Goal: Task Accomplishment & Management: Use online tool/utility

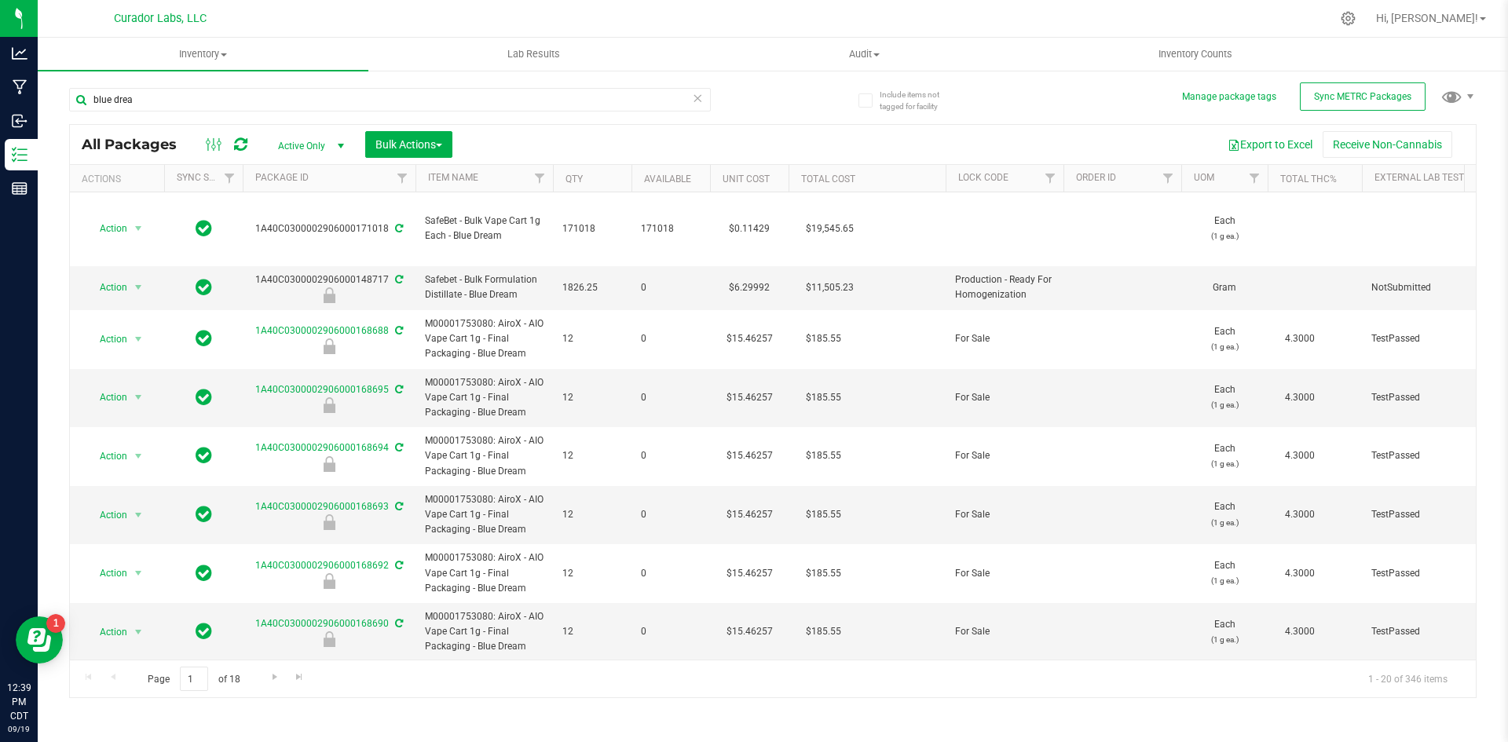
click at [239, 142] on icon at bounding box center [240, 145] width 13 height 16
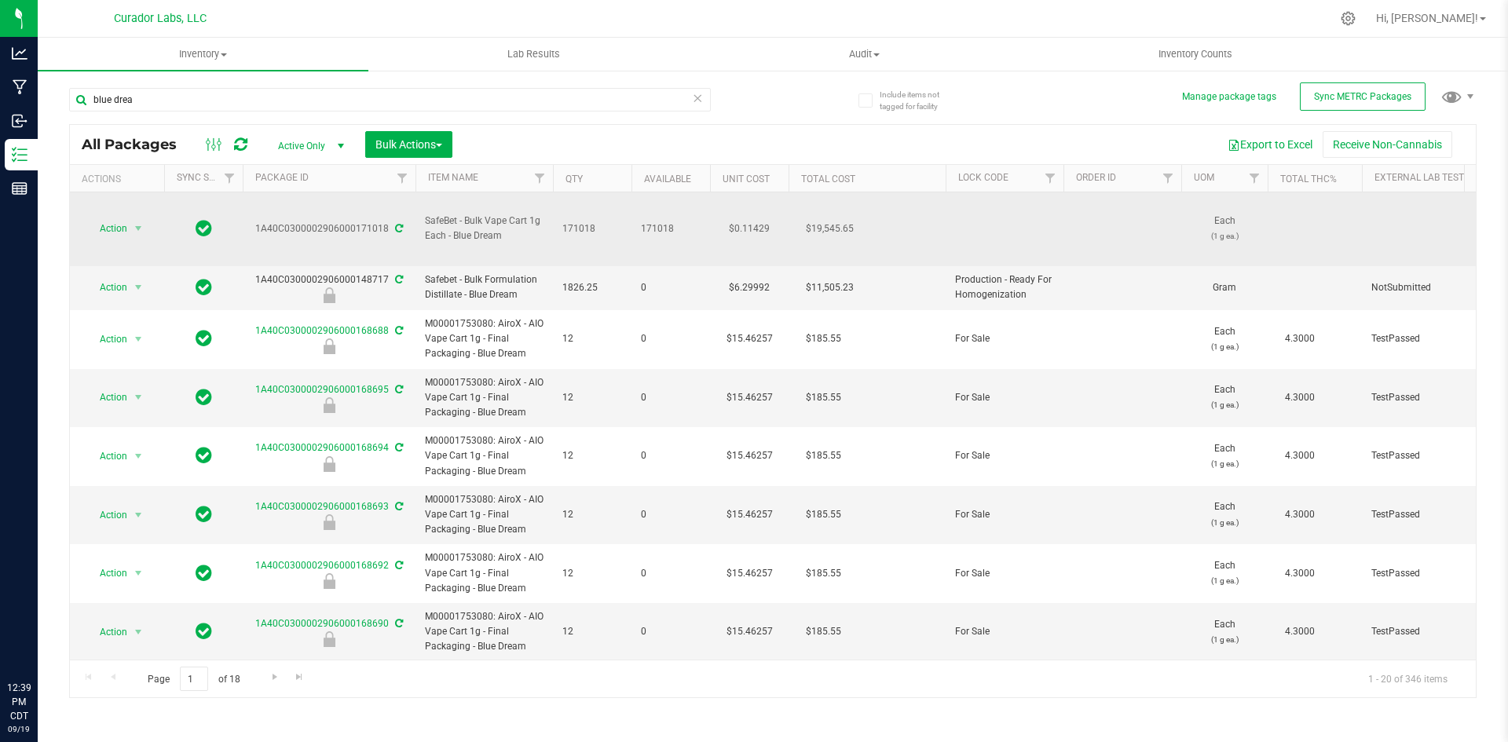
click at [396, 224] on icon at bounding box center [399, 228] width 8 height 9
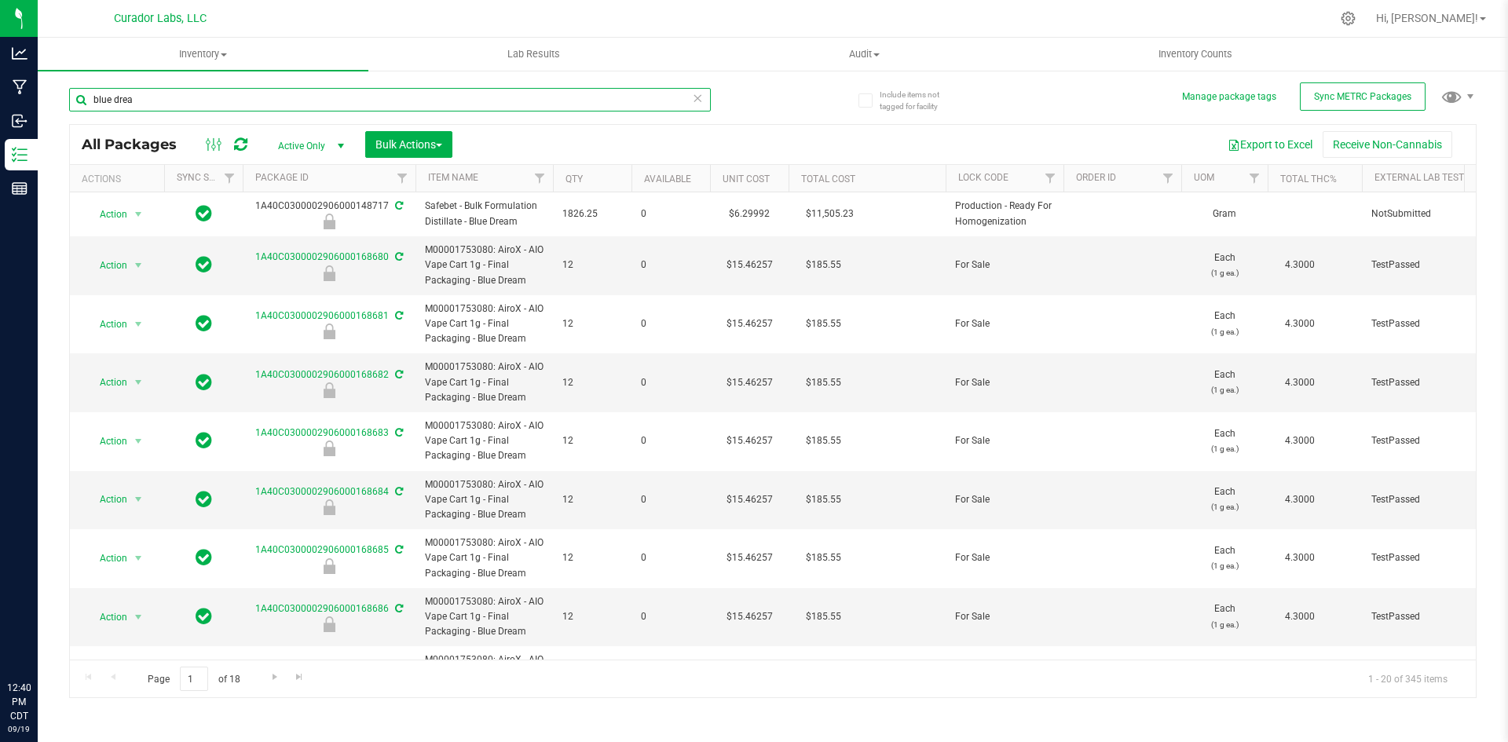
click at [265, 99] on input "blue drea" at bounding box center [390, 100] width 642 height 24
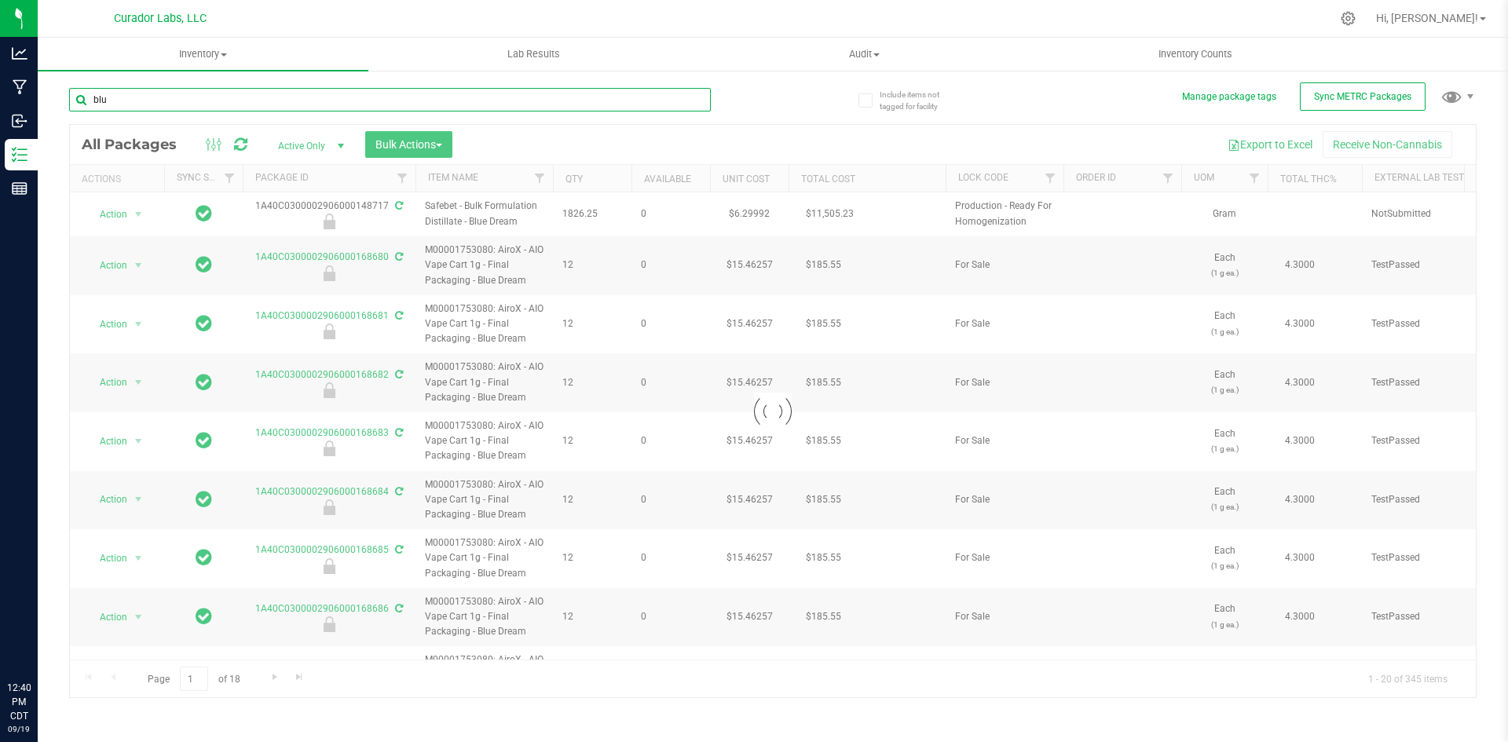
type input "blue"
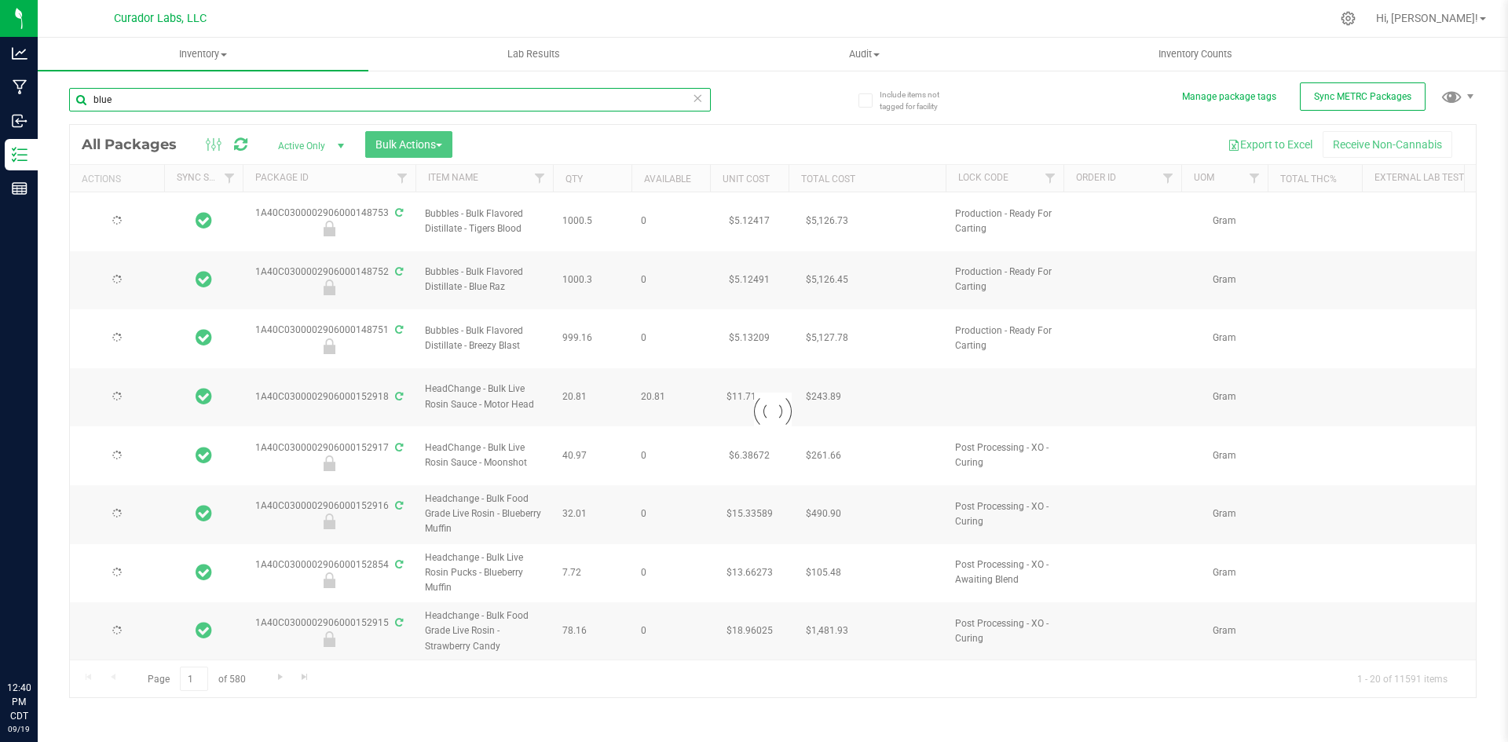
type input "2026-09-19"
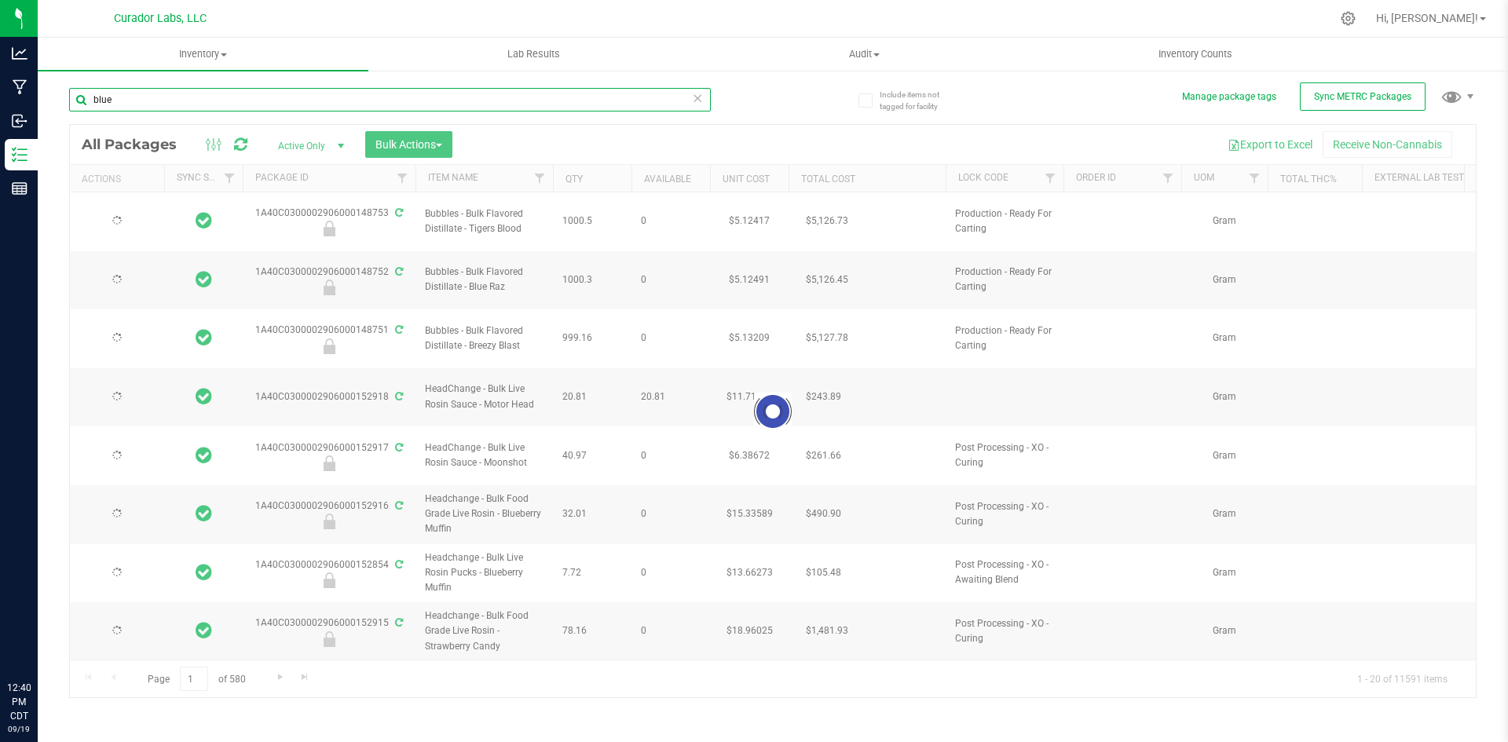
type input "2026-09-19"
type input "2026-09-18"
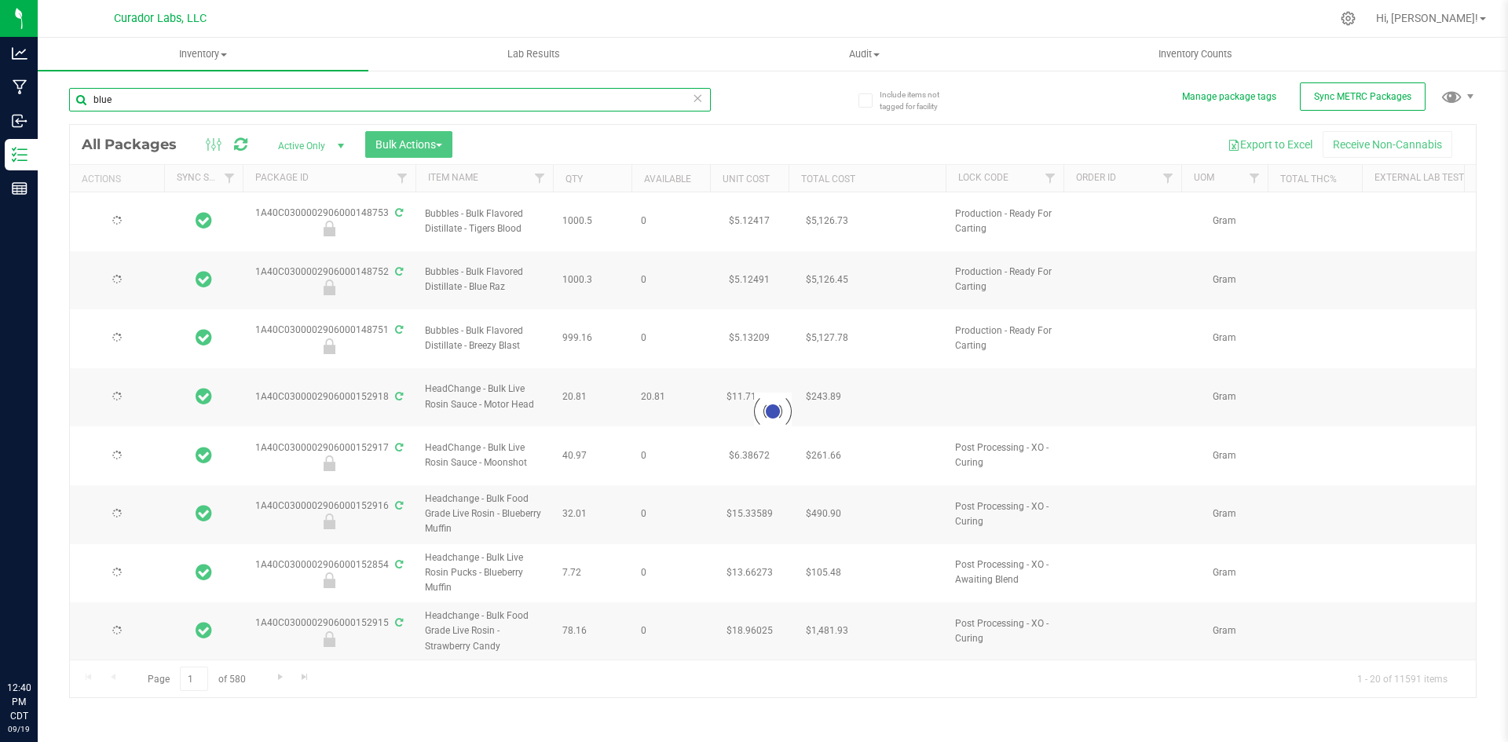
type input "2026-09-18"
type input "2026-09-05"
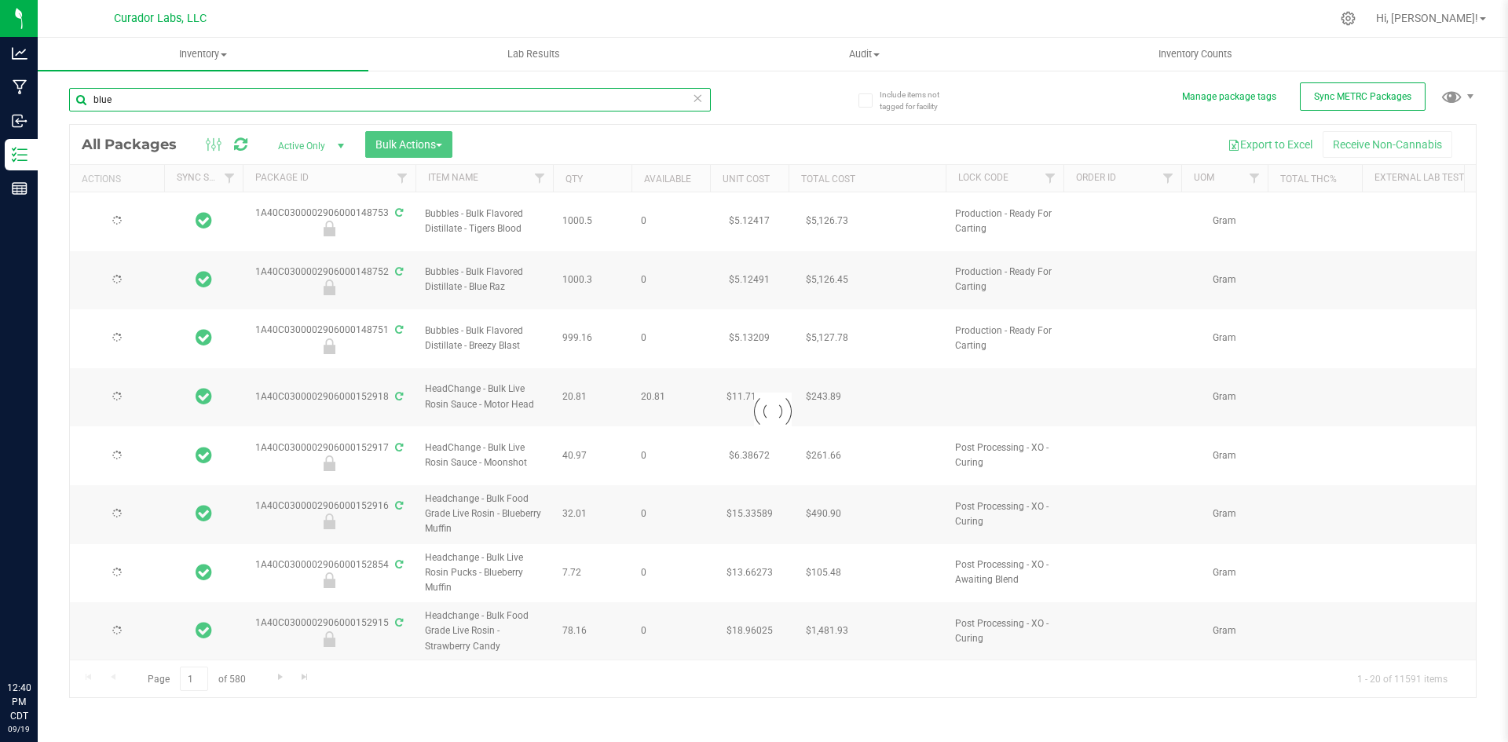
type input "2026-09-18"
type input "2026-09-09"
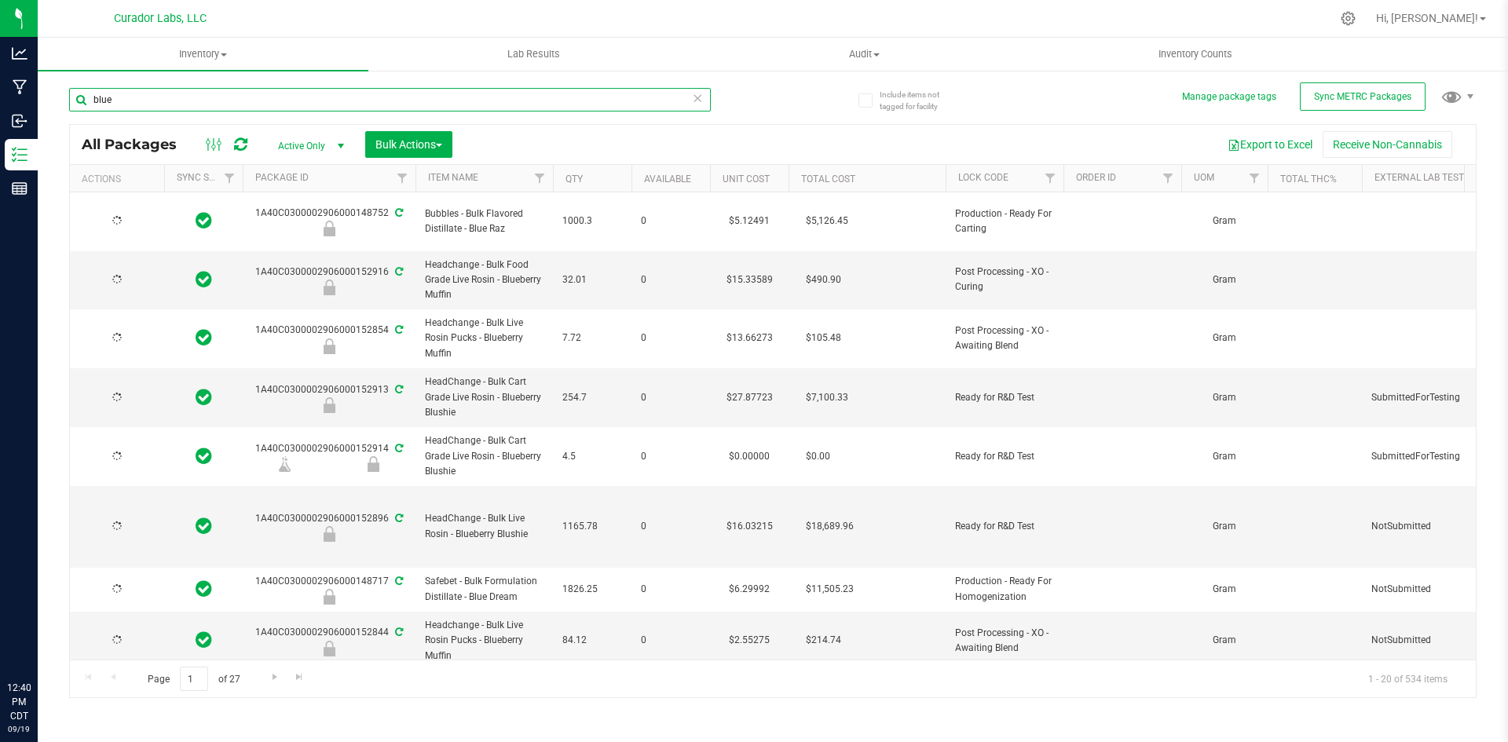
type input "blue d"
type input "2026-09-19"
type input "2026-09-18"
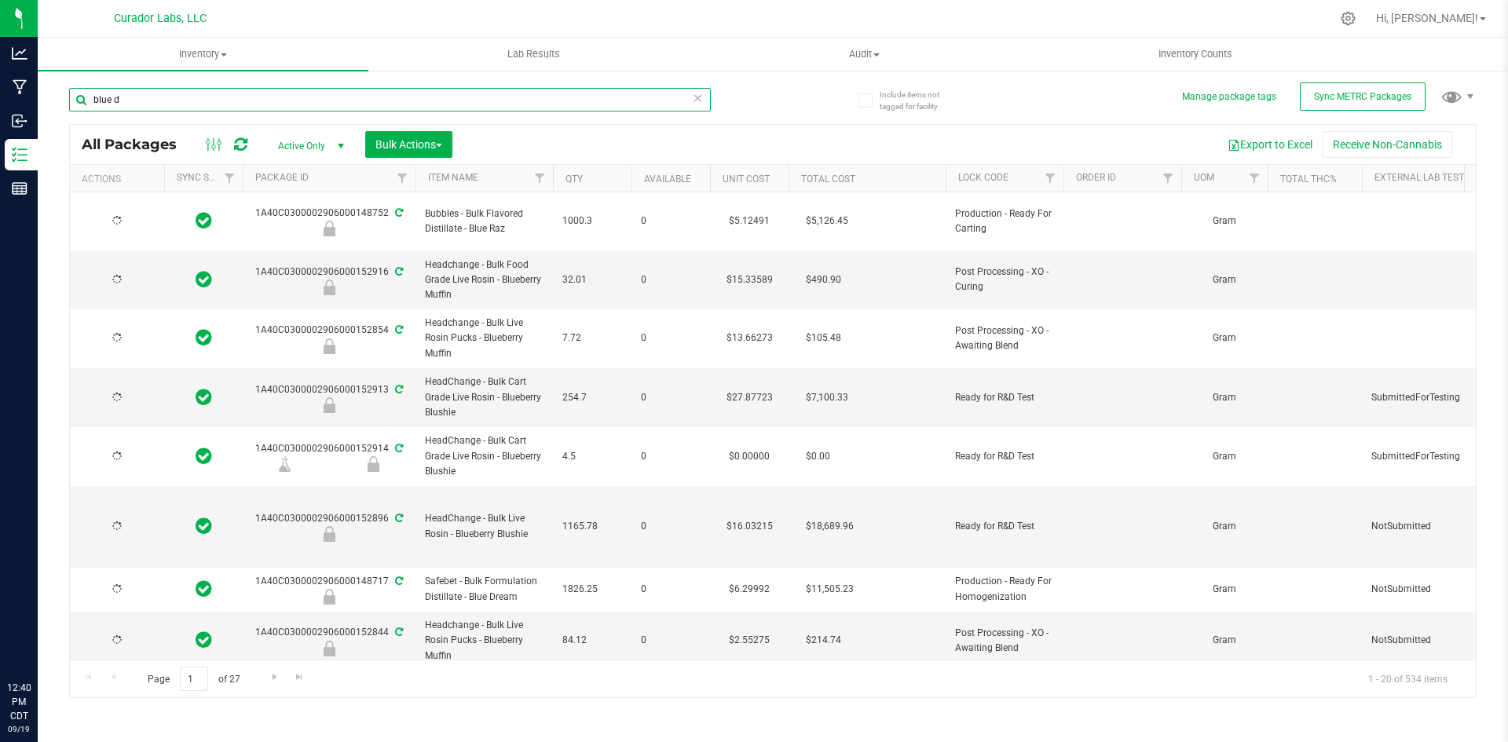
type input "2026-09-16"
type input "2026-09-15"
type input "2026-09-09"
type input "2026-08-26"
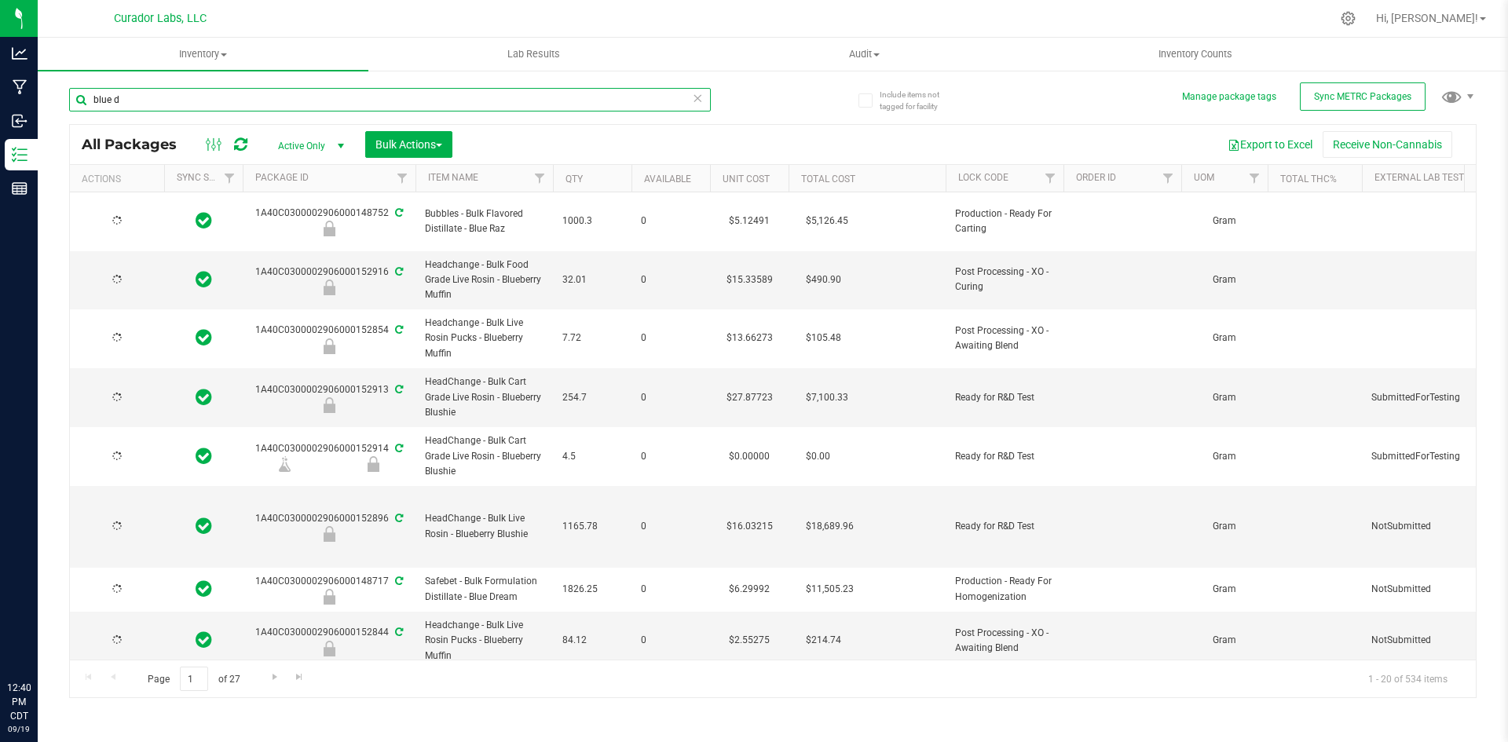
type input "2026-08-26"
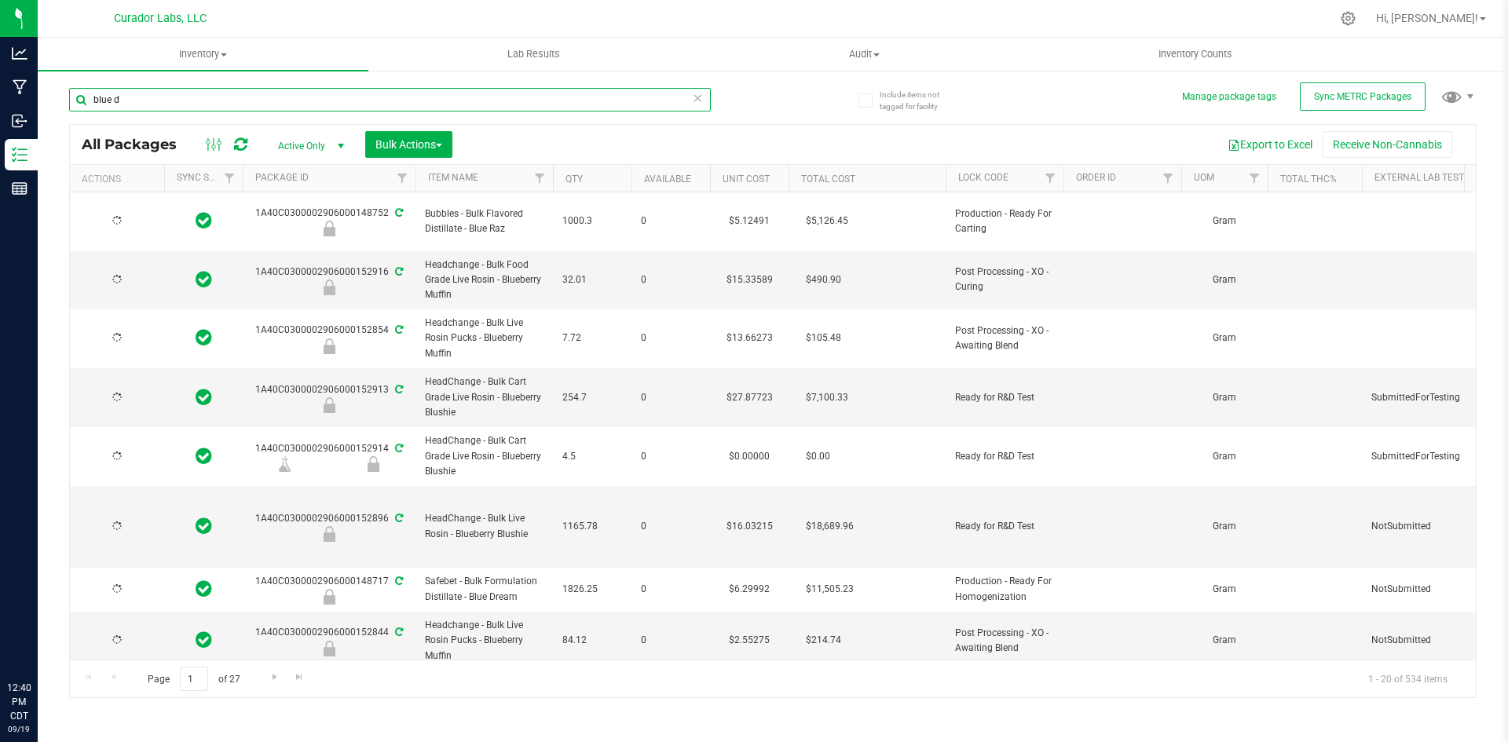
type input "2026-08-26"
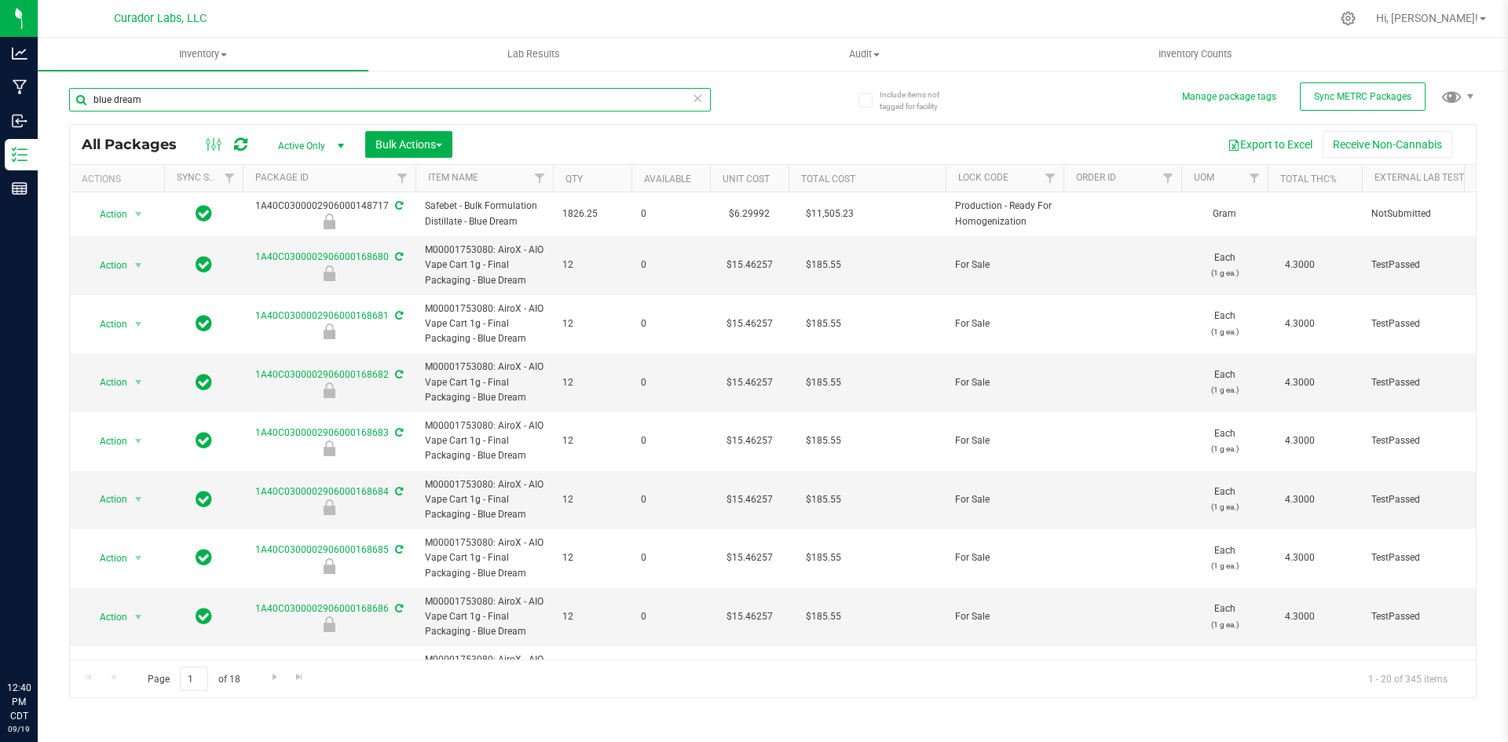
type input "blue dream"
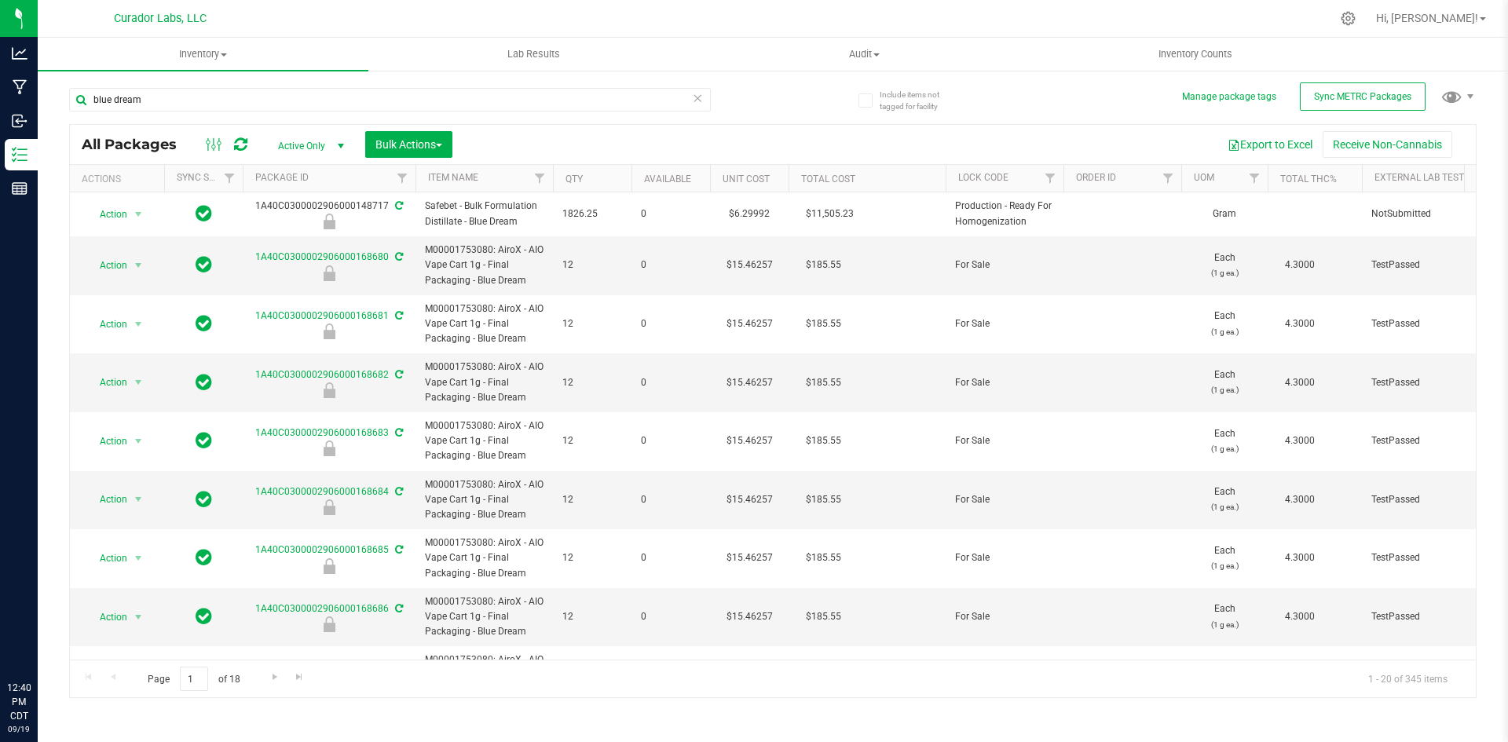
click at [341, 145] on span "select" at bounding box center [341, 146] width 13 height 13
click at [284, 241] on li "All" at bounding box center [307, 241] width 85 height 24
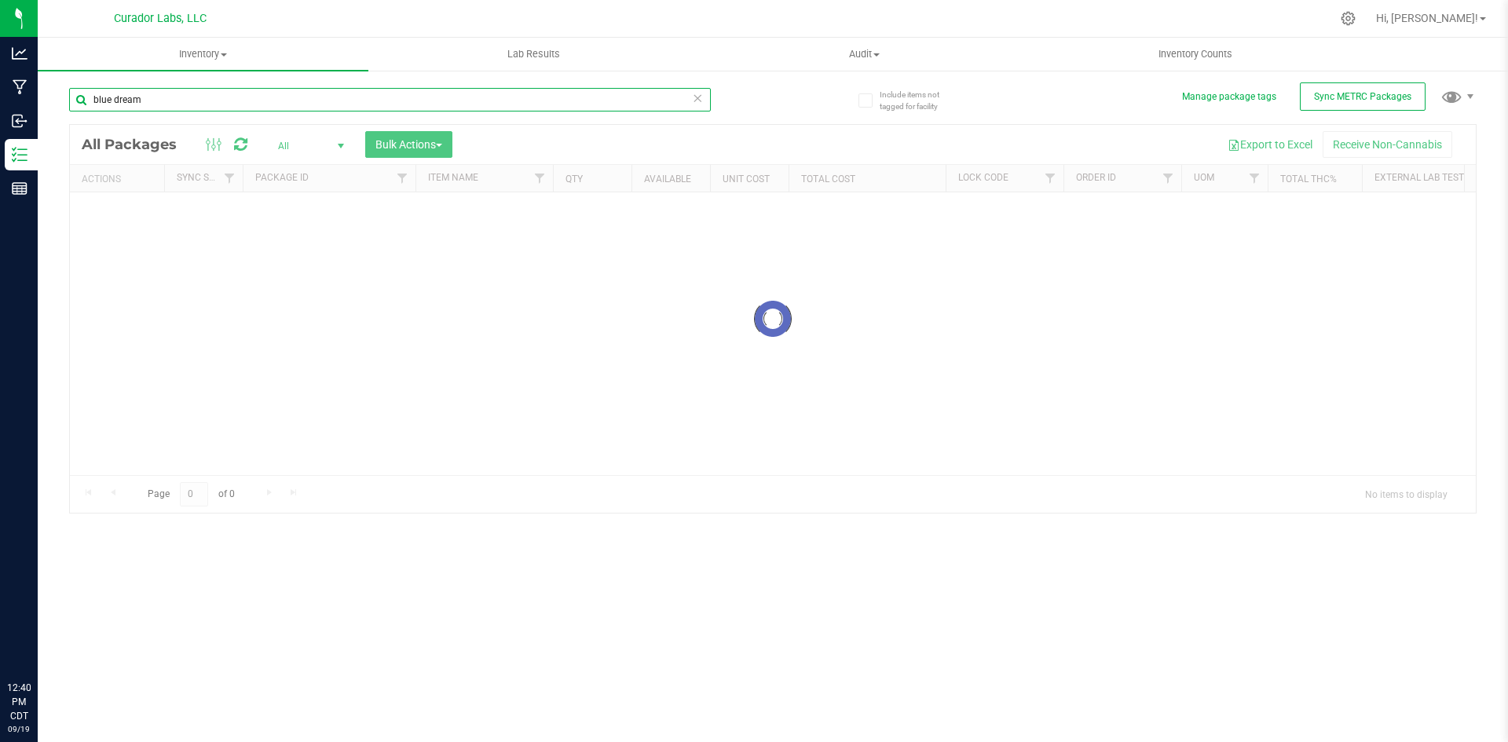
click at [152, 98] on input "blue dream" at bounding box center [390, 100] width 642 height 24
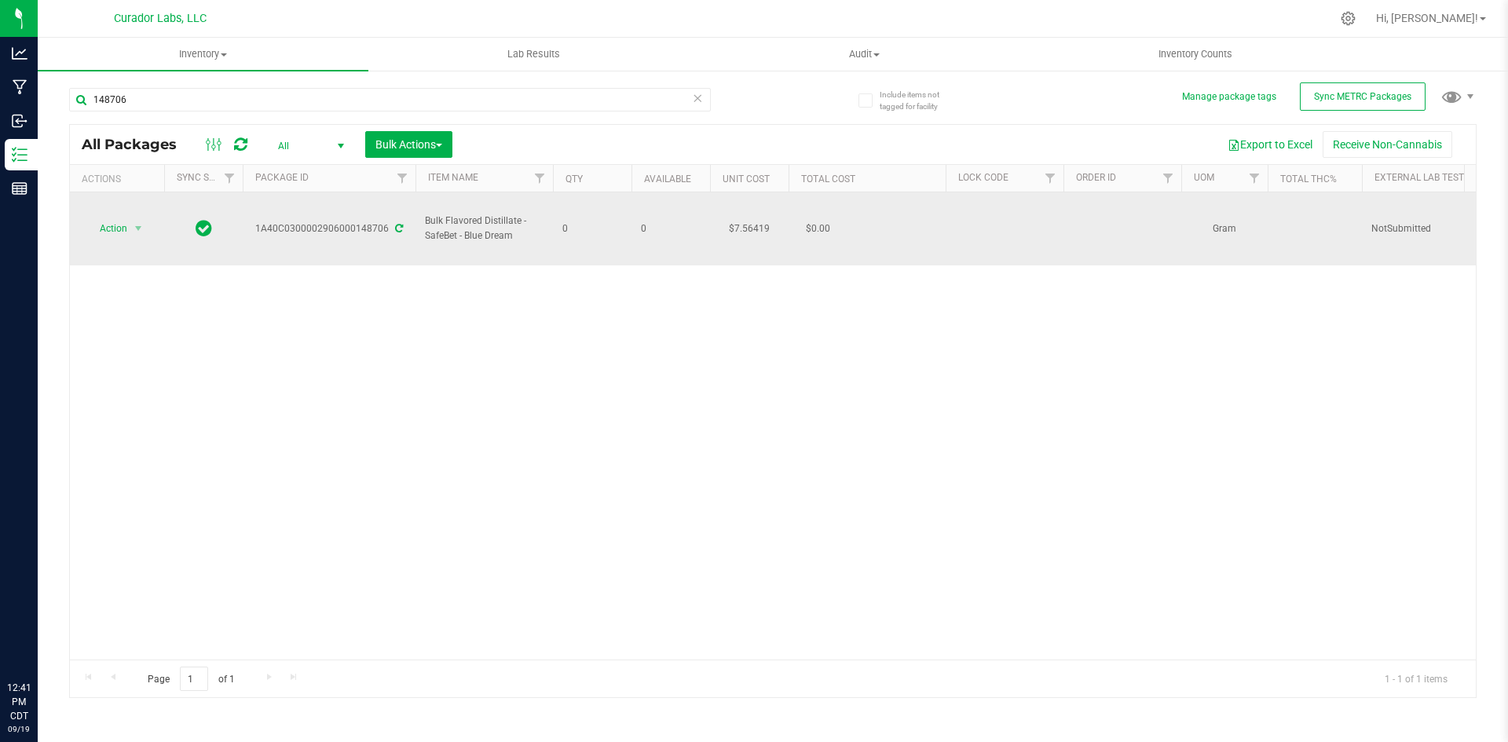
click at [393, 223] on span at bounding box center [398, 228] width 10 height 11
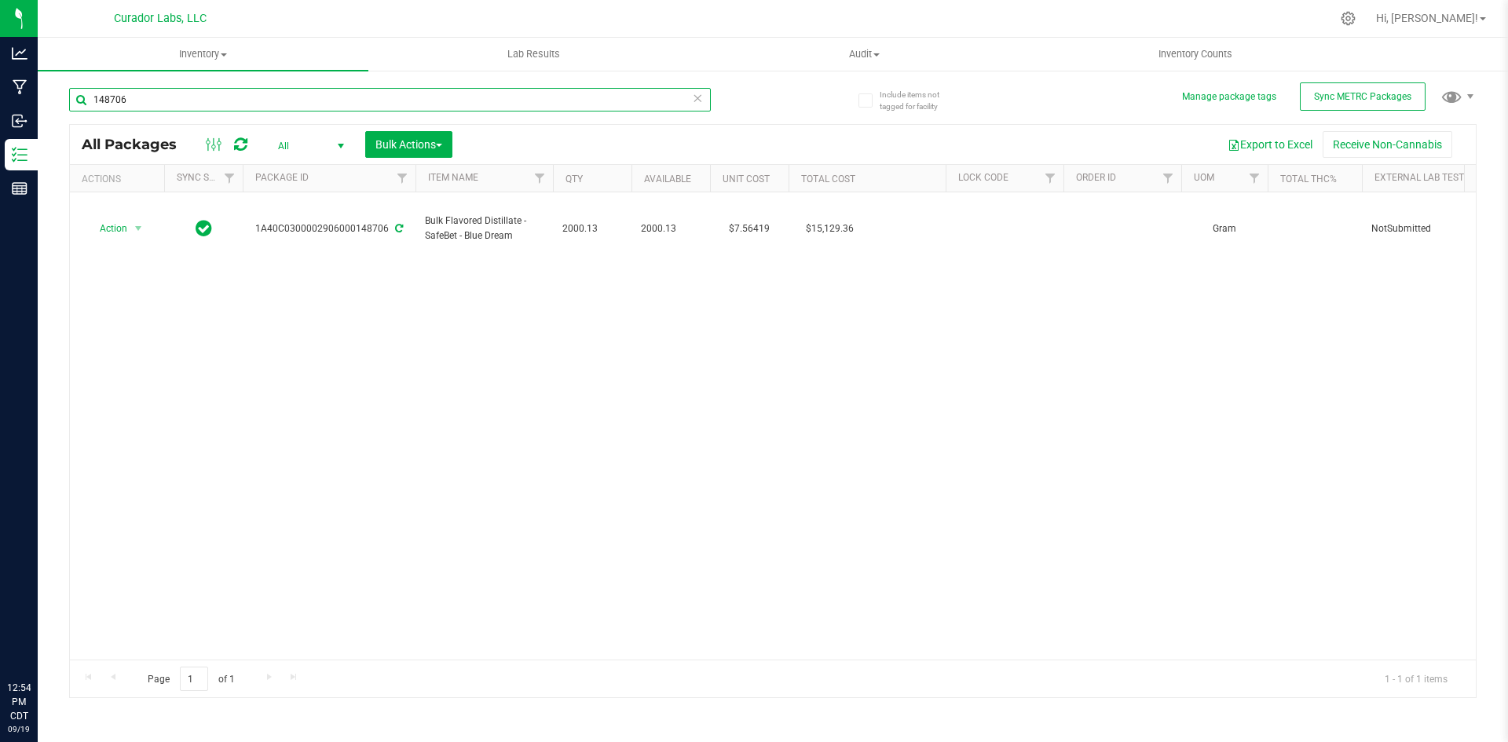
click at [278, 96] on input "148706" at bounding box center [390, 100] width 642 height 24
click at [282, 94] on input "148706" at bounding box center [390, 100] width 642 height 24
click at [284, 93] on input "148706" at bounding box center [390, 100] width 642 height 24
type input "1"
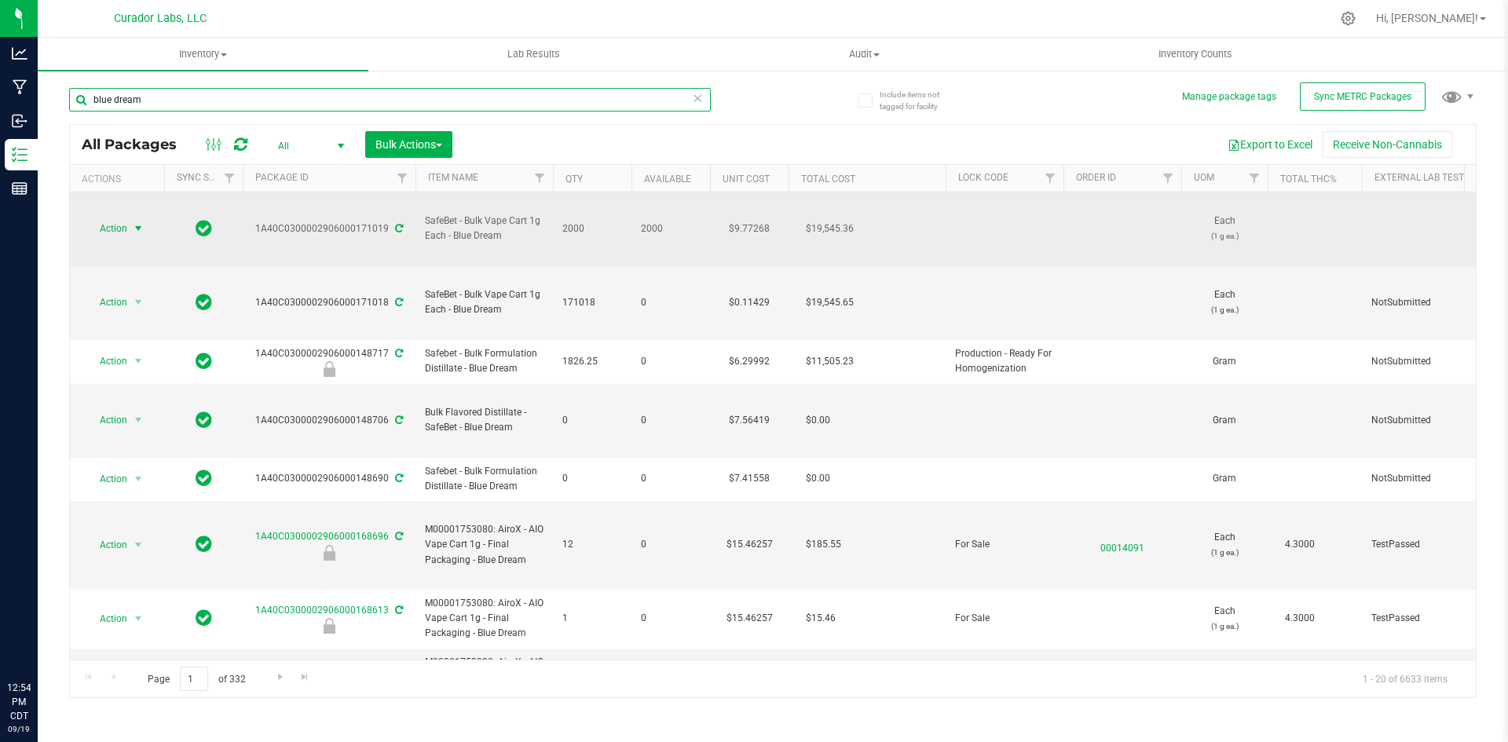
type input "blue dream"
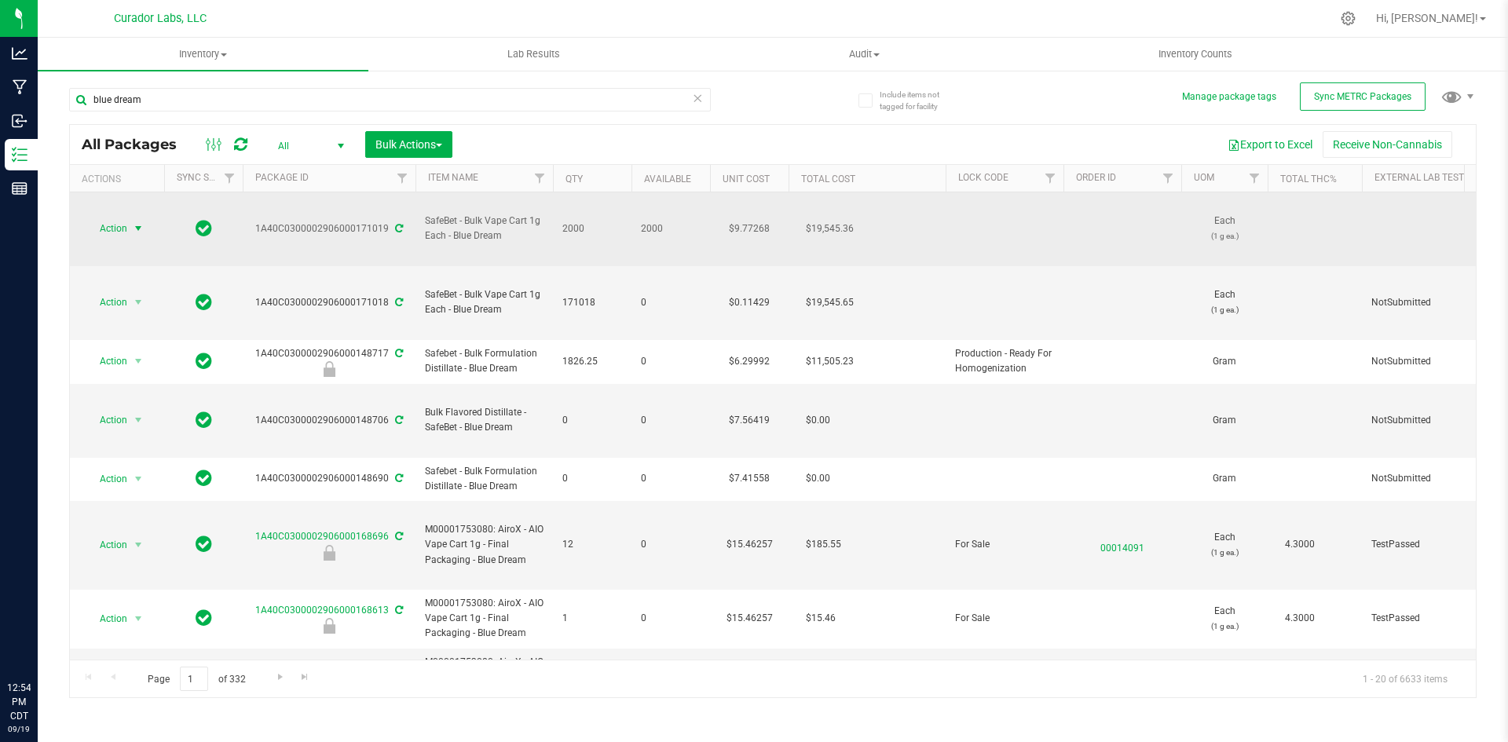
click at [142, 222] on span "select" at bounding box center [138, 228] width 13 height 13
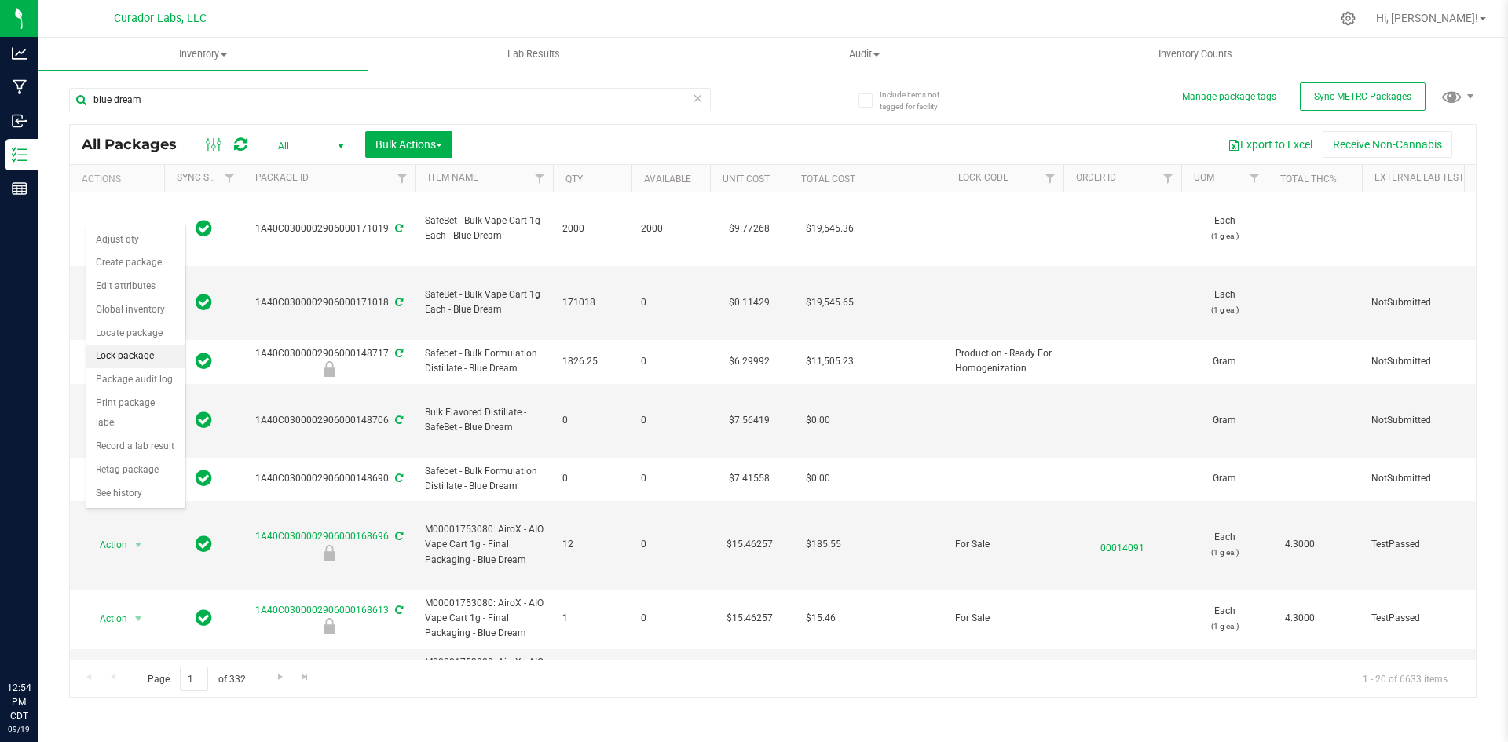
click at [129, 354] on li "Lock package" at bounding box center [135, 357] width 99 height 24
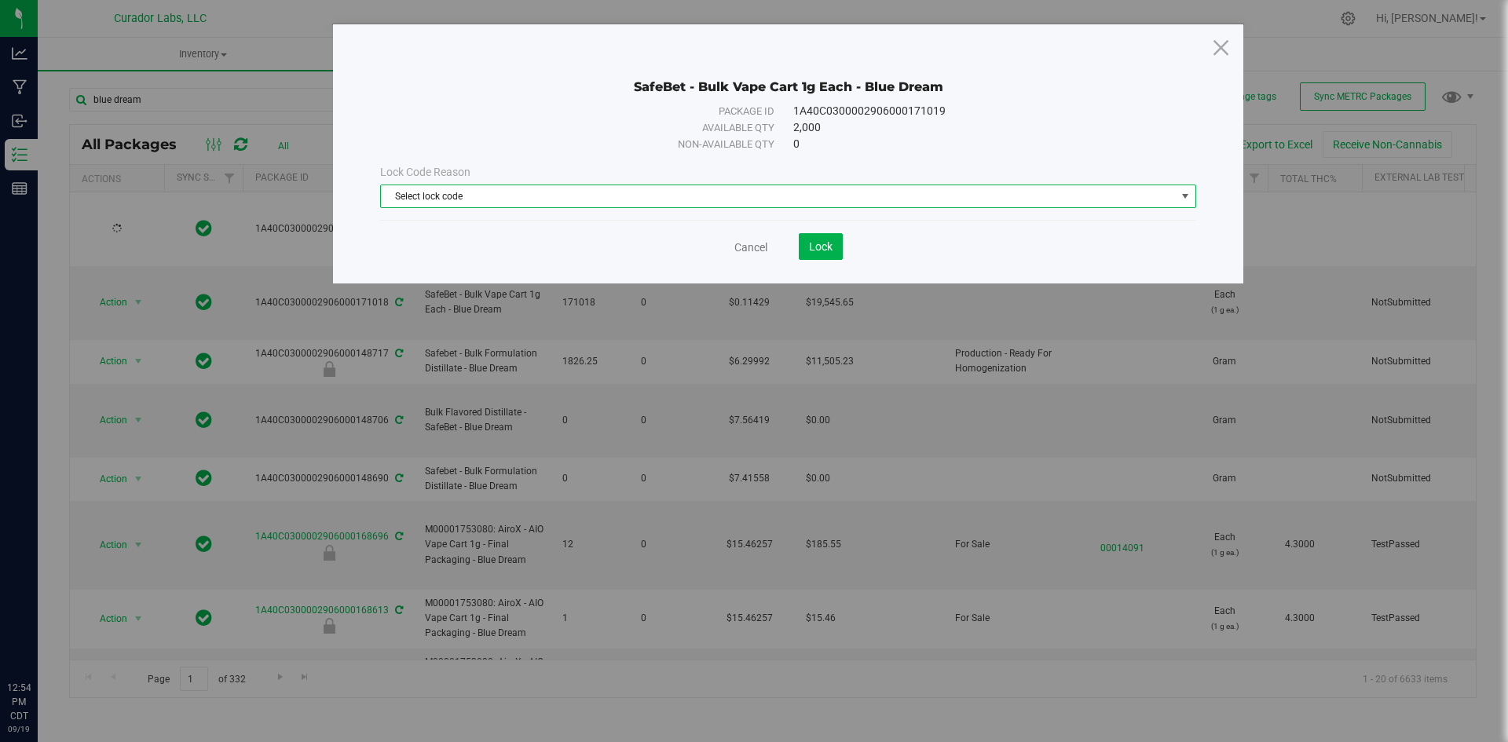
click at [578, 196] on span "Select lock code" at bounding box center [778, 196] width 795 height 22
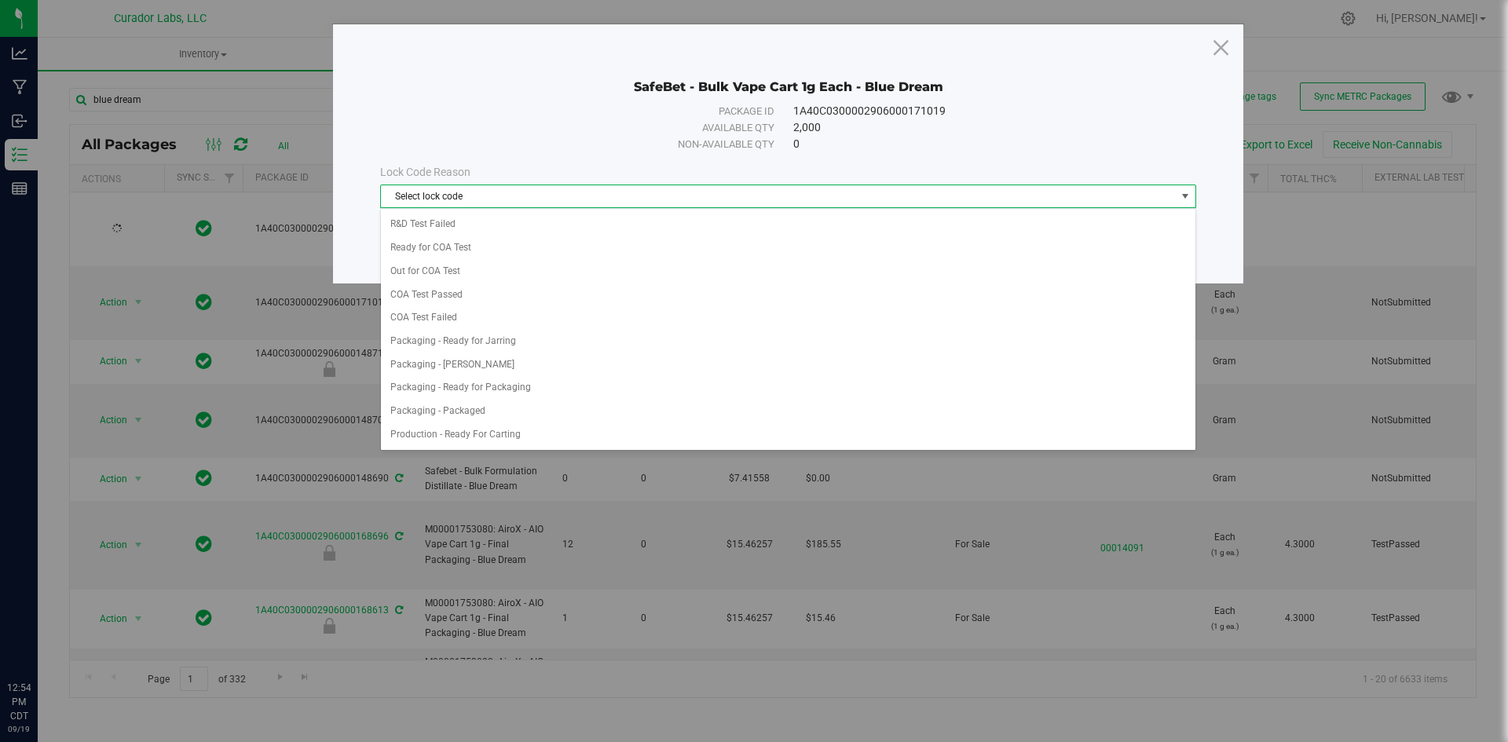
scroll to position [554, 0]
click at [430, 277] on li "Ready for COA Test" at bounding box center [788, 277] width 814 height 24
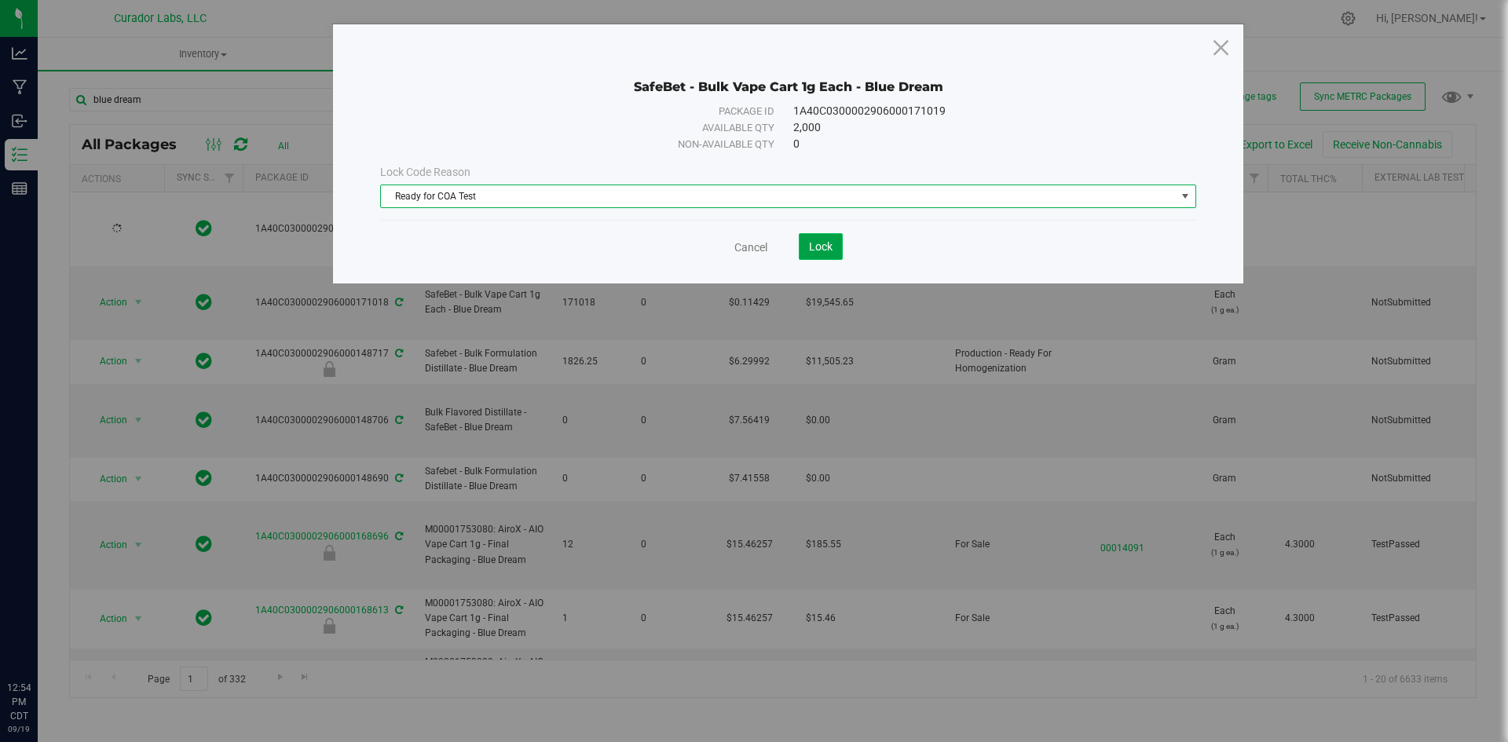
click at [835, 247] on button "Lock" at bounding box center [821, 246] width 44 height 27
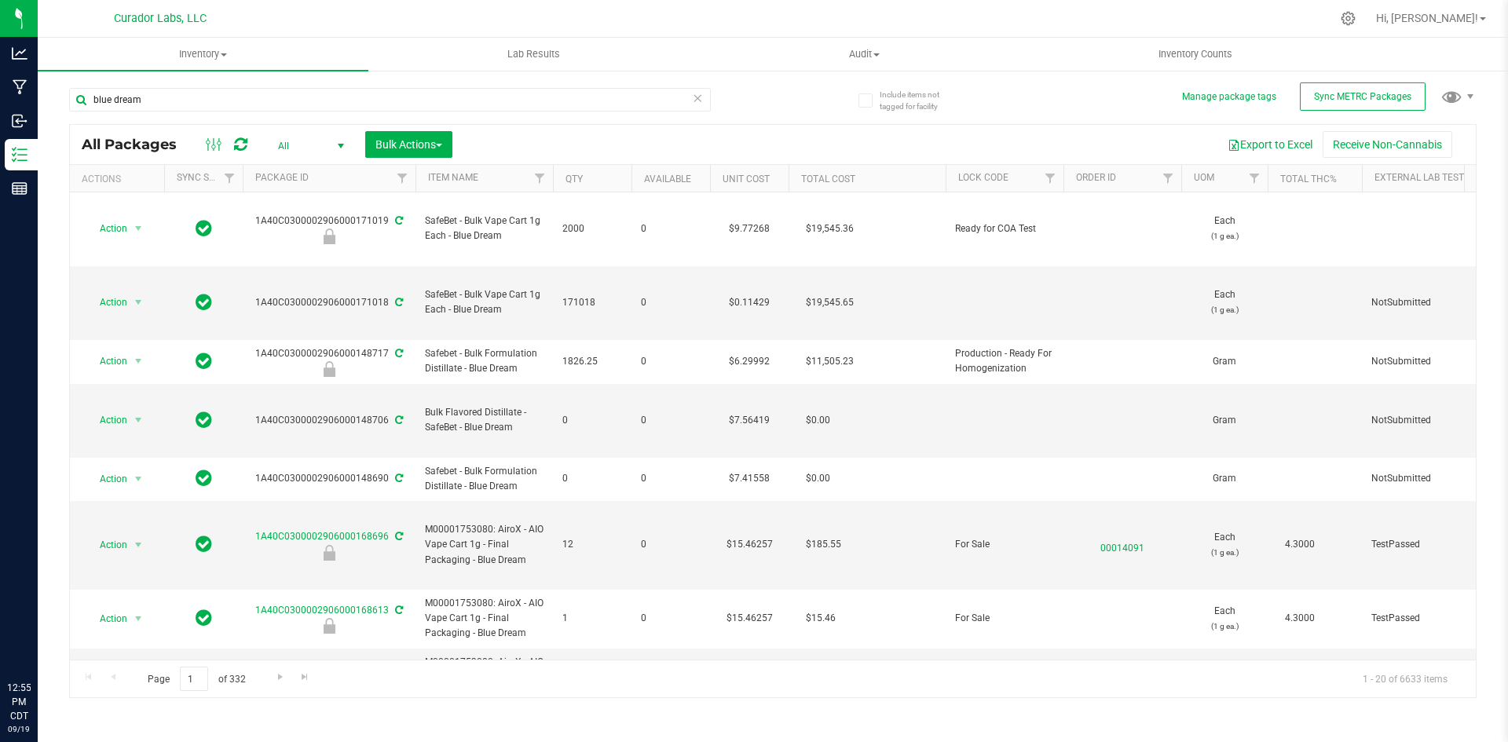
click at [338, 150] on span "select" at bounding box center [341, 146] width 13 height 13
click at [309, 175] on li "Active Only" at bounding box center [307, 171] width 85 height 24
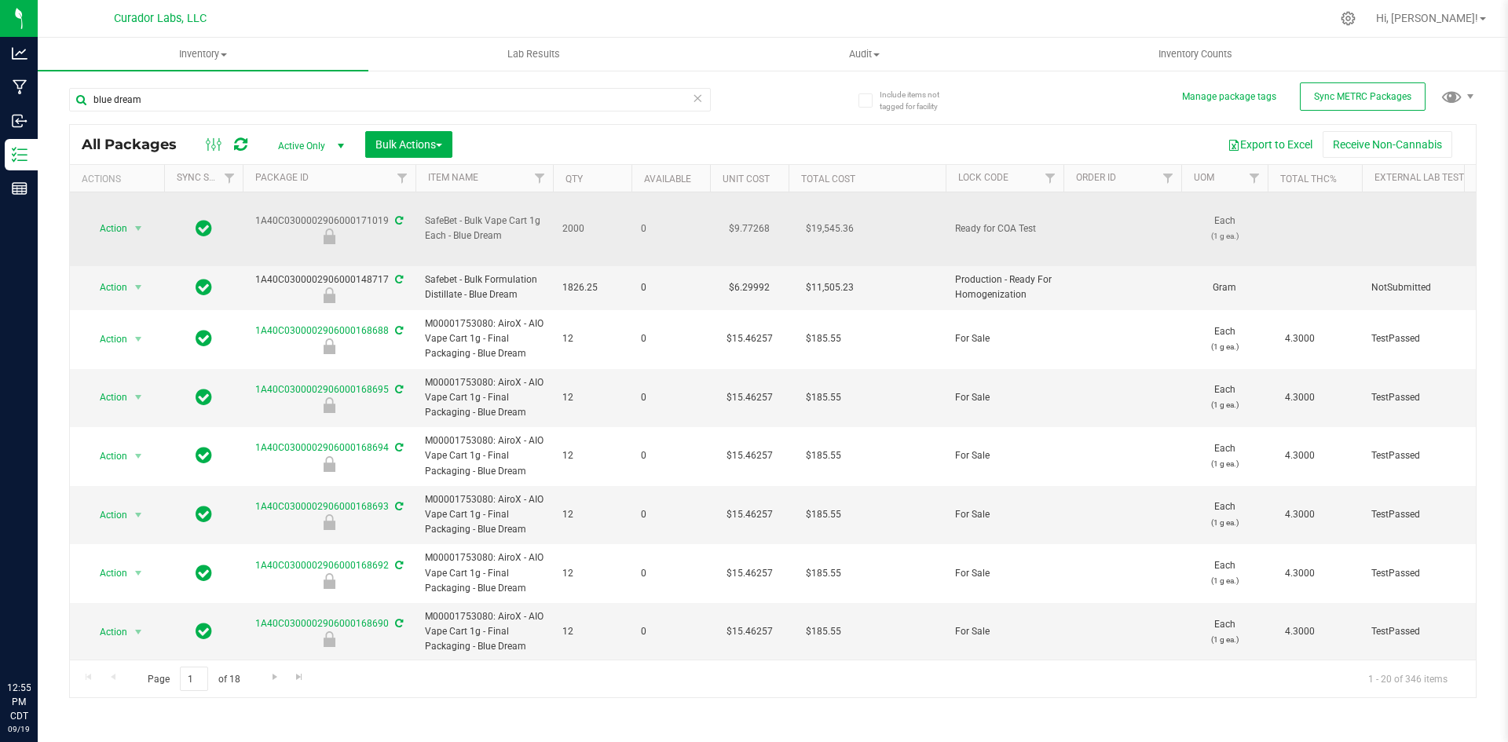
drag, startPoint x: 514, startPoint y: 222, endPoint x: 246, endPoint y: 200, distance: 268.7
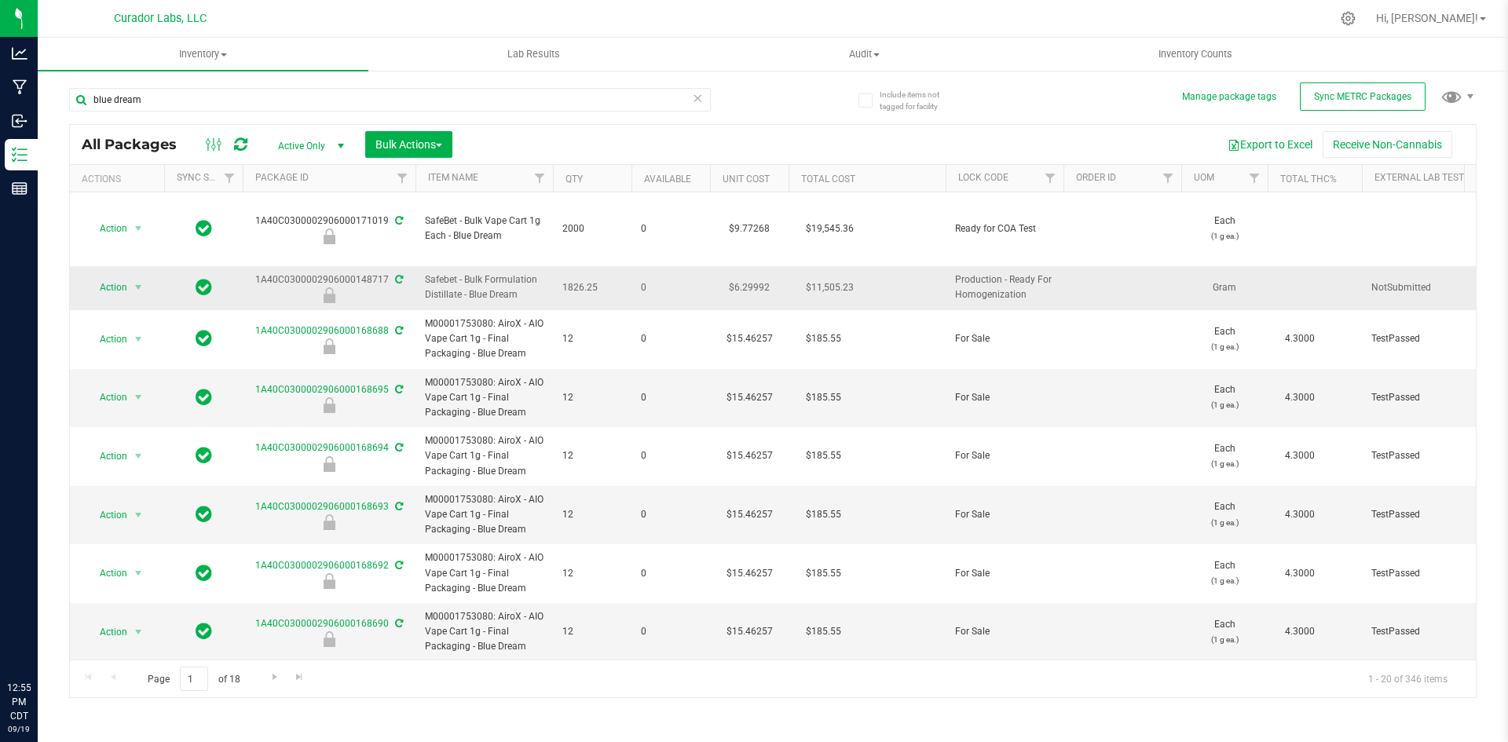
copy tr "1A40C0300002906000171019 SafeBet - Bulk Vape Cart 1g Each - Blue Dream"
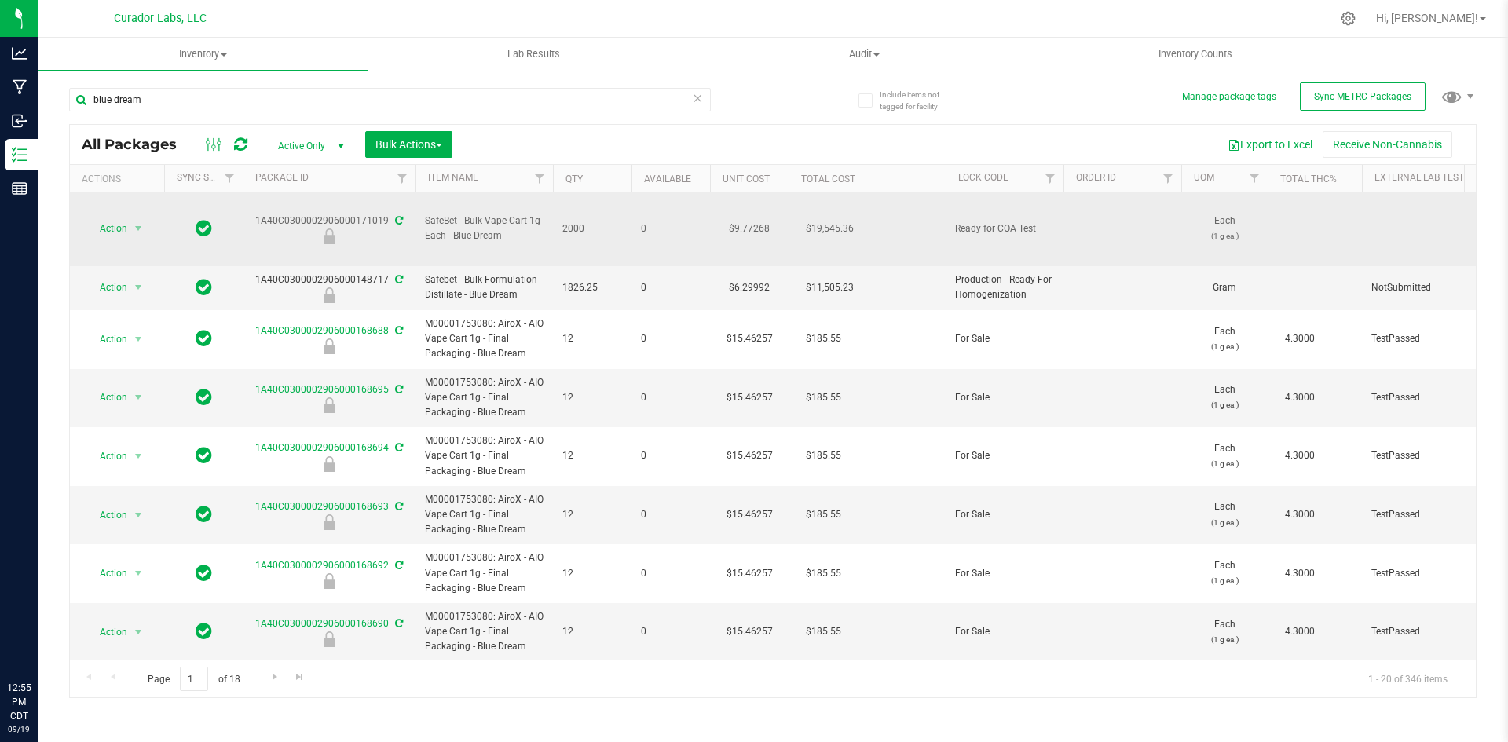
copy tr "1A40C0300002906000171019 SafeBet - Bulk Vape Cart 1g Each - Blue Dream"
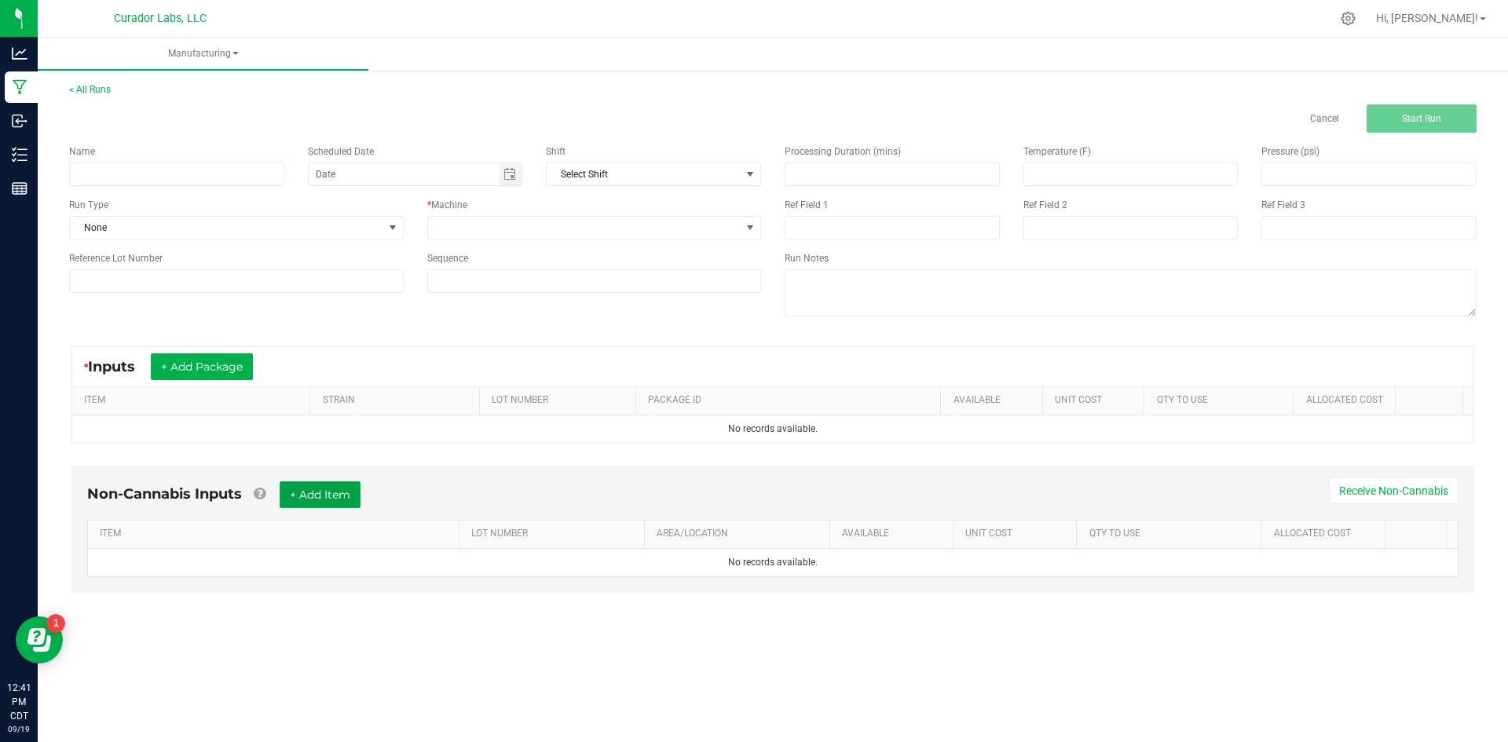
click at [349, 492] on button "+ Add Item" at bounding box center [320, 494] width 81 height 27
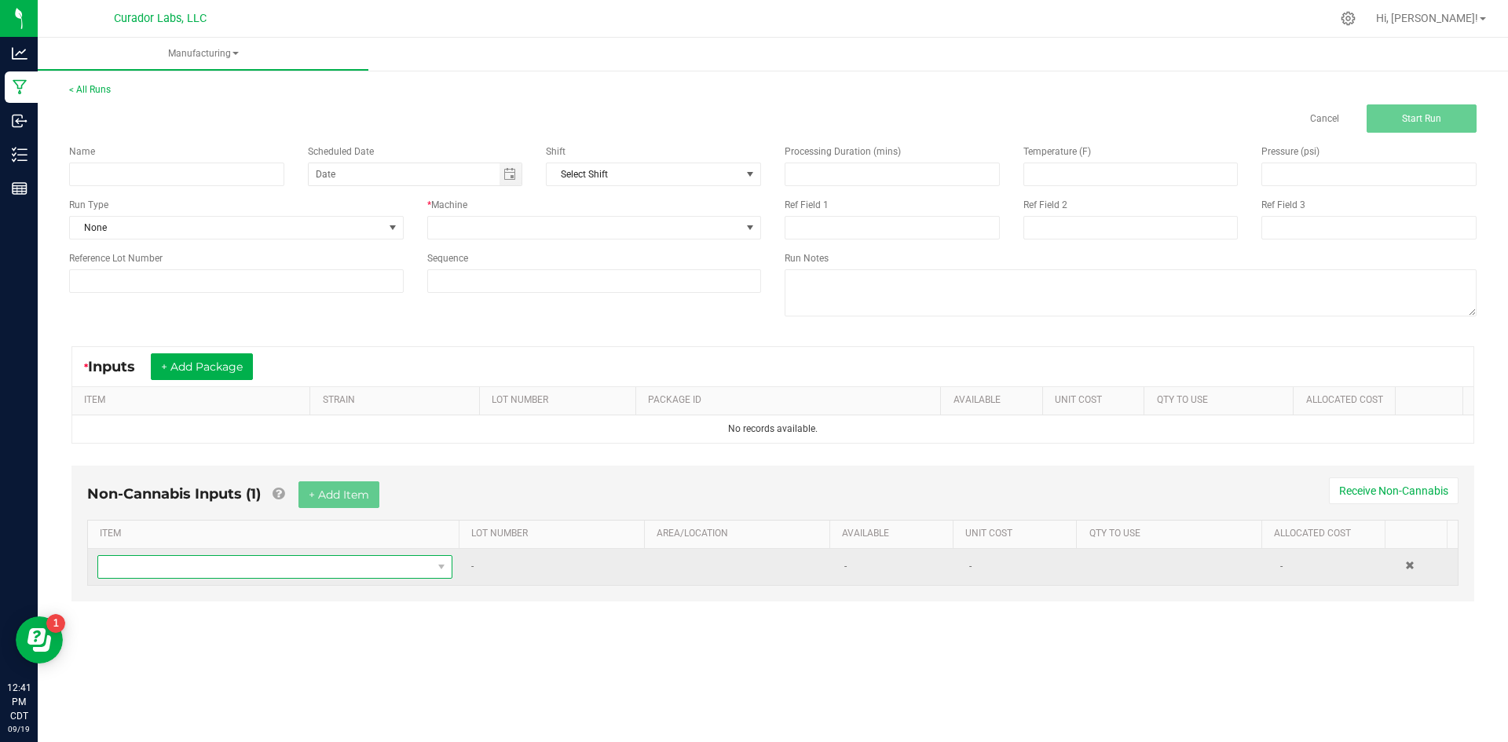
click at [276, 566] on span "NO DATA FOUND" at bounding box center [265, 567] width 334 height 22
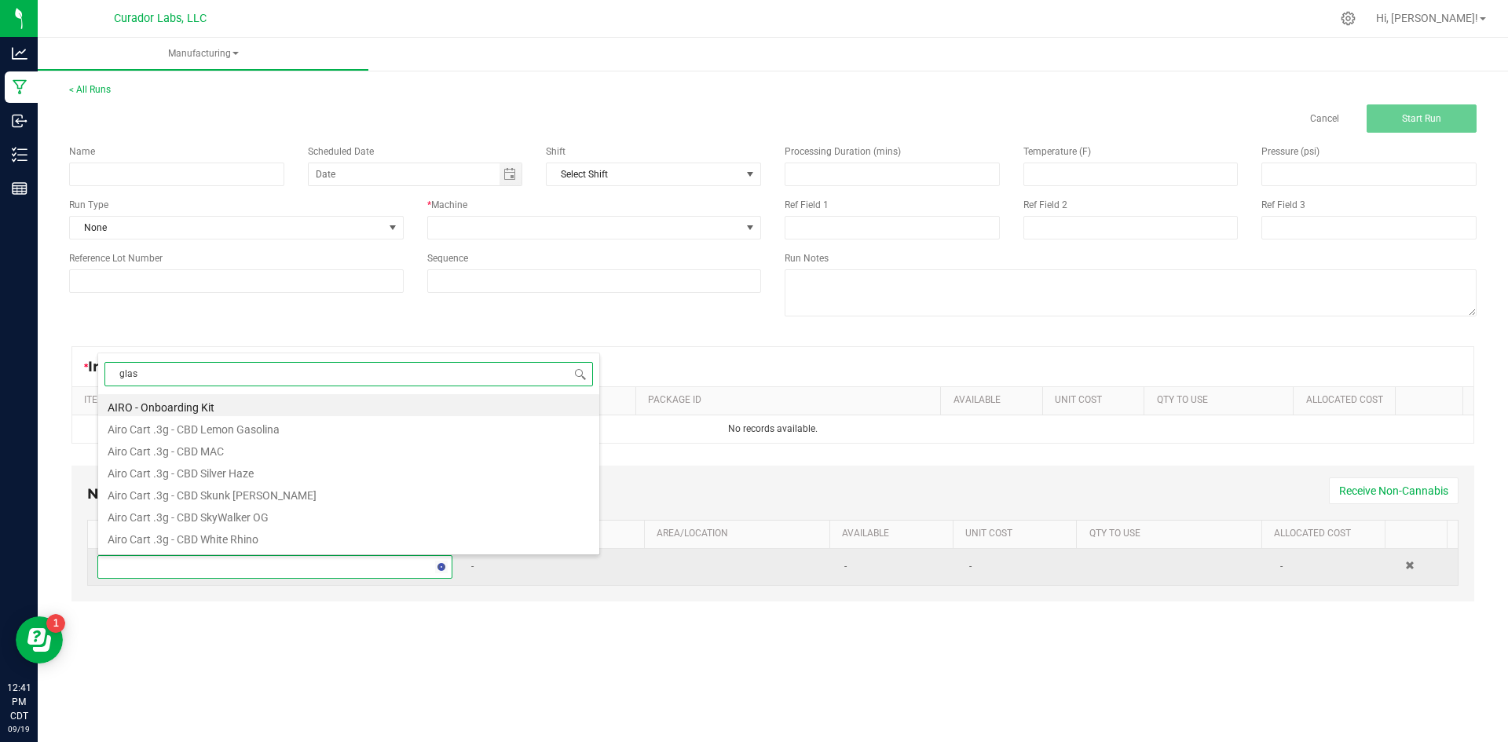
type input "glass"
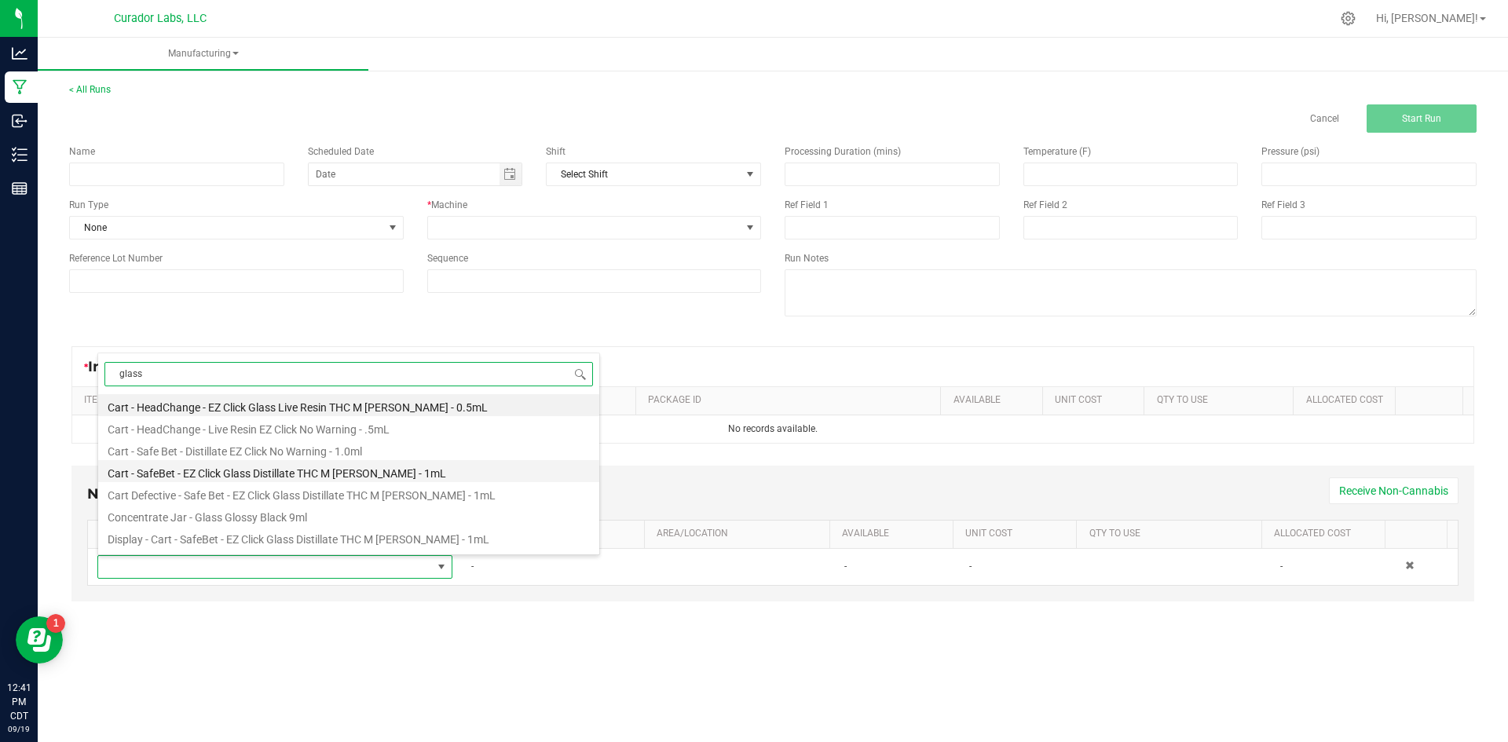
click at [237, 466] on li "Cart - SafeBet - EZ Click Glass Distillate THC M Diamond MJ - 1mL" at bounding box center [348, 471] width 501 height 22
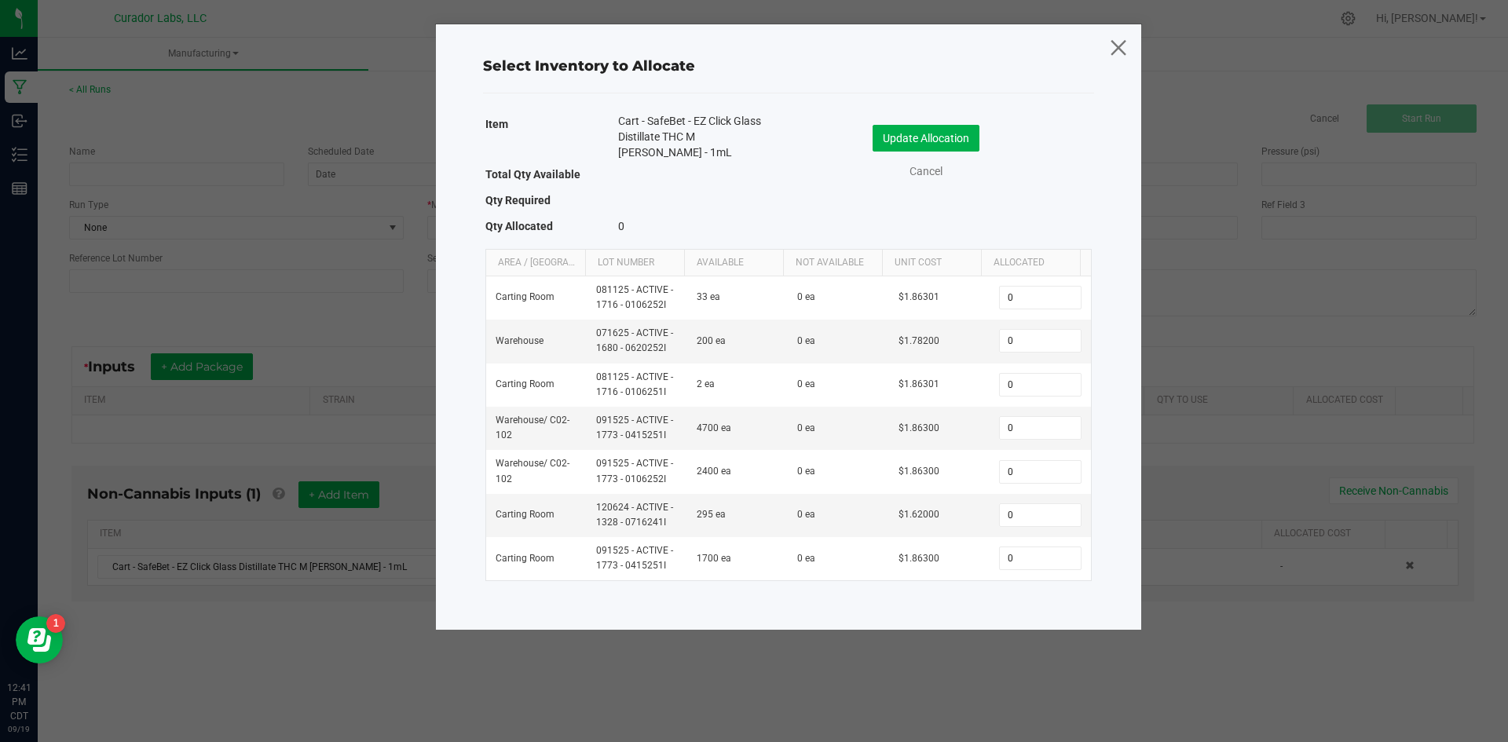
click at [1121, 51] on icon at bounding box center [1117, 47] width 21 height 38
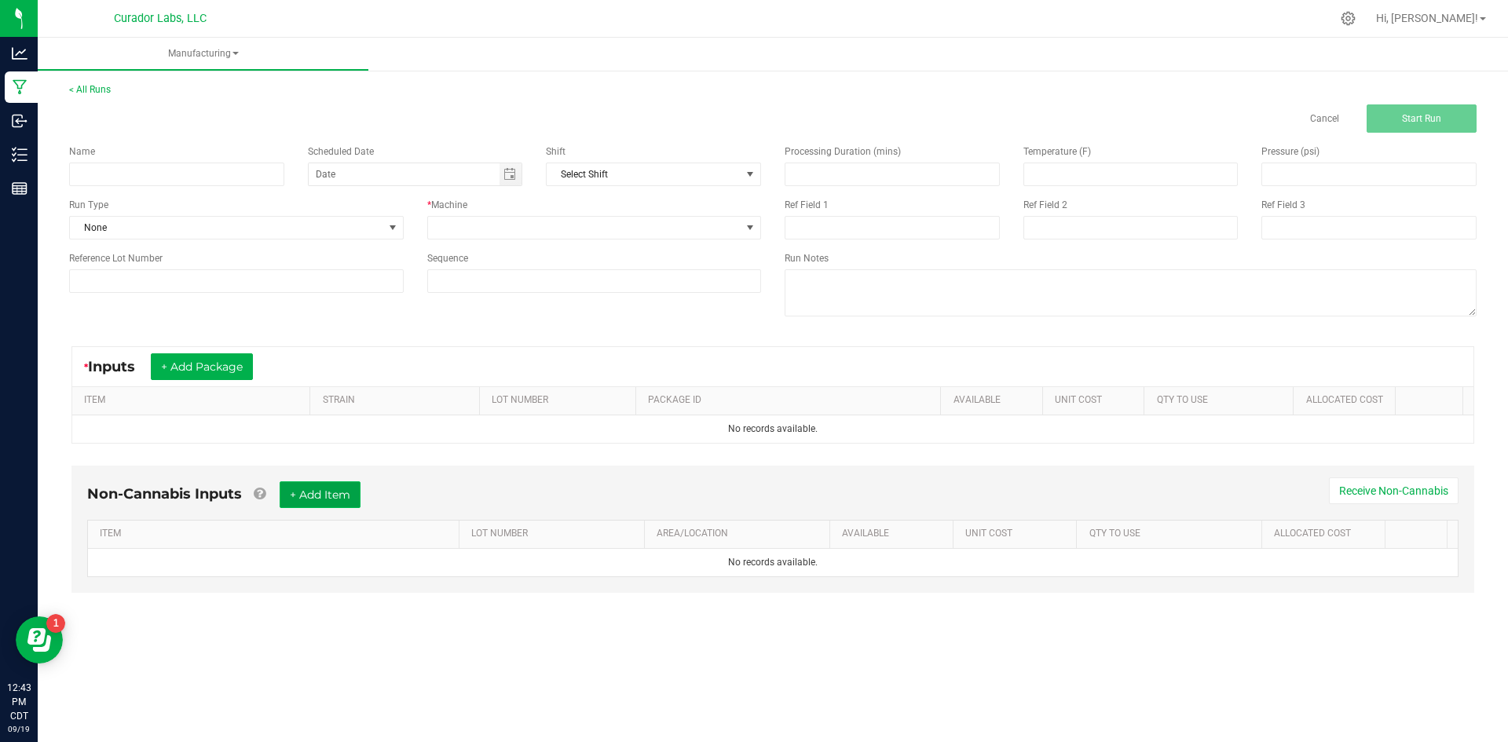
click at [337, 499] on button "+ Add Item" at bounding box center [320, 494] width 81 height 27
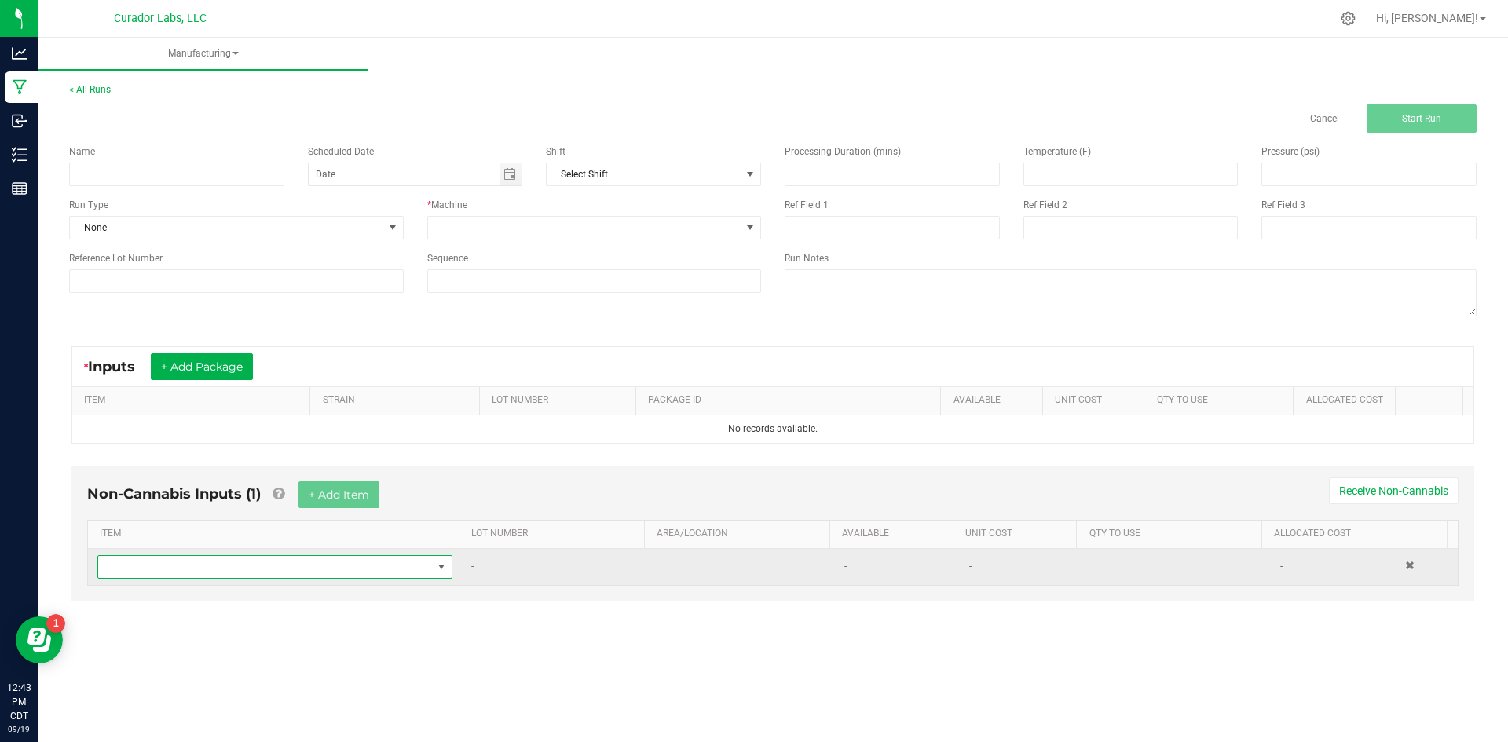
click at [308, 578] on span "NO DATA FOUND" at bounding box center [274, 567] width 355 height 24
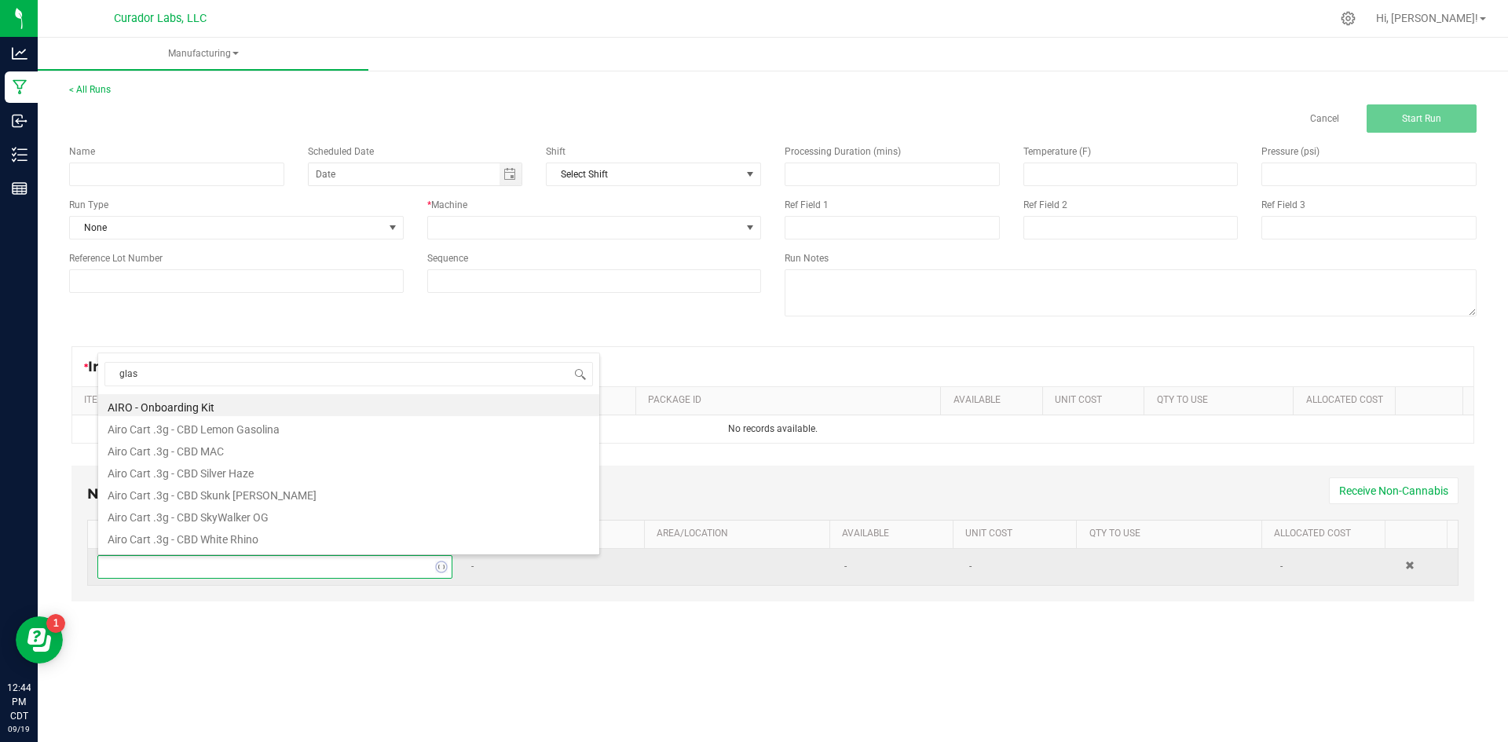
type input "glass"
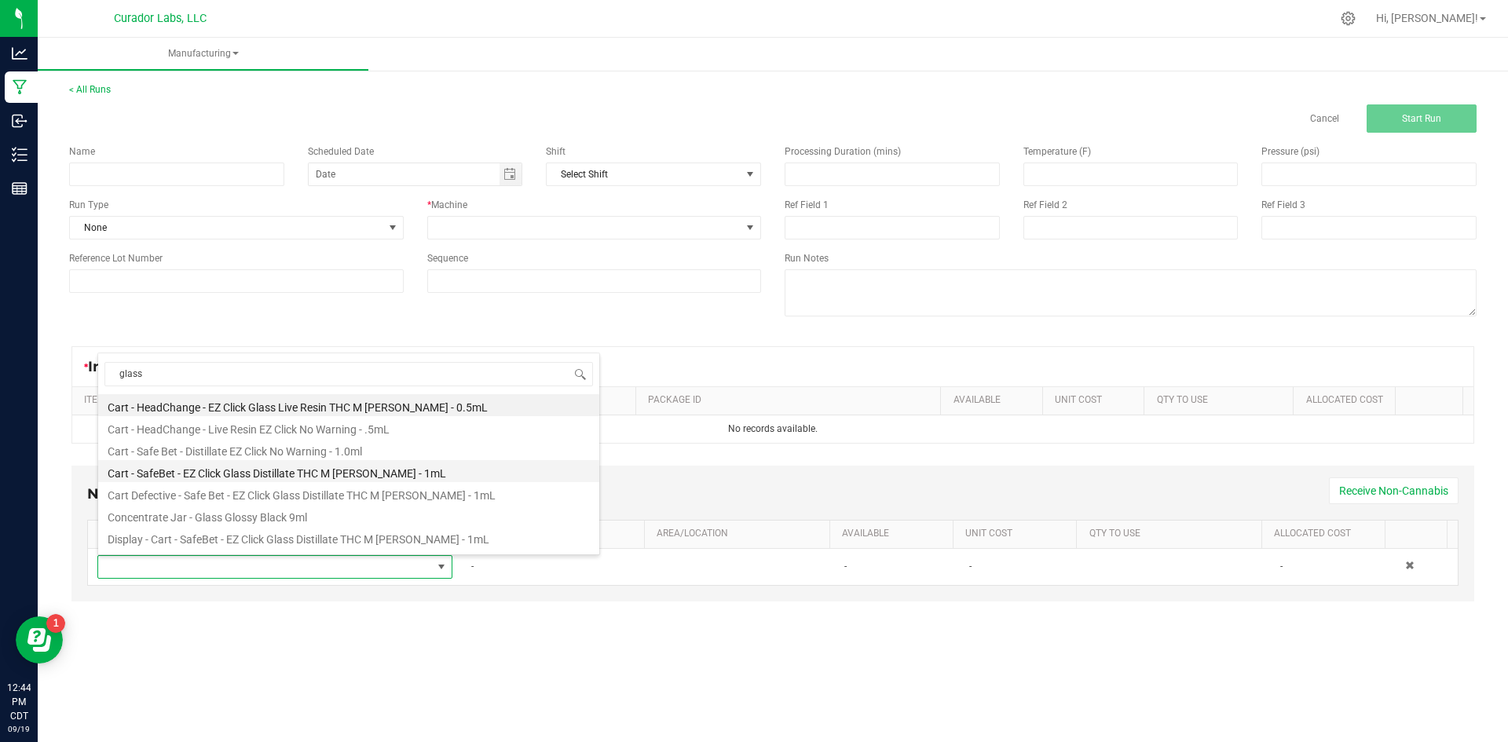
click at [274, 472] on li "Cart - SafeBet - EZ Click Glass Distillate THC M [PERSON_NAME] - 1mL" at bounding box center [348, 471] width 501 height 22
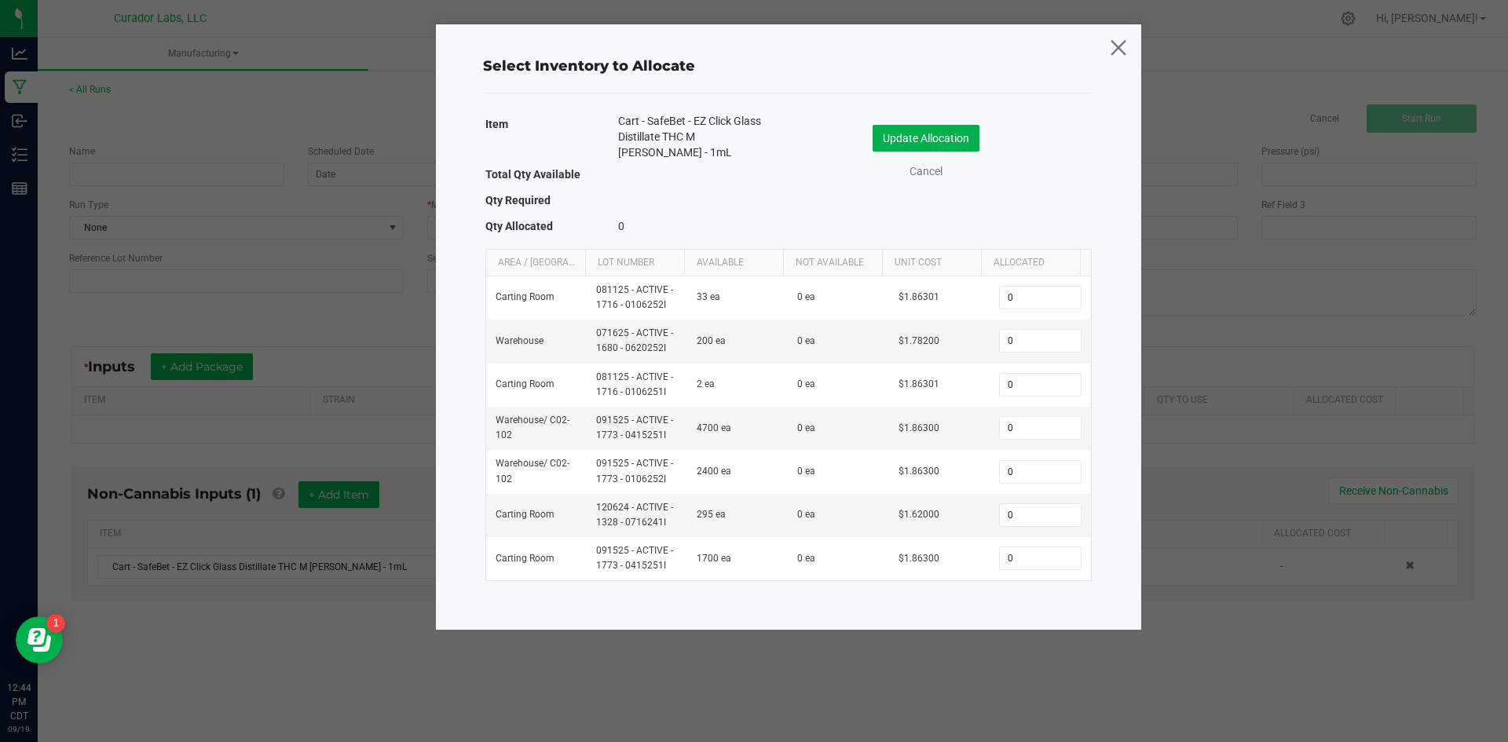
click at [1115, 56] on icon at bounding box center [1117, 47] width 21 height 38
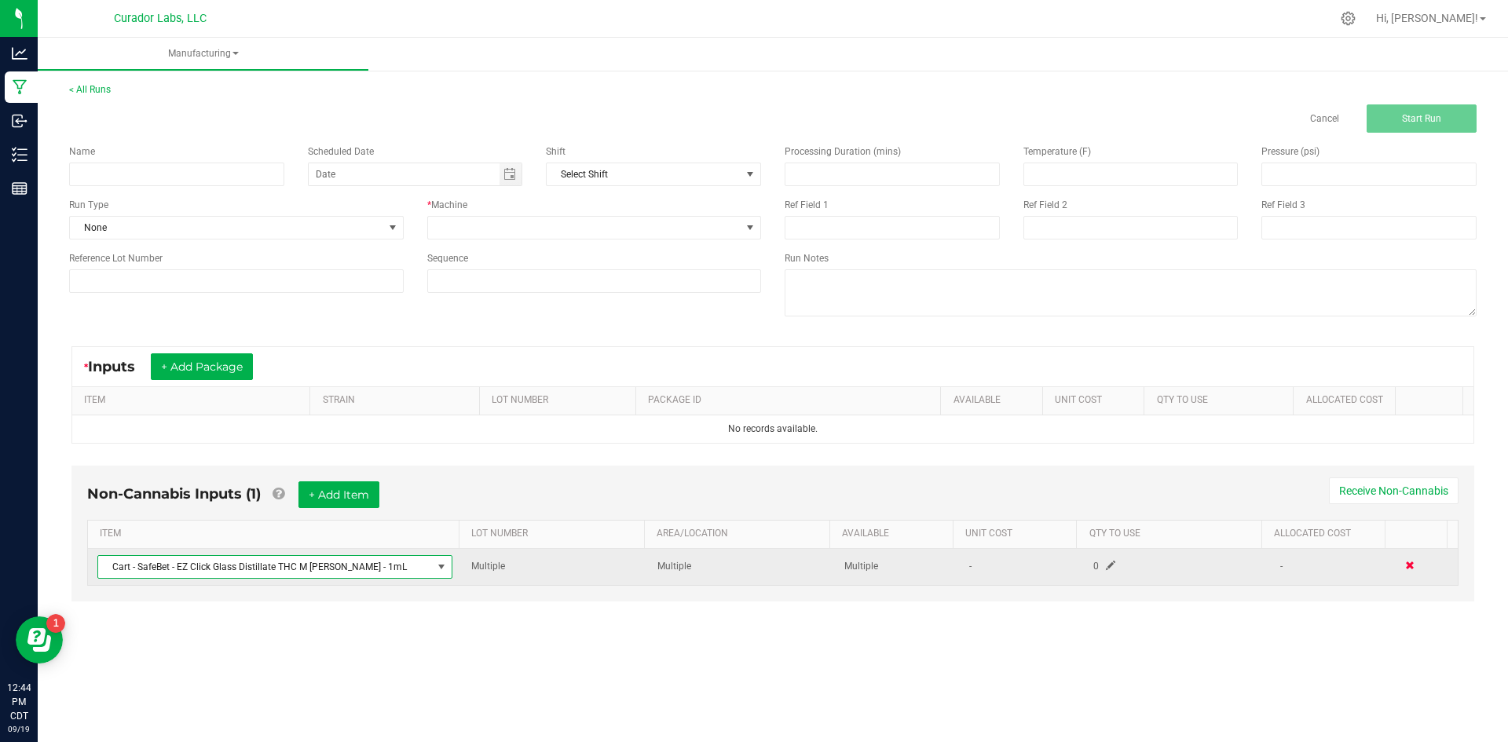
click at [1405, 569] on span at bounding box center [1409, 565] width 9 height 9
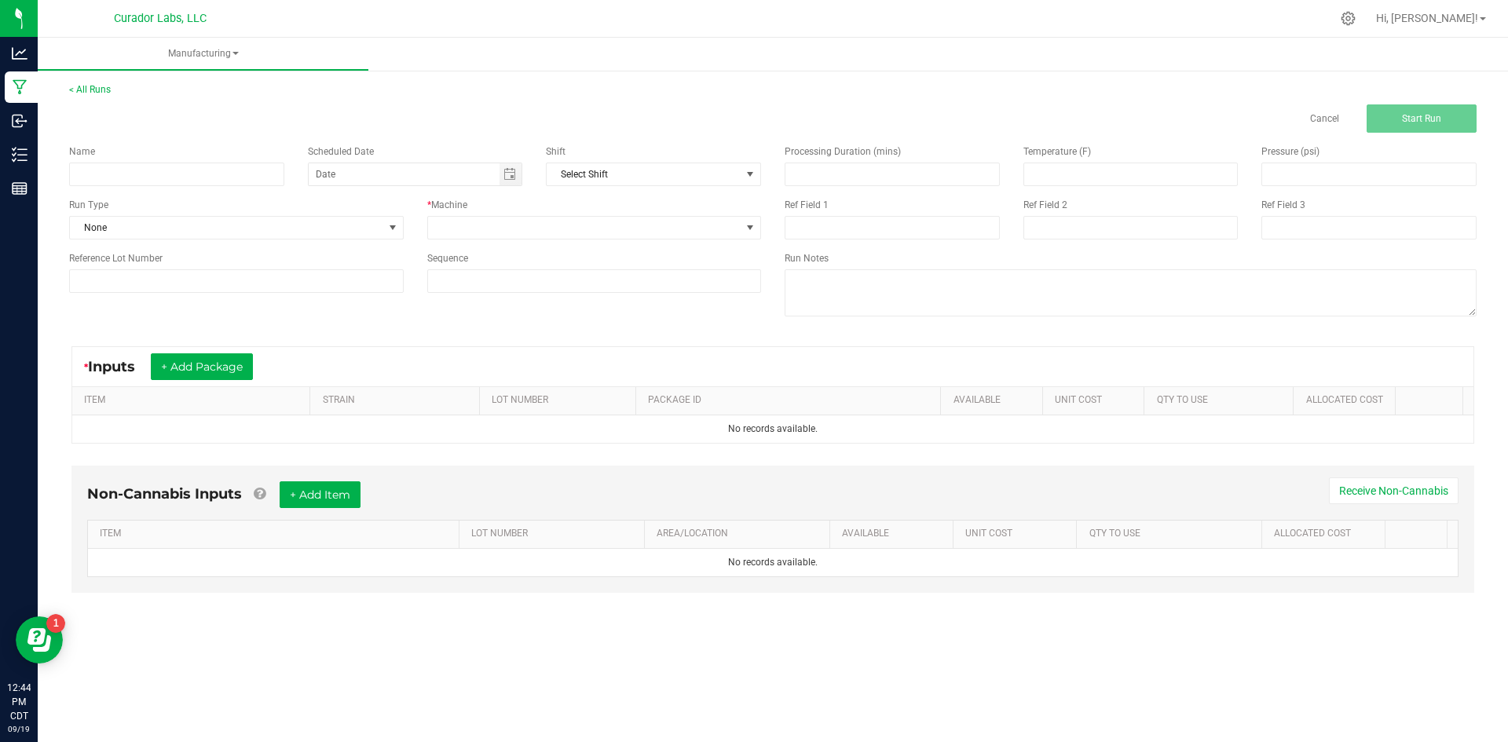
click at [1239, 629] on div "< All Runs Cancel Start Run Name Scheduled Date Shift Select Shift Run Type Non…" at bounding box center [773, 353] width 1470 height 572
drag, startPoint x: 653, startPoint y: 657, endPoint x: 667, endPoint y: 646, distance: 17.9
click at [655, 655] on div "Manufacturing < All Runs Cancel Start Run Name Scheduled Date Shift Select Shif…" at bounding box center [773, 390] width 1470 height 704
click at [215, 360] on button "+ Add Package" at bounding box center [202, 366] width 102 height 27
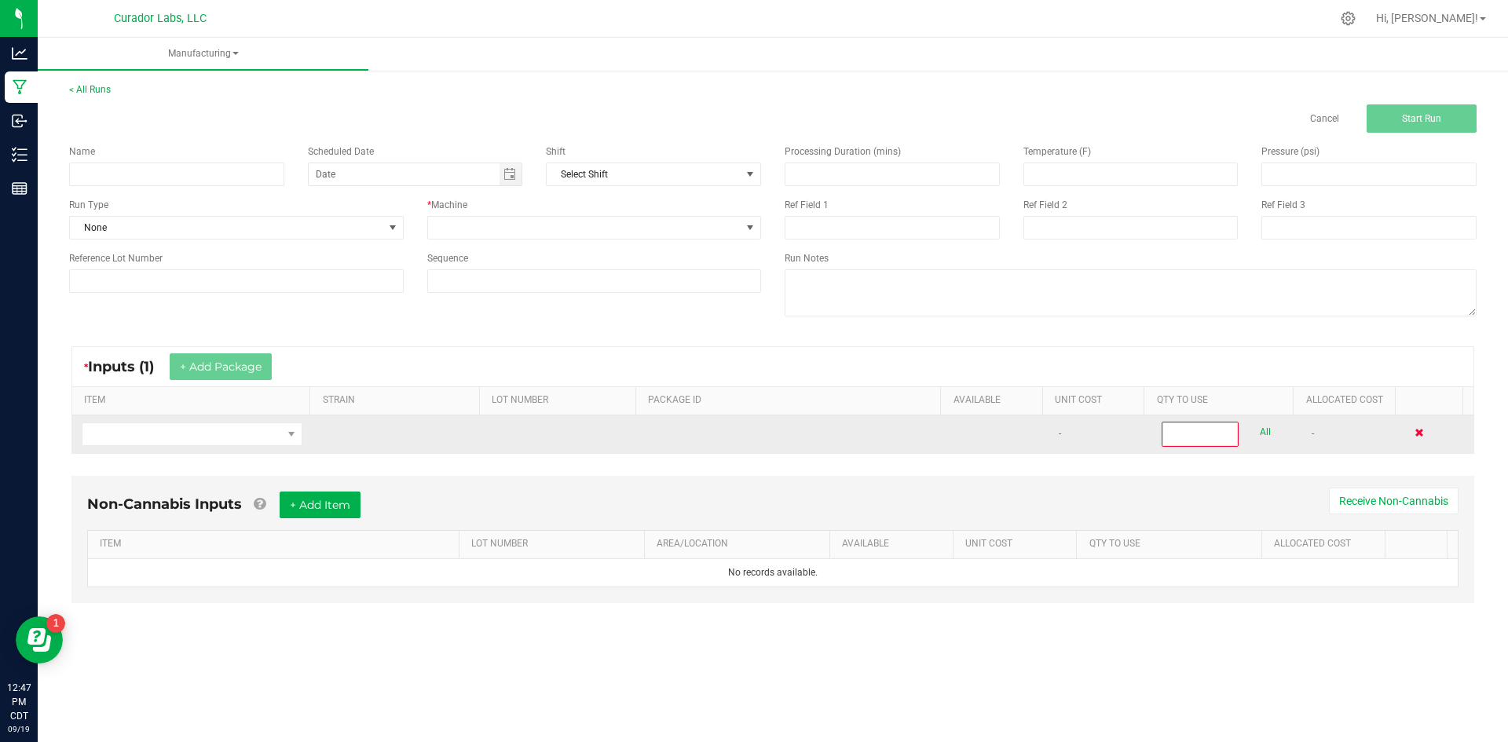
click at [1414, 434] on span at bounding box center [1418, 432] width 9 height 9
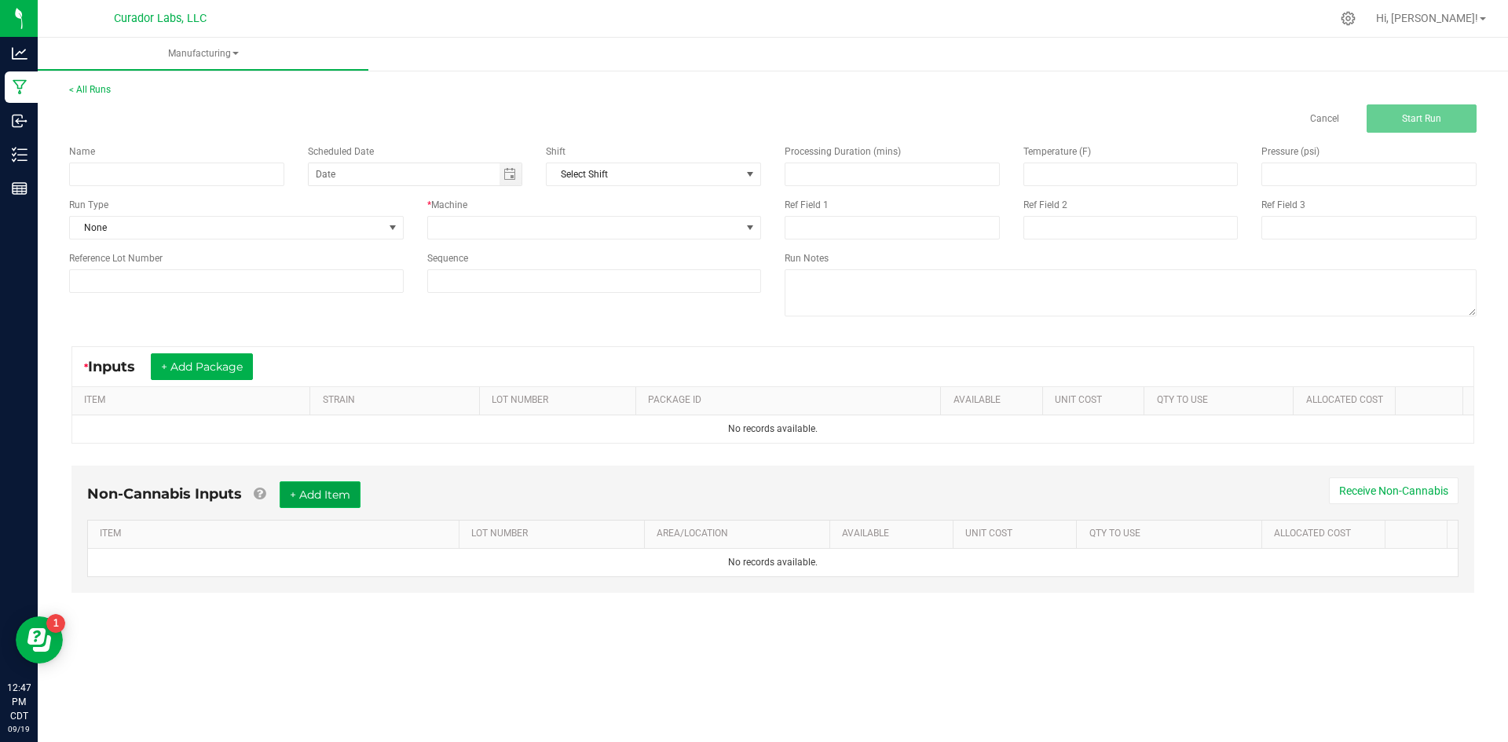
click at [356, 504] on button "+ Add Item" at bounding box center [320, 494] width 81 height 27
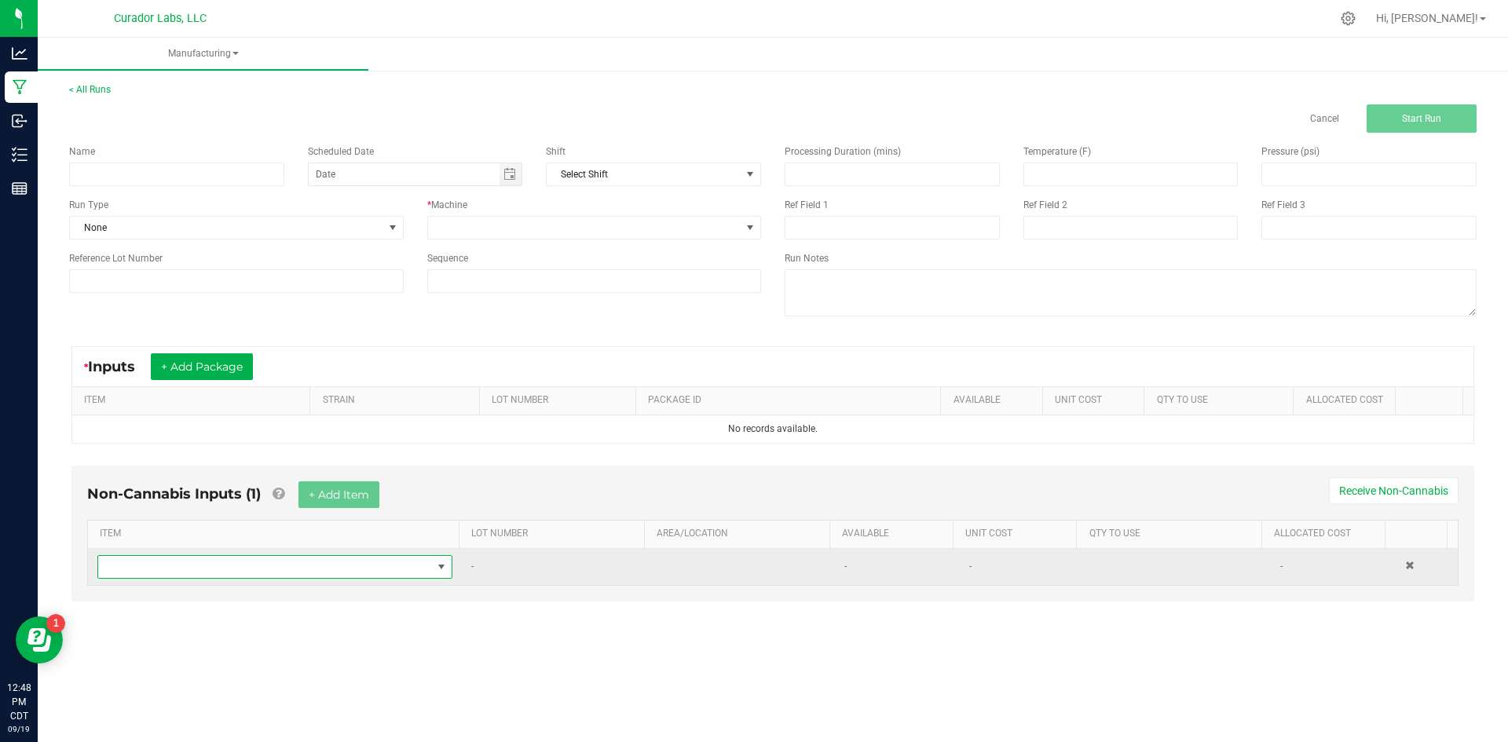
click at [291, 574] on span "NO DATA FOUND" at bounding box center [265, 567] width 334 height 22
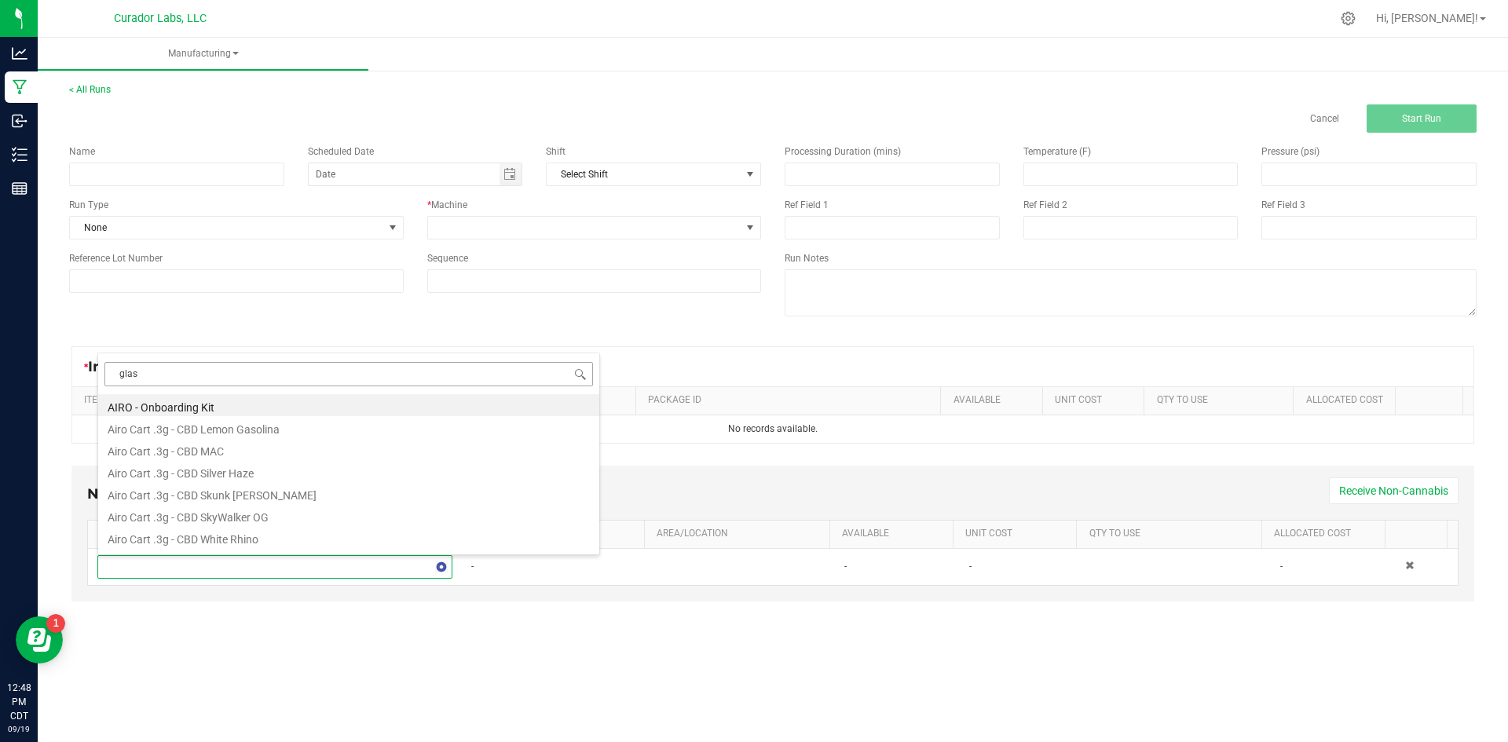
type input "glass"
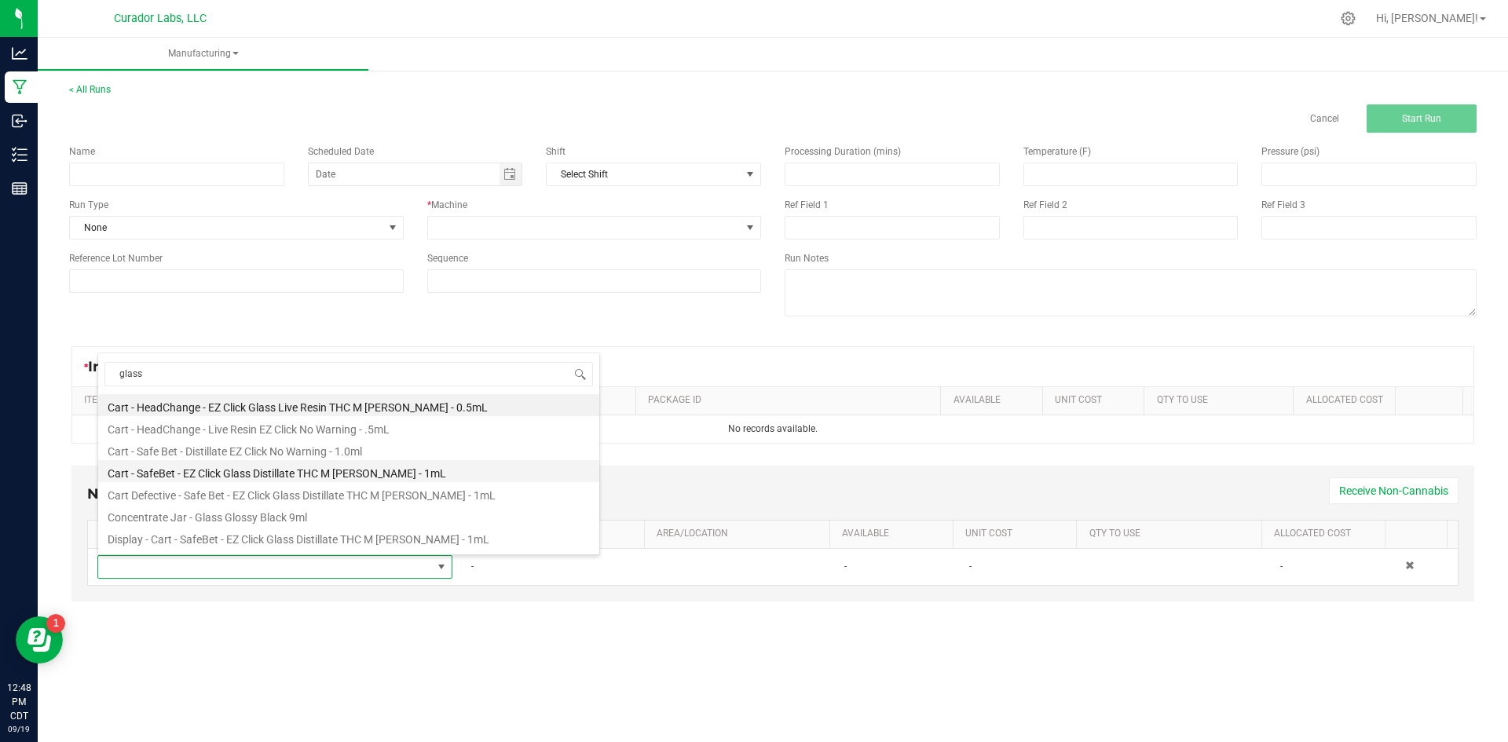
click at [202, 472] on li "Cart - SafeBet - EZ Click Glass Distillate THC M [PERSON_NAME] - 1mL" at bounding box center [348, 471] width 501 height 22
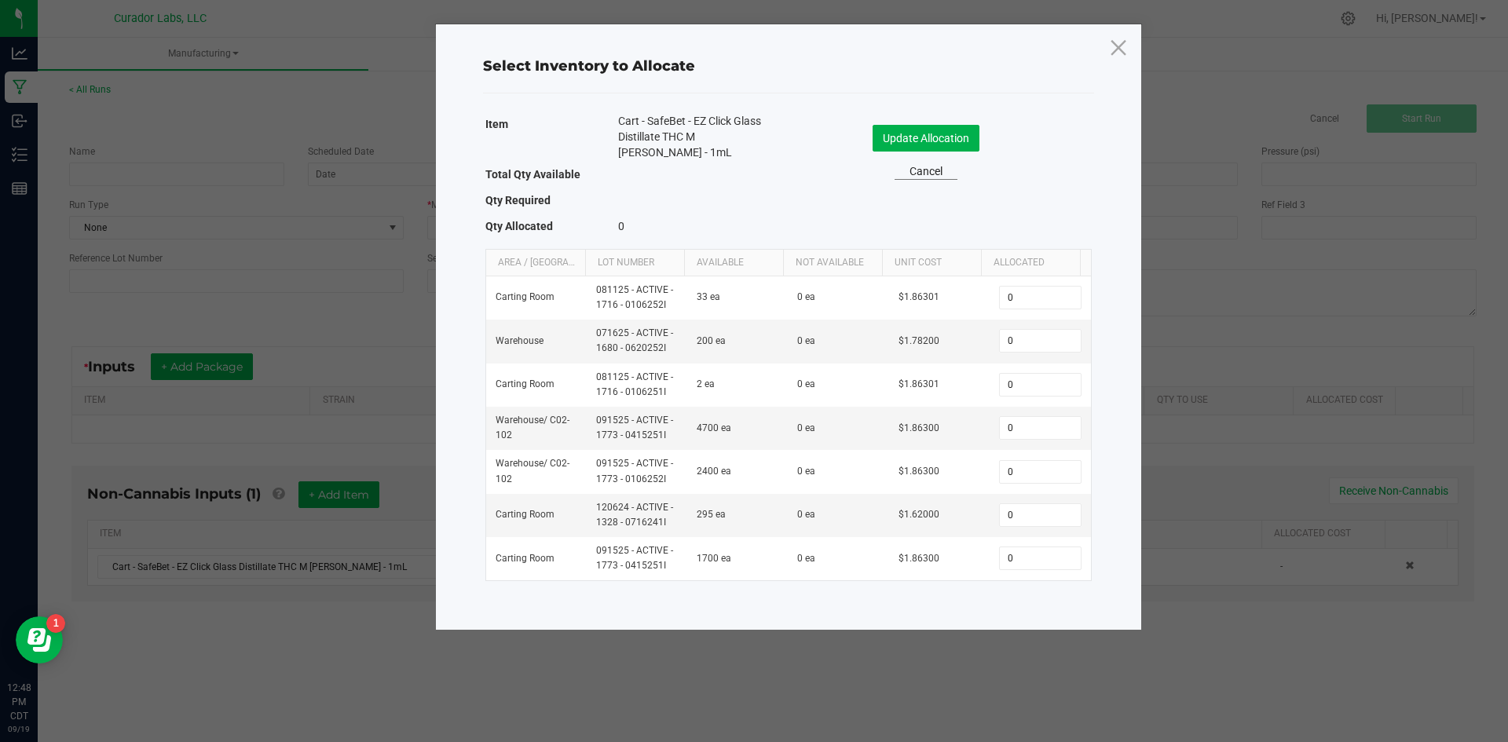
click at [926, 170] on link "Cancel" at bounding box center [925, 171] width 63 height 16
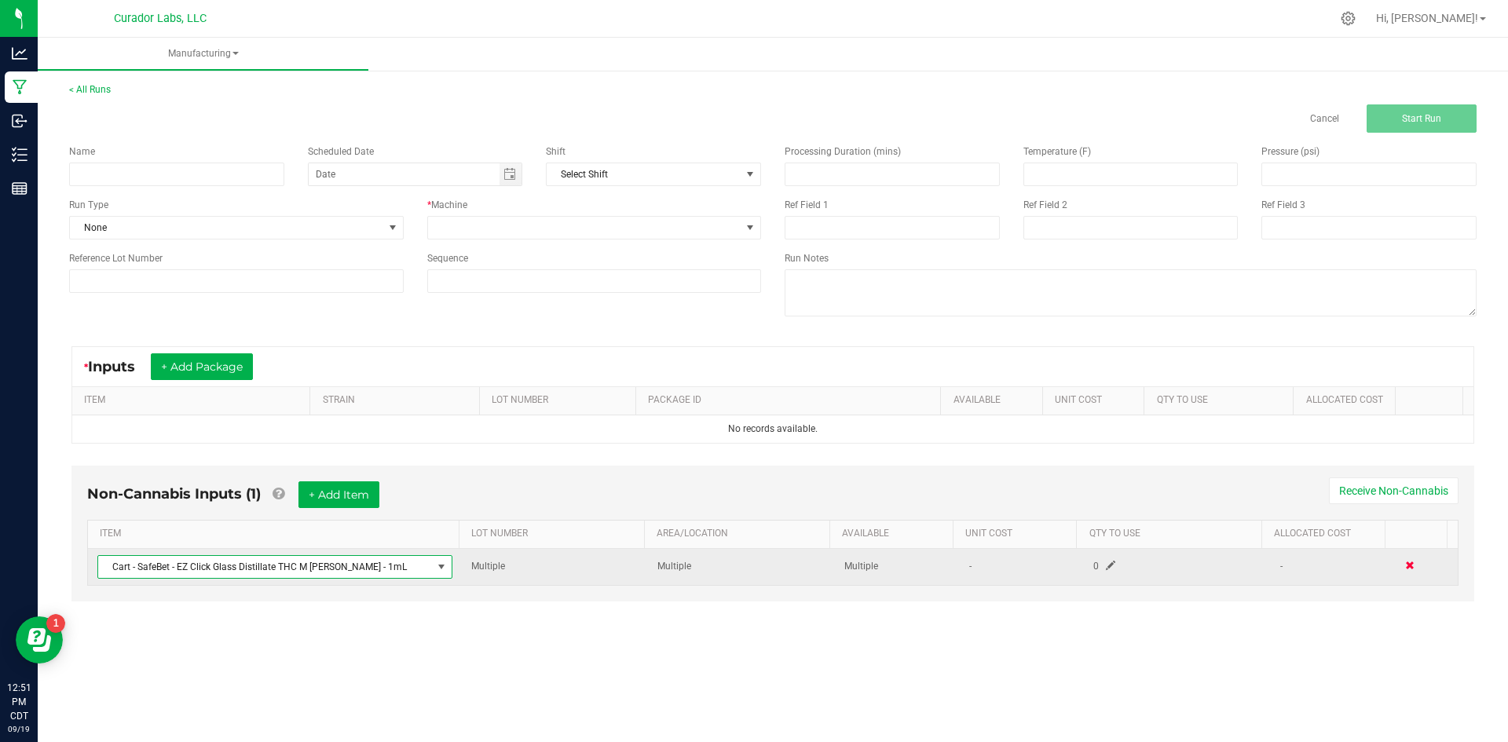
click at [1405, 565] on span at bounding box center [1409, 565] width 9 height 9
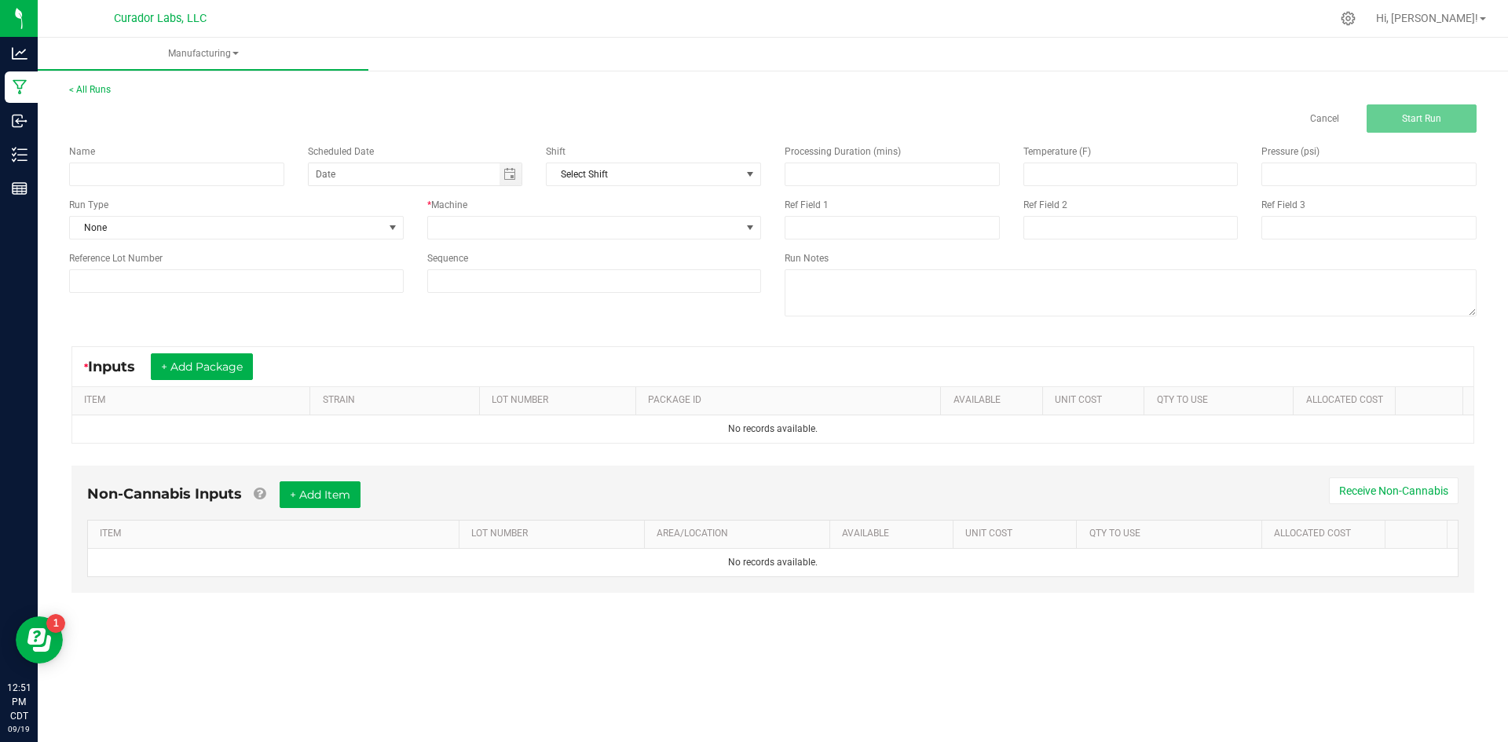
click at [522, 653] on div "Manufacturing < All Runs Cancel Start Run Name Scheduled Date Shift Select Shif…" at bounding box center [773, 390] width 1470 height 704
click at [249, 180] on input at bounding box center [176, 175] width 215 height 24
type input "SafeBet - Bulk Cart 1g Each - Blue Dream"
click at [193, 230] on span "None" at bounding box center [226, 228] width 313 height 22
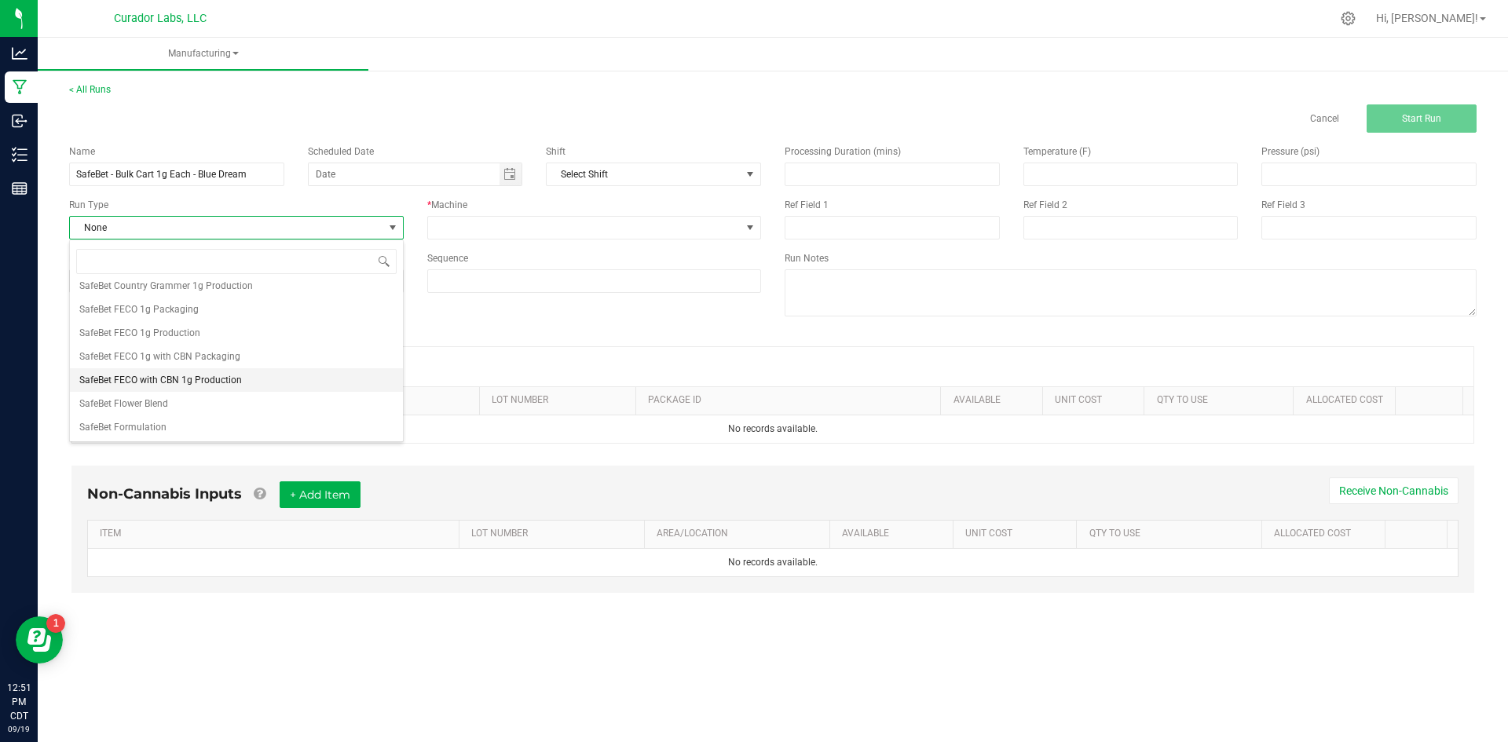
scroll to position [942, 0]
click at [134, 297] on span "SafeBet Cart 1g Carting" at bounding box center [129, 294] width 100 height 16
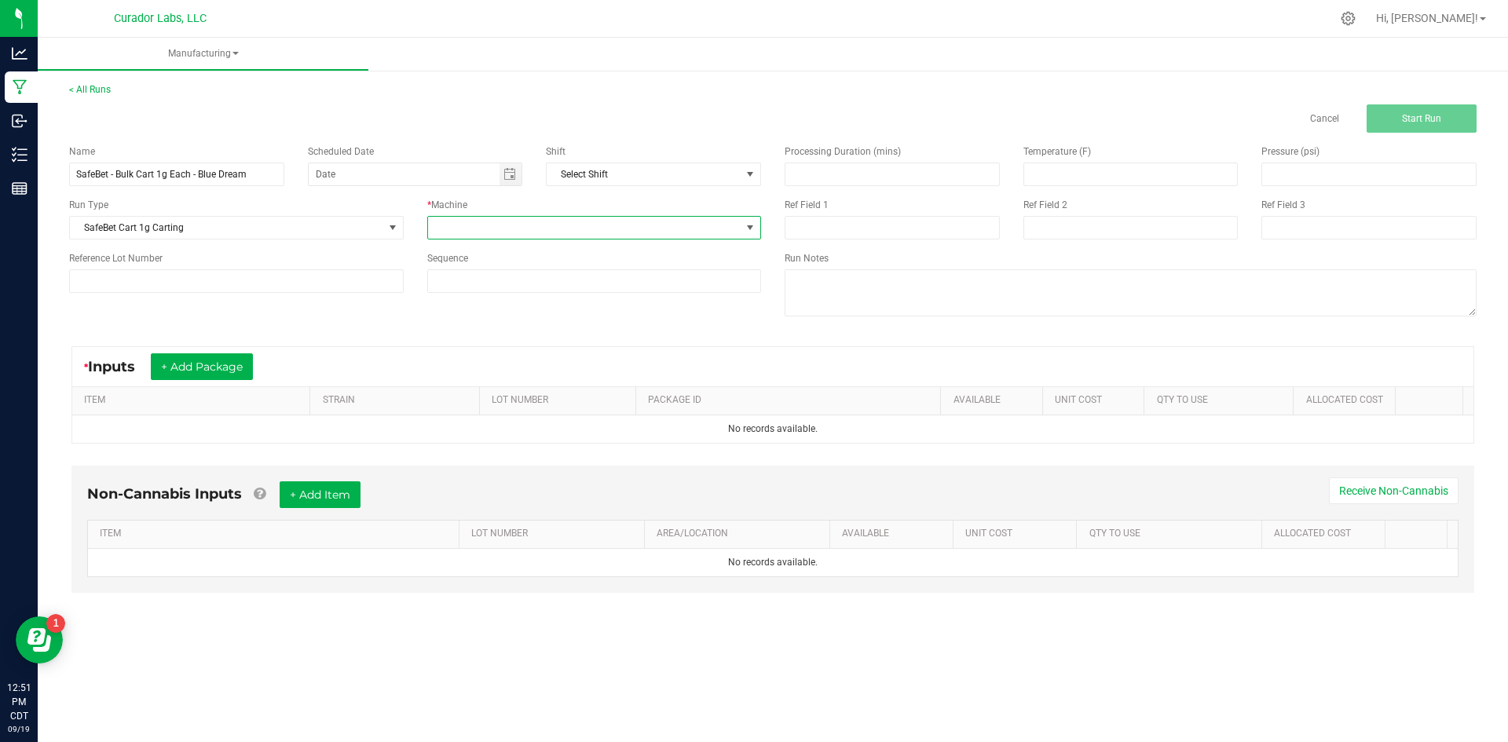
click at [451, 218] on span at bounding box center [584, 228] width 313 height 22
click at [480, 339] on li "[PERSON_NAME]" at bounding box center [594, 345] width 333 height 27
click at [465, 287] on input at bounding box center [594, 281] width 333 height 22
type input "5"
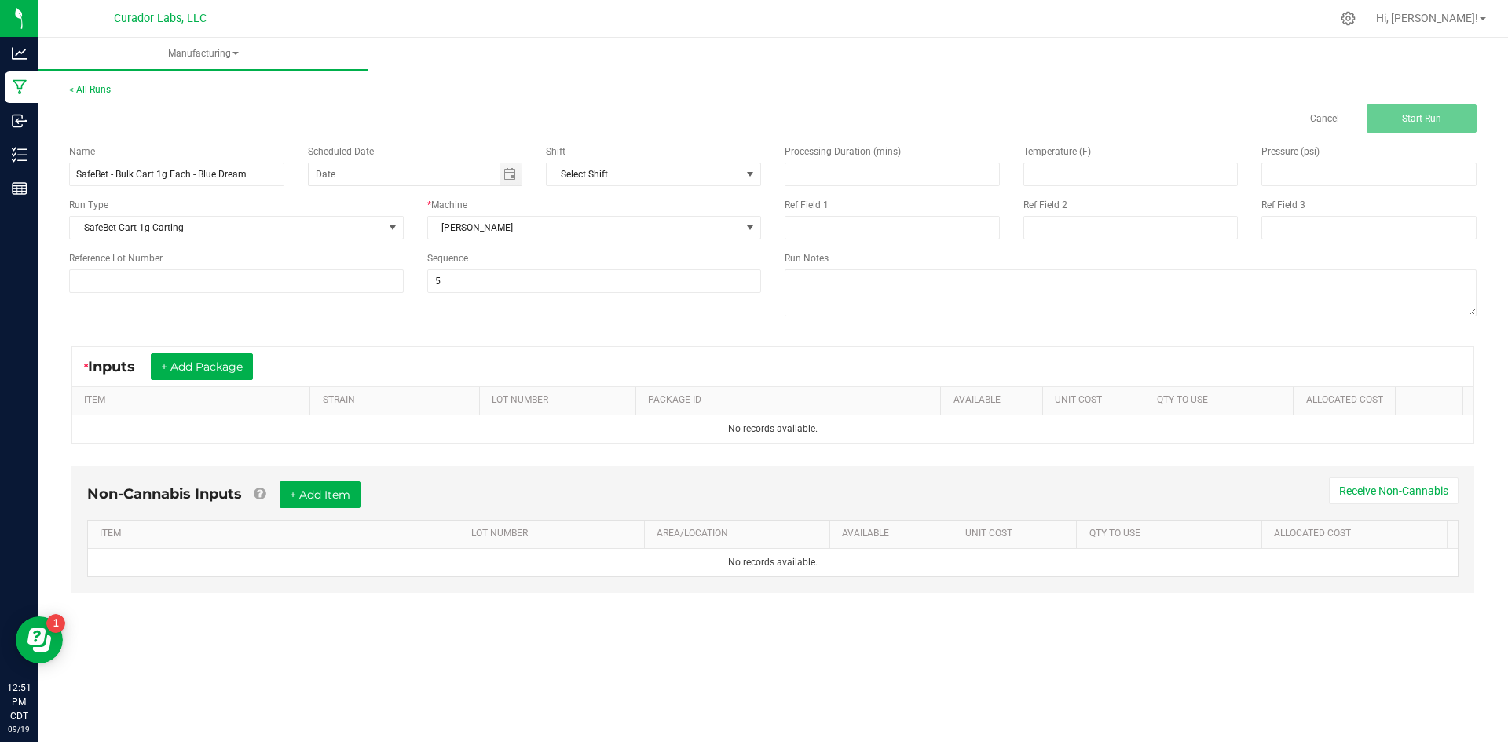
click at [404, 314] on div "Name SafeBet - Bulk Cart 1g Each - Blue Dream Scheduled Date Shift Select Shift…" at bounding box center [772, 232] width 1431 height 199
click at [243, 355] on button "+ Add Package" at bounding box center [202, 366] width 102 height 27
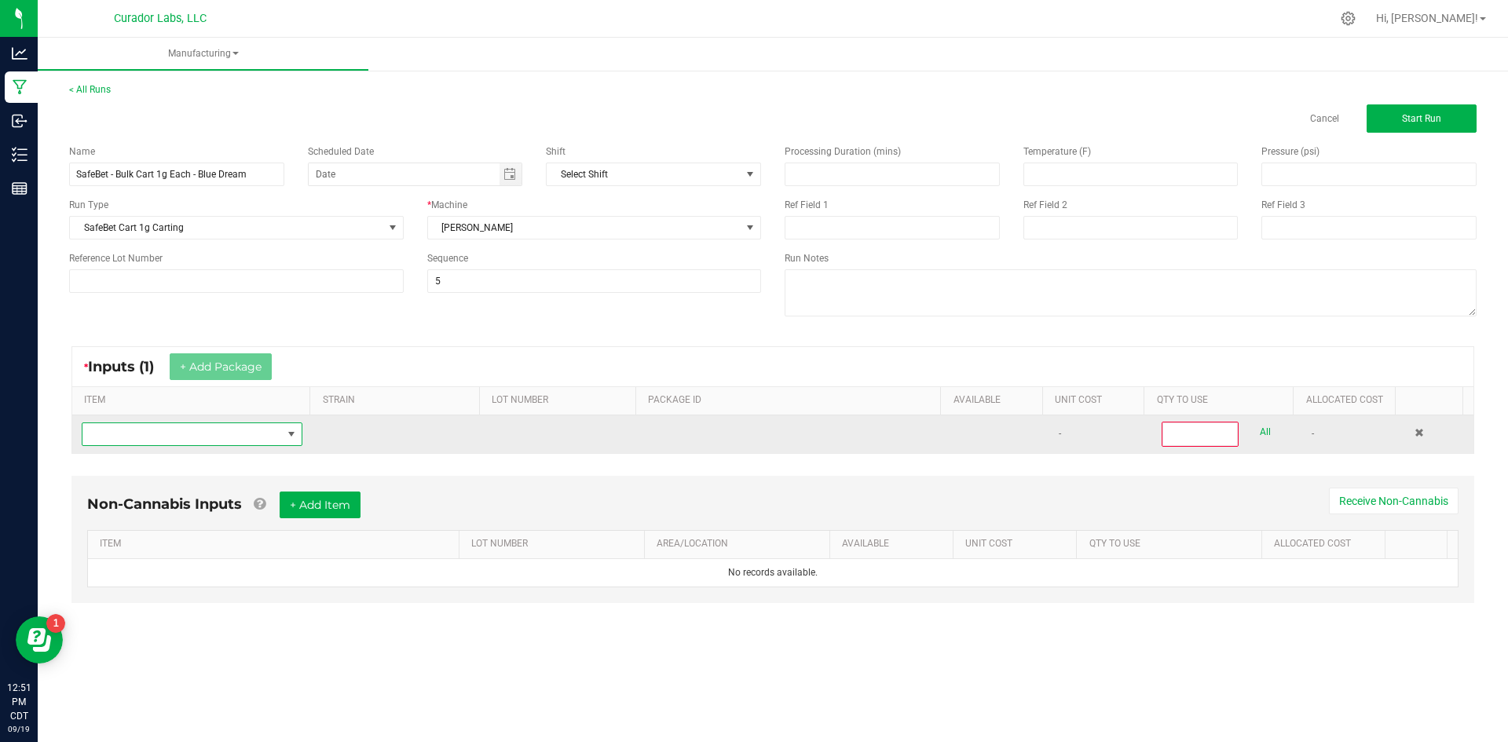
click at [240, 433] on span "NO DATA FOUND" at bounding box center [181, 434] width 199 height 22
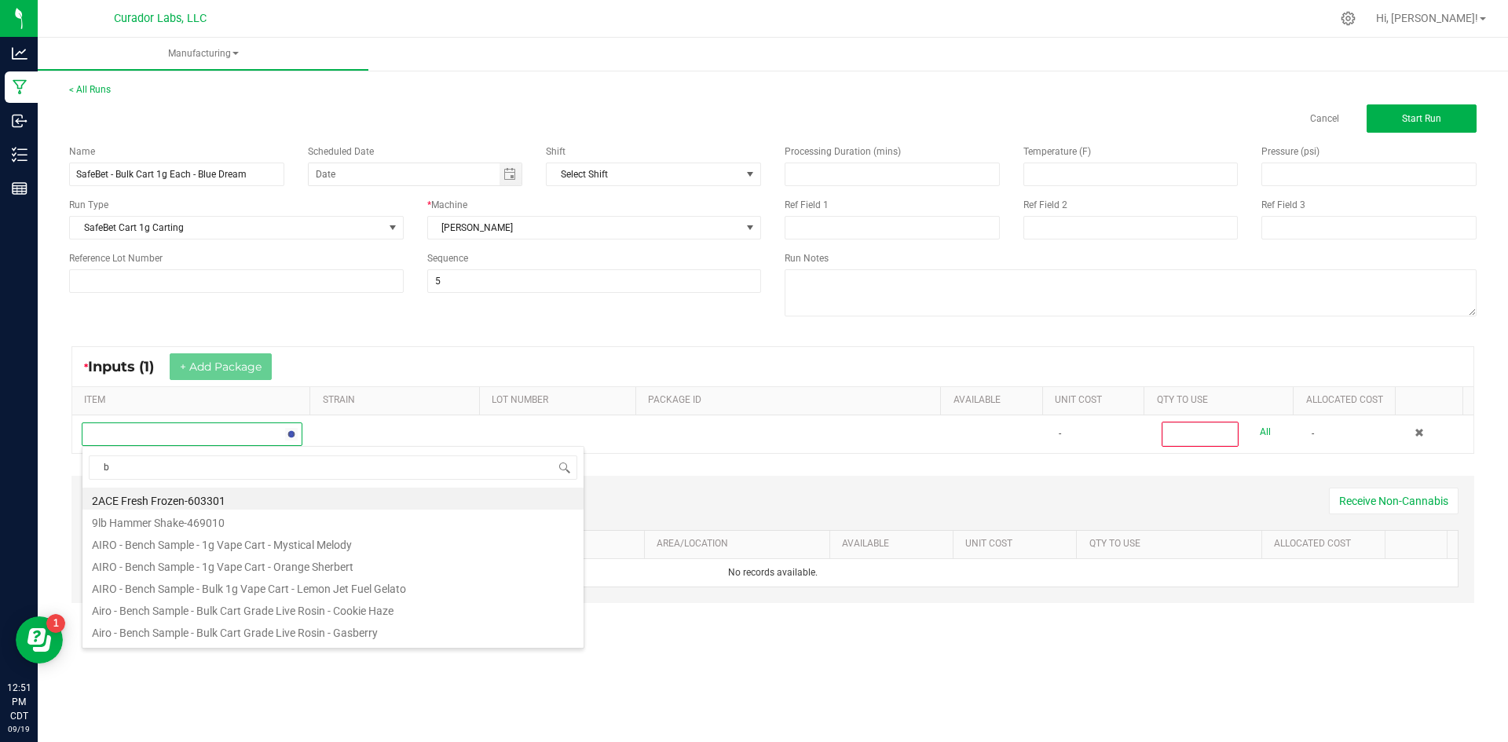
scroll to position [24, 217]
type input "blue dream"
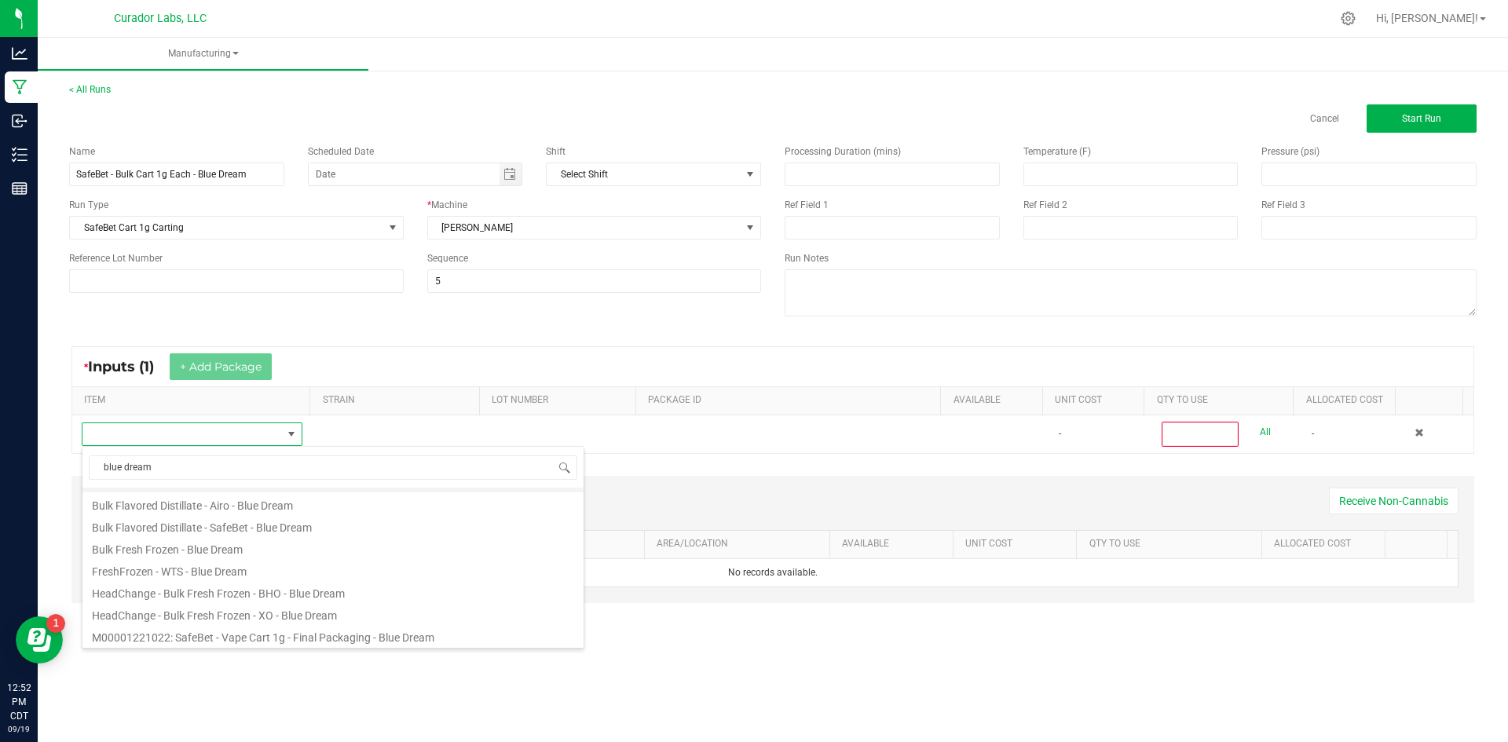
scroll to position [455, 0]
click at [267, 532] on li "Bulk Flavored Distillate - SafeBet - Blue Dream" at bounding box center [332, 527] width 501 height 22
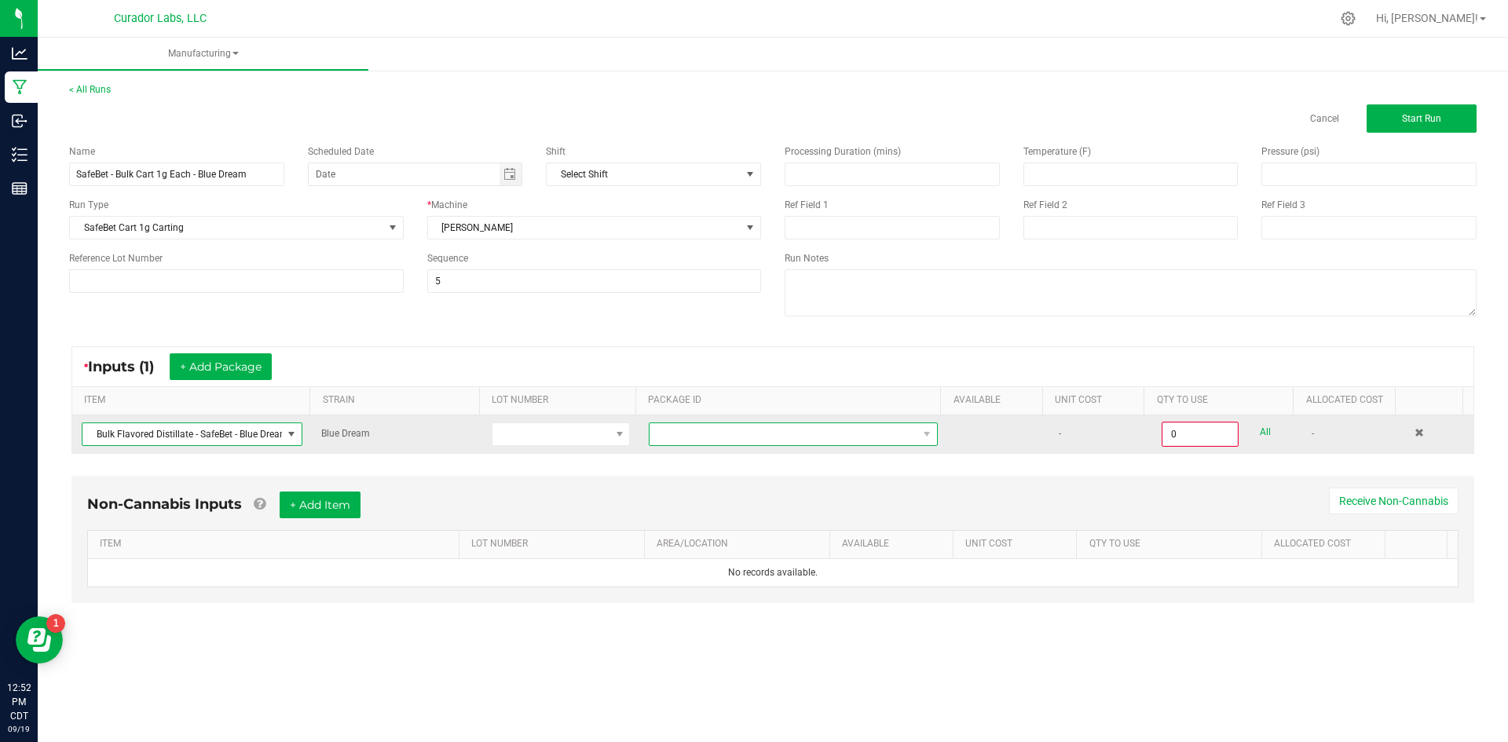
click at [707, 437] on span at bounding box center [783, 434] width 268 height 22
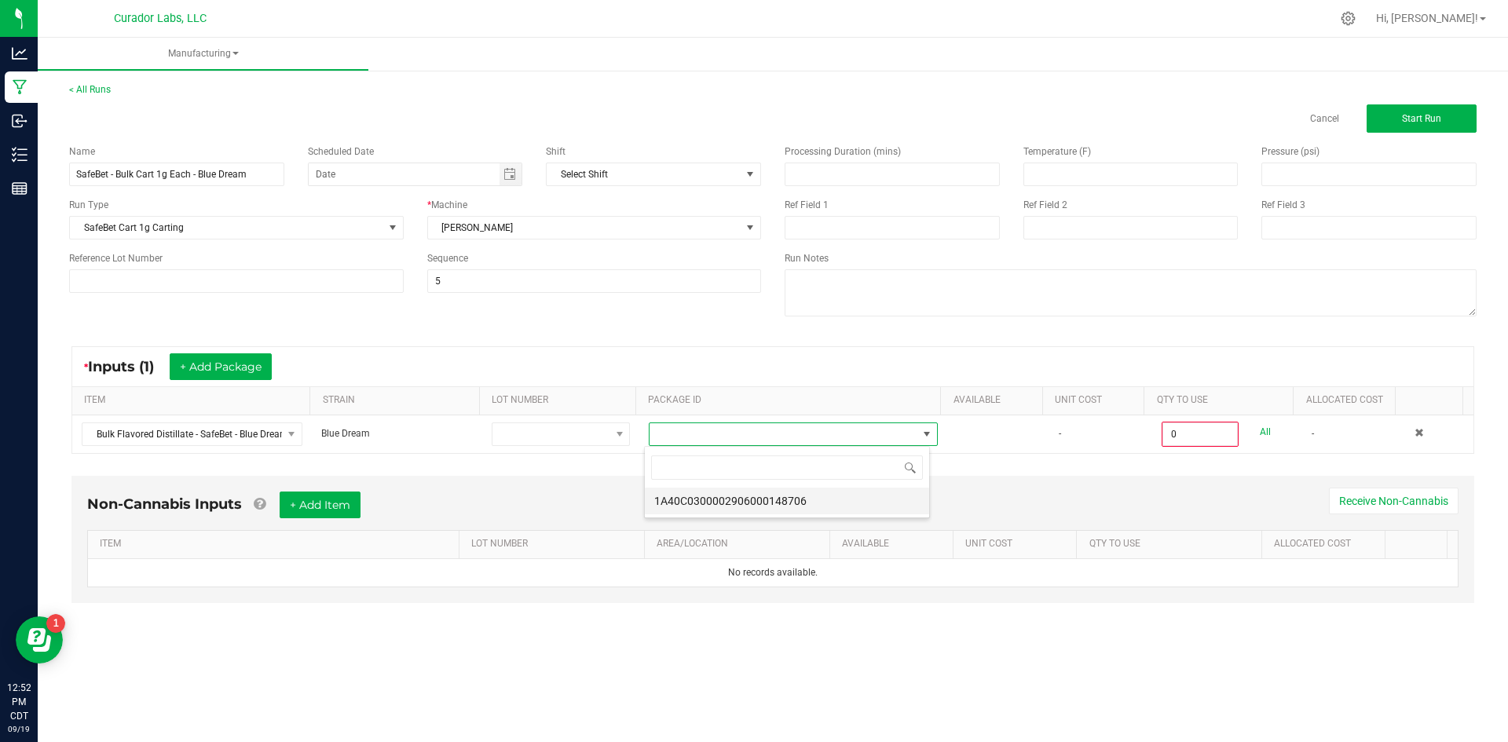
scroll to position [24, 287]
click at [727, 503] on li "1A40C0300002906000148706" at bounding box center [787, 501] width 284 height 27
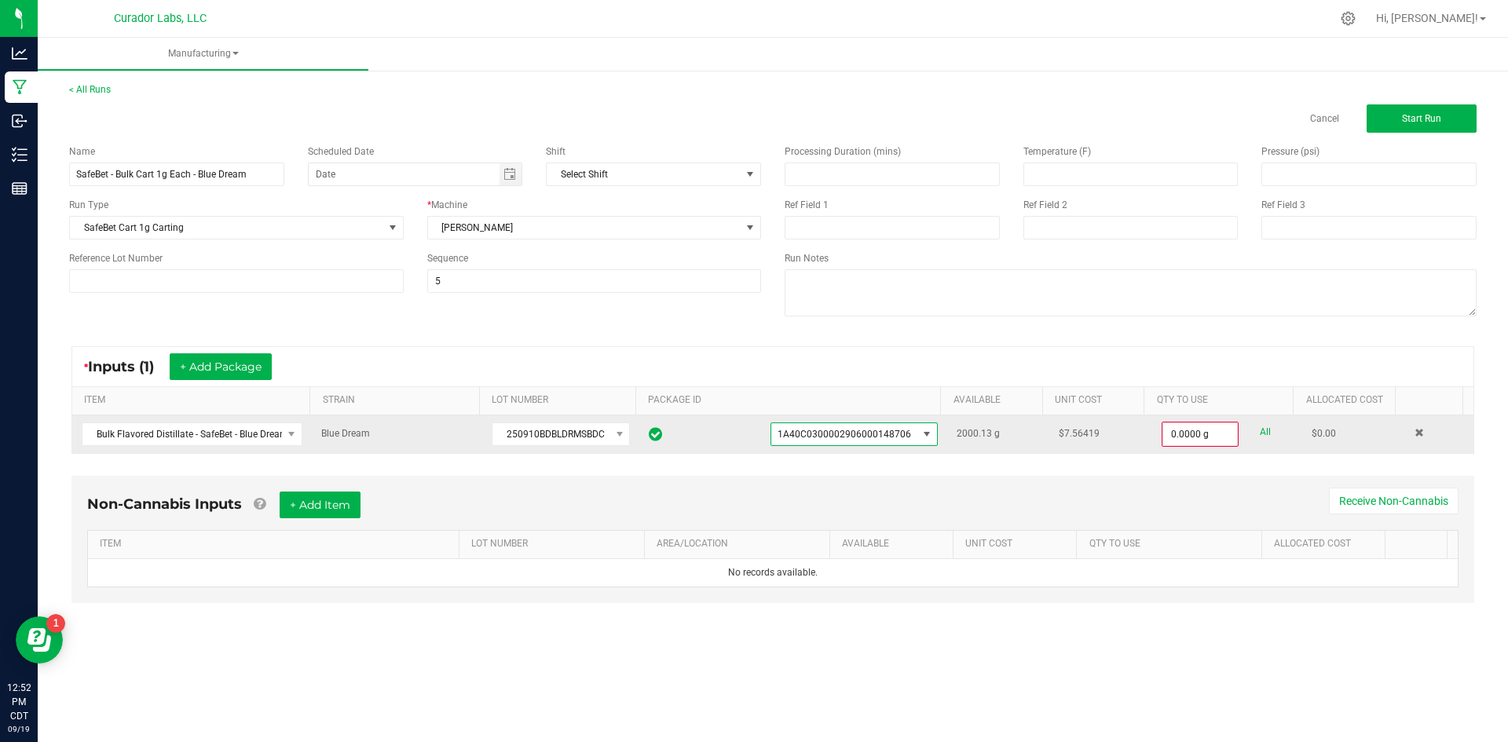
click at [1260, 435] on link "All" at bounding box center [1265, 432] width 11 height 21
type input "2000.1300 g"
click at [301, 510] on button "+ Add Item" at bounding box center [320, 503] width 81 height 27
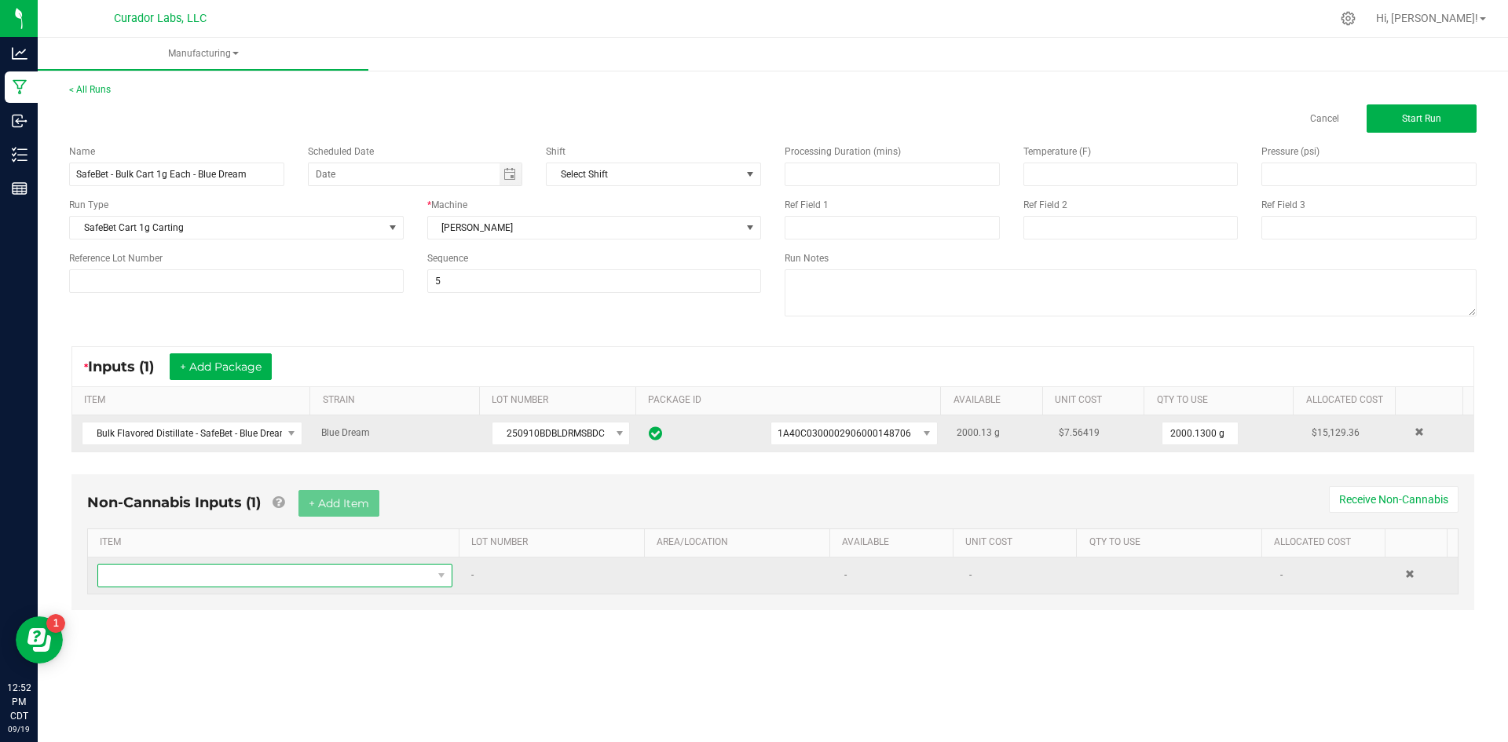
click at [265, 580] on span "NO DATA FOUND" at bounding box center [265, 576] width 334 height 22
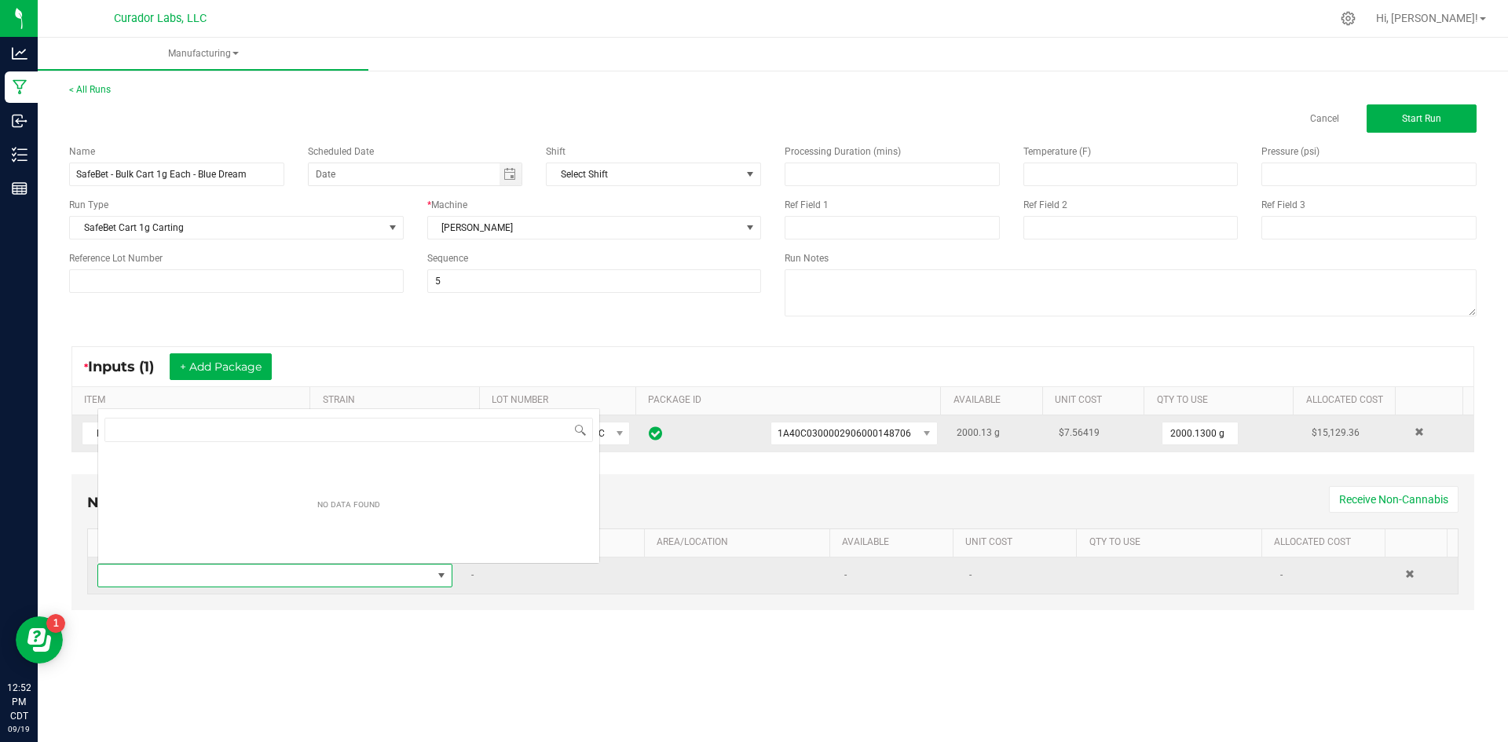
scroll to position [24, 349]
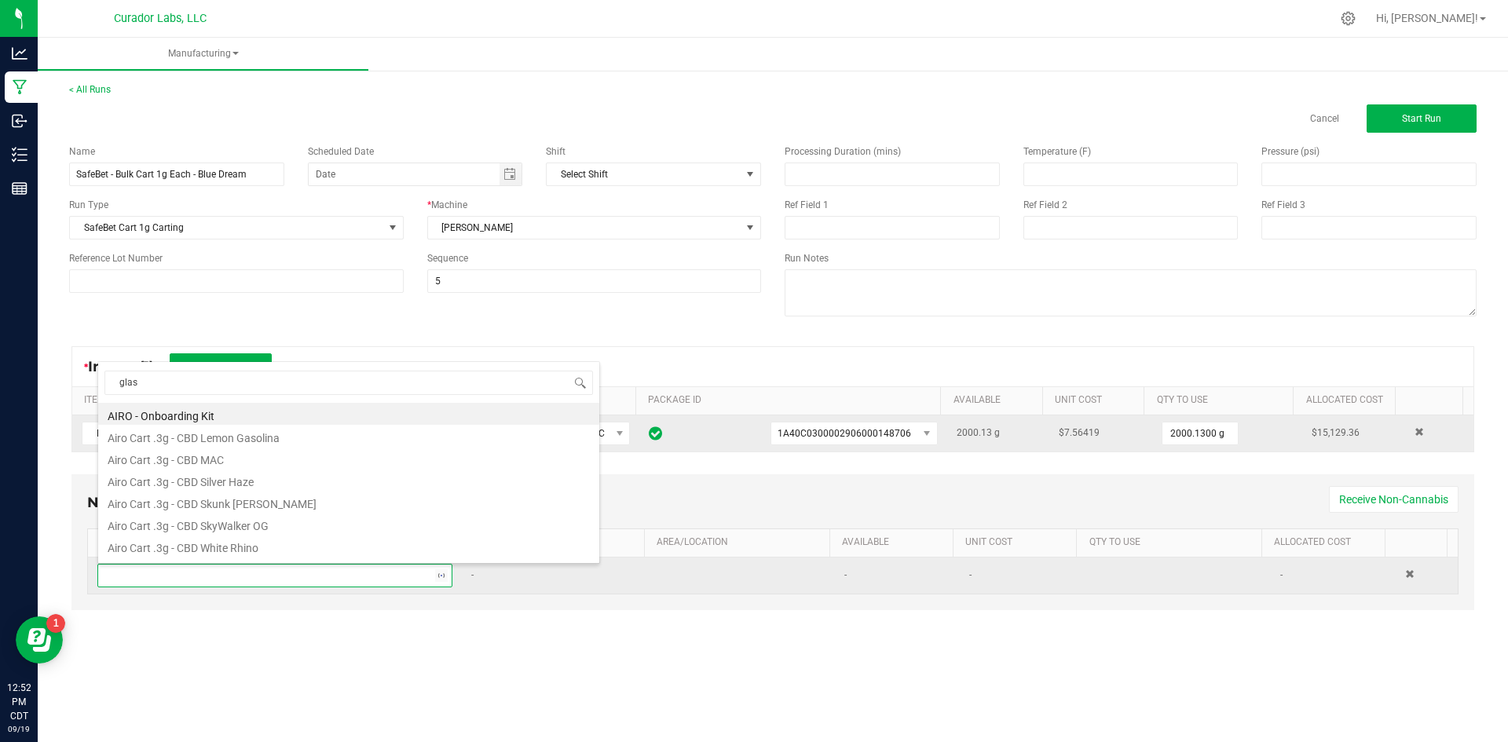
type input "glass"
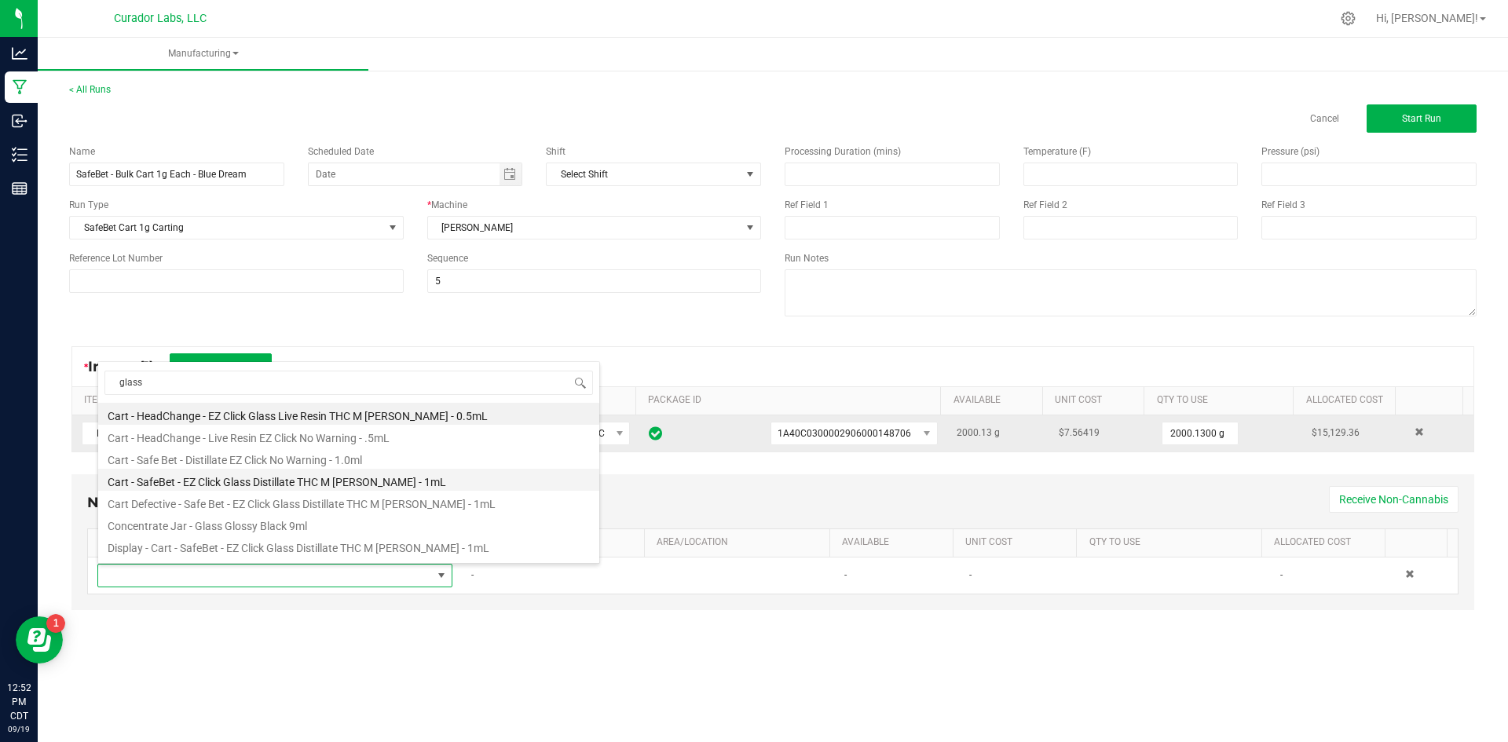
click at [222, 481] on li "Cart - SafeBet - EZ Click Glass Distillate THC M [PERSON_NAME] - 1mL" at bounding box center [348, 480] width 501 height 22
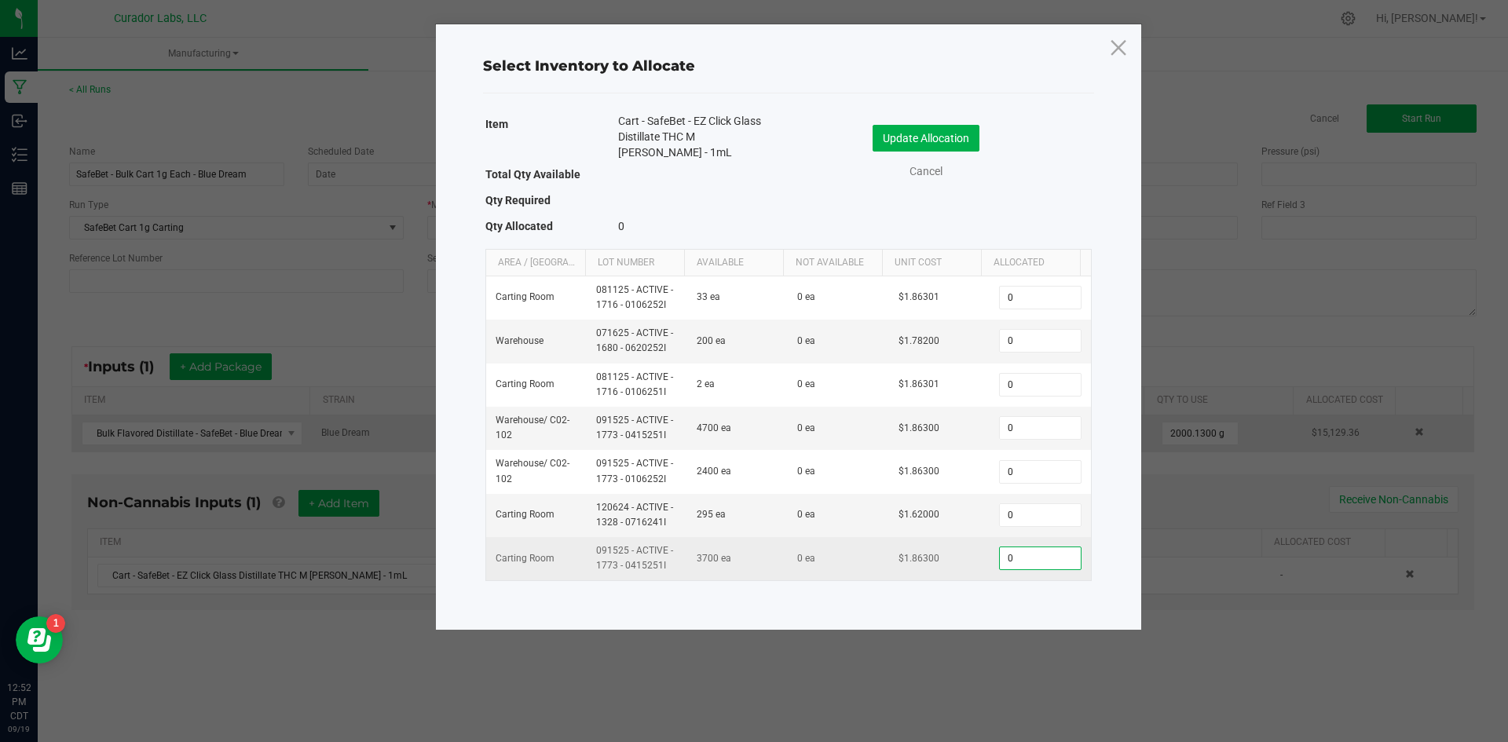
click at [1031, 560] on input "0" at bounding box center [1040, 558] width 80 height 22
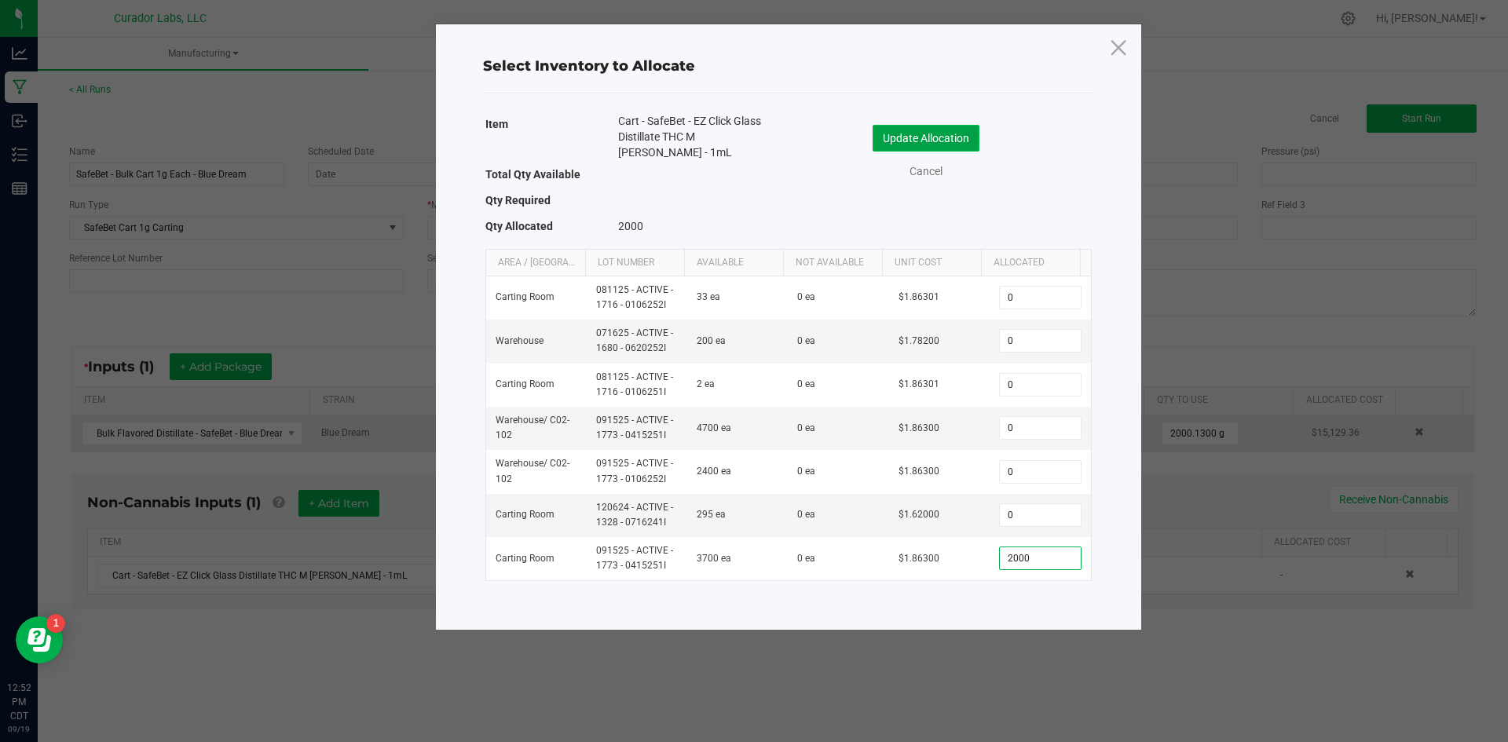
type input "2,000"
click at [913, 130] on button "Update Allocation" at bounding box center [926, 138] width 107 height 27
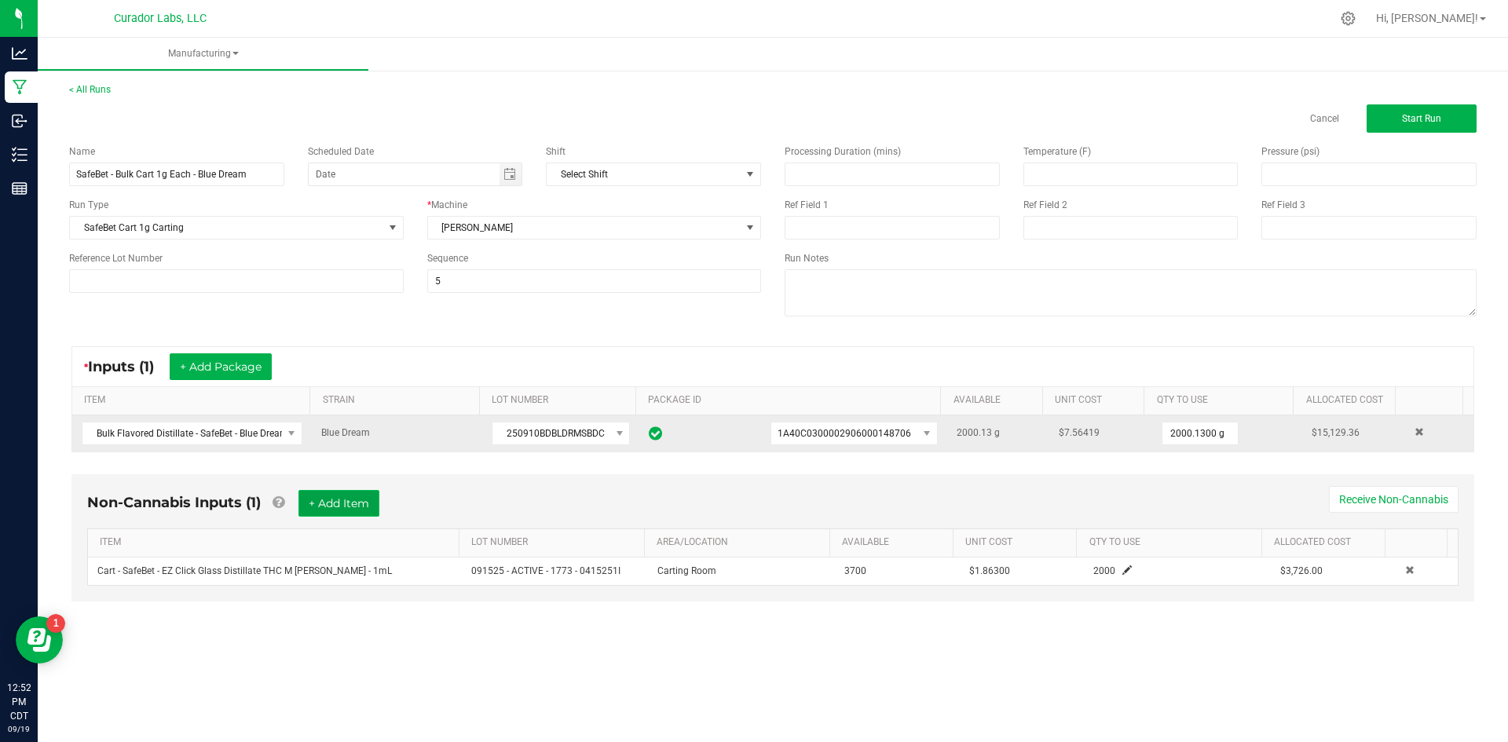
click at [343, 508] on button "+ Add Item" at bounding box center [338, 503] width 81 height 27
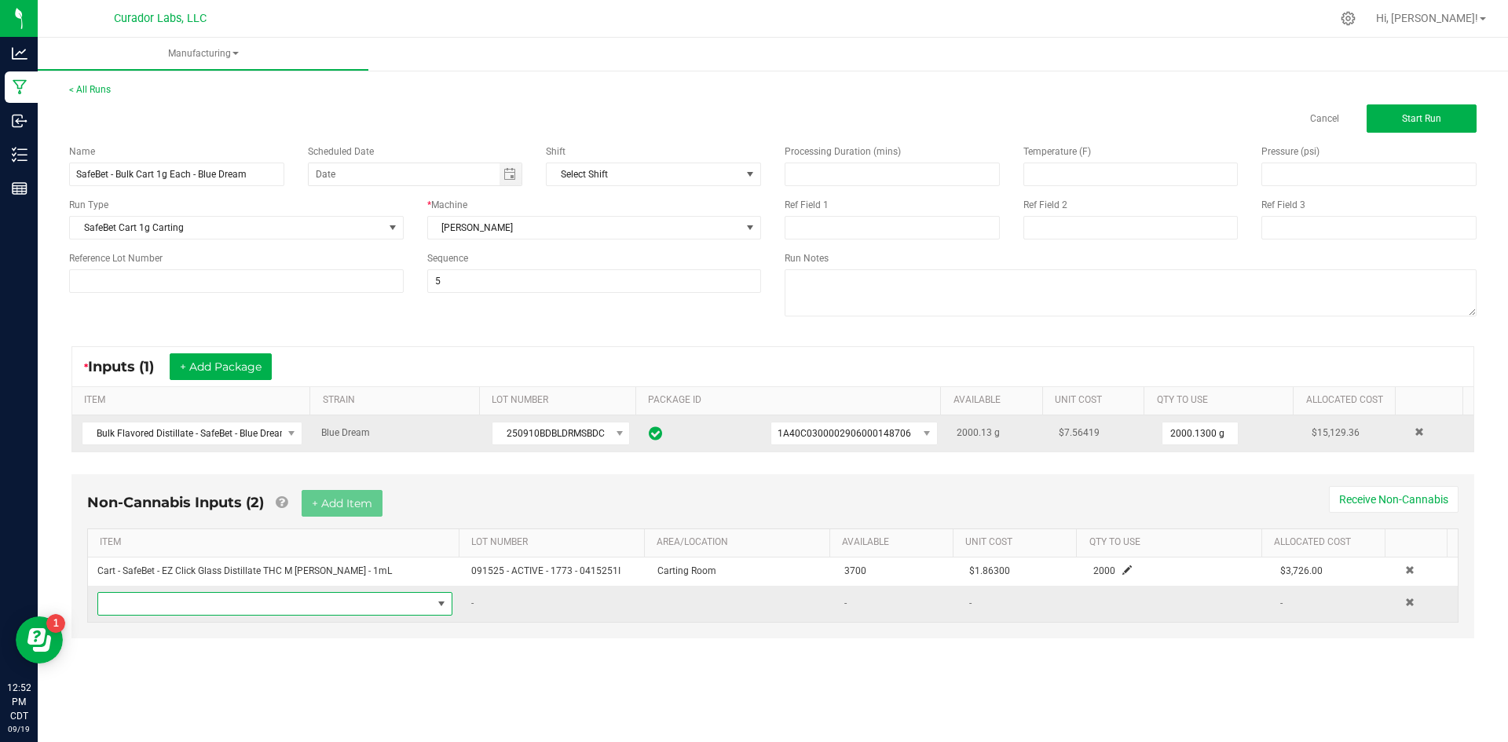
click at [325, 599] on span "NO DATA FOUND" at bounding box center [265, 604] width 334 height 22
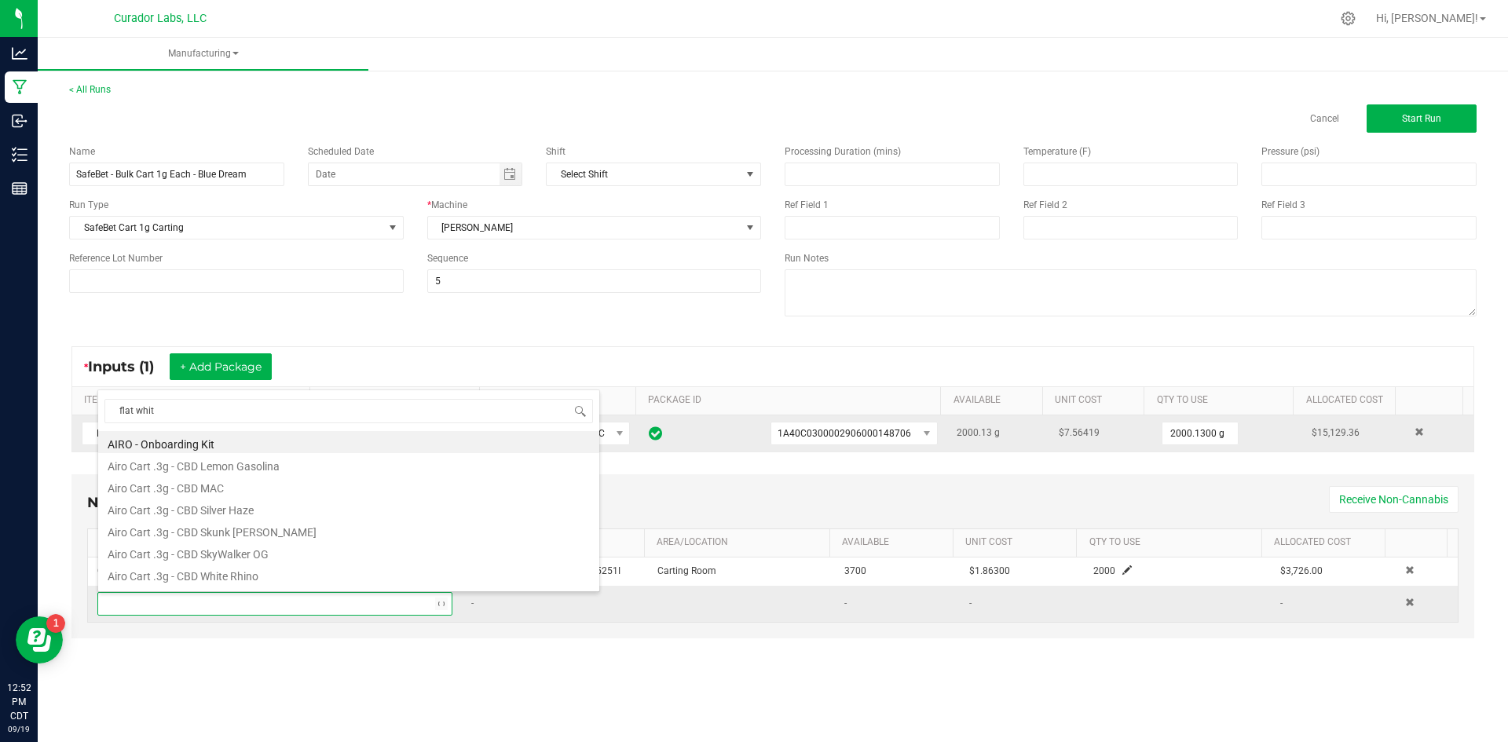
type input "flat white"
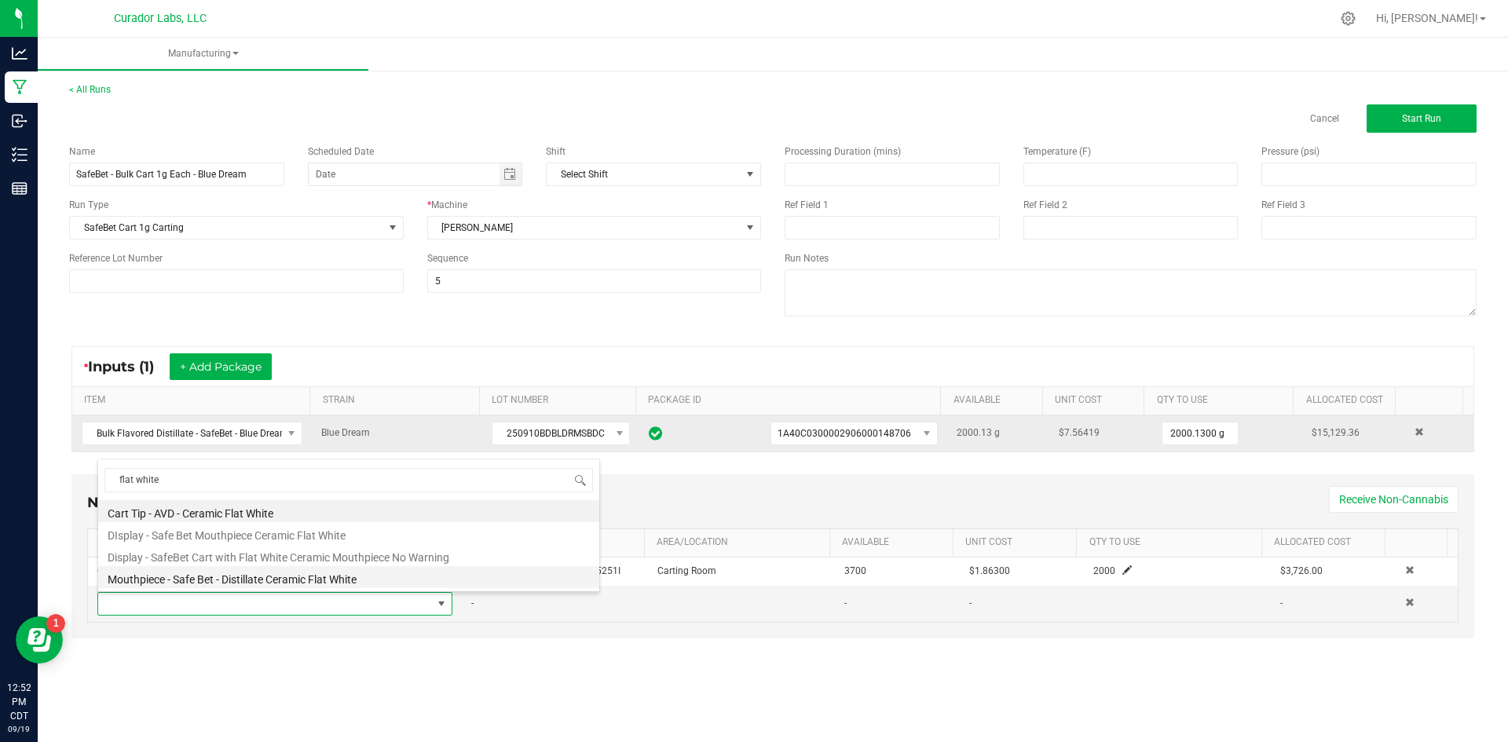
click at [211, 580] on li "Mouthpiece - Safe Bet - Distillate Ceramic Flat White" at bounding box center [348, 577] width 501 height 22
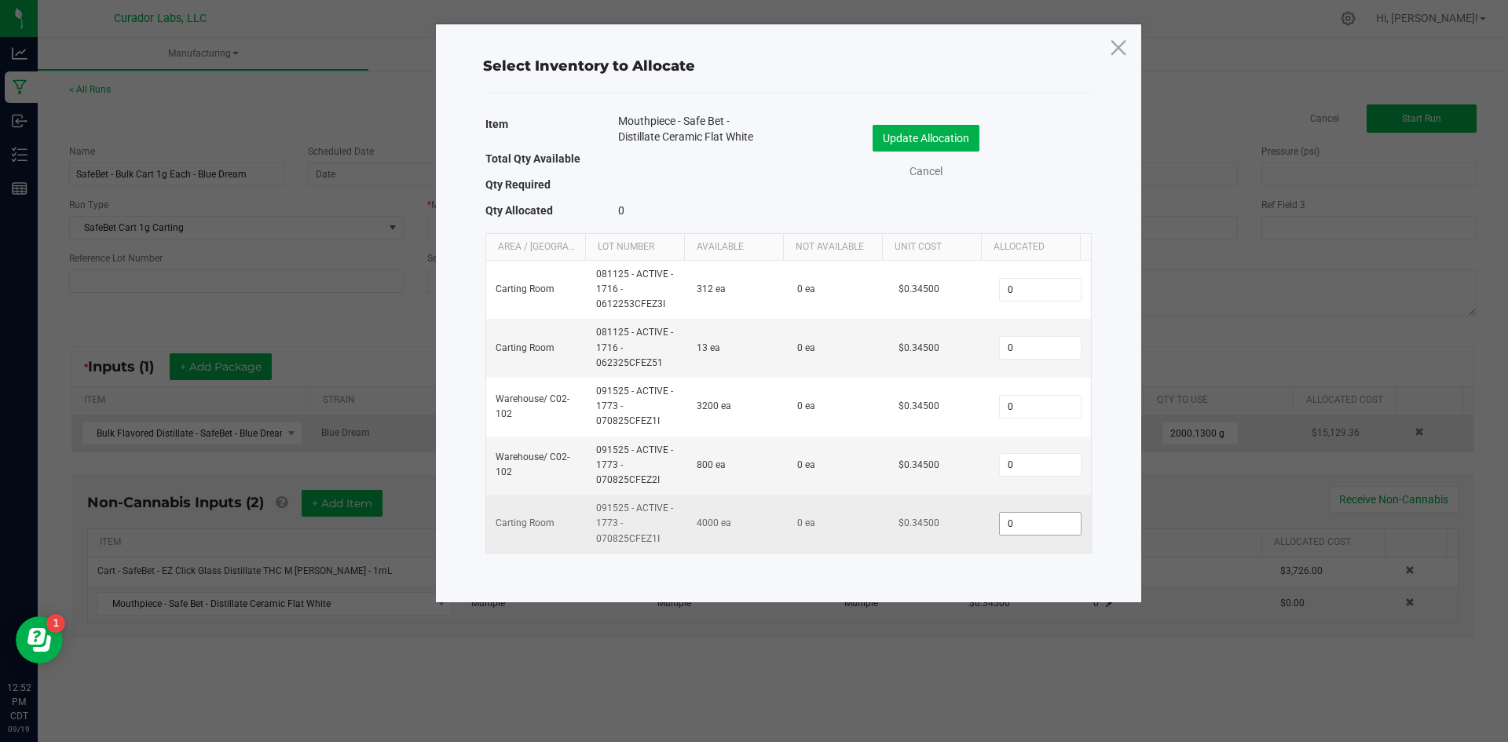
click at [1022, 525] on input "0" at bounding box center [1040, 524] width 80 height 22
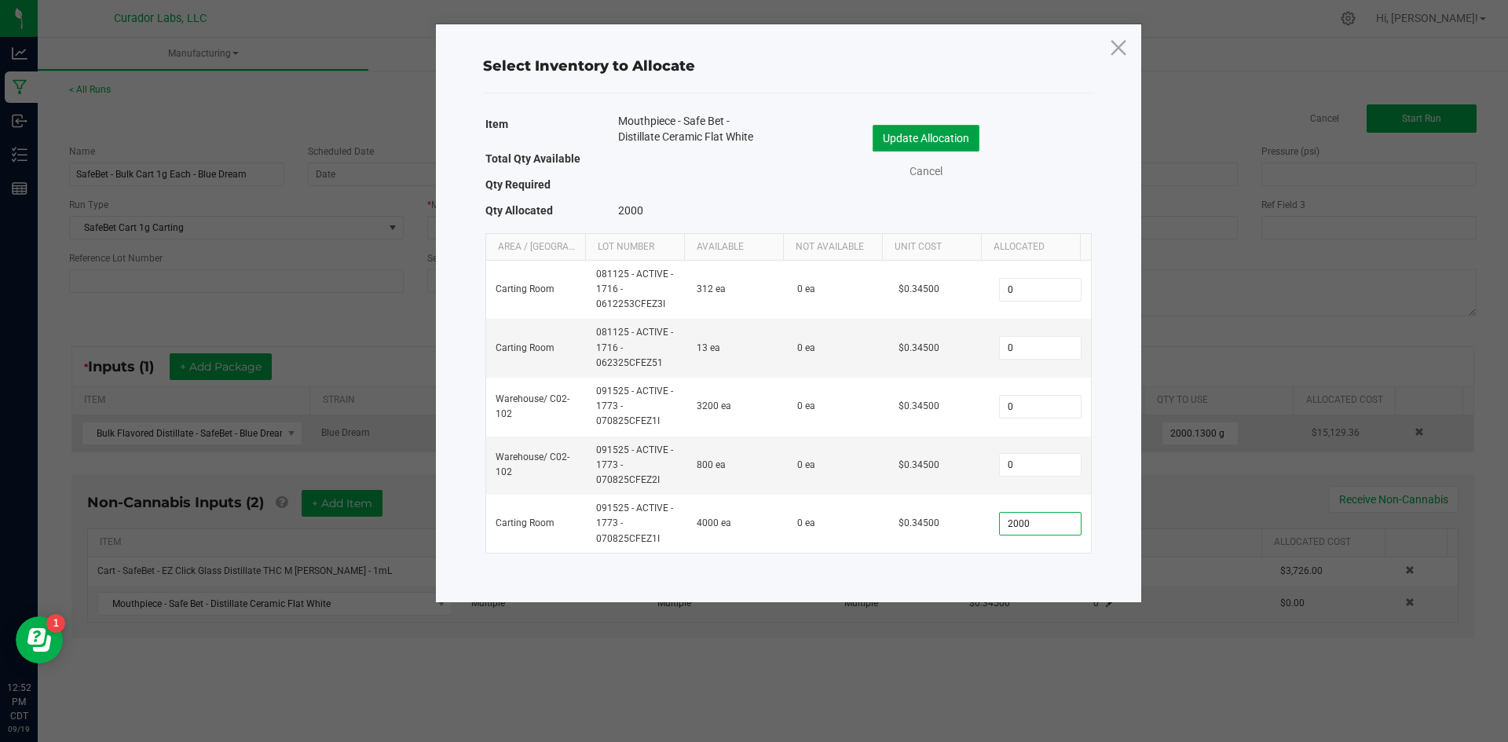
type input "2,000"
click at [881, 132] on button "Update Allocation" at bounding box center [926, 138] width 107 height 27
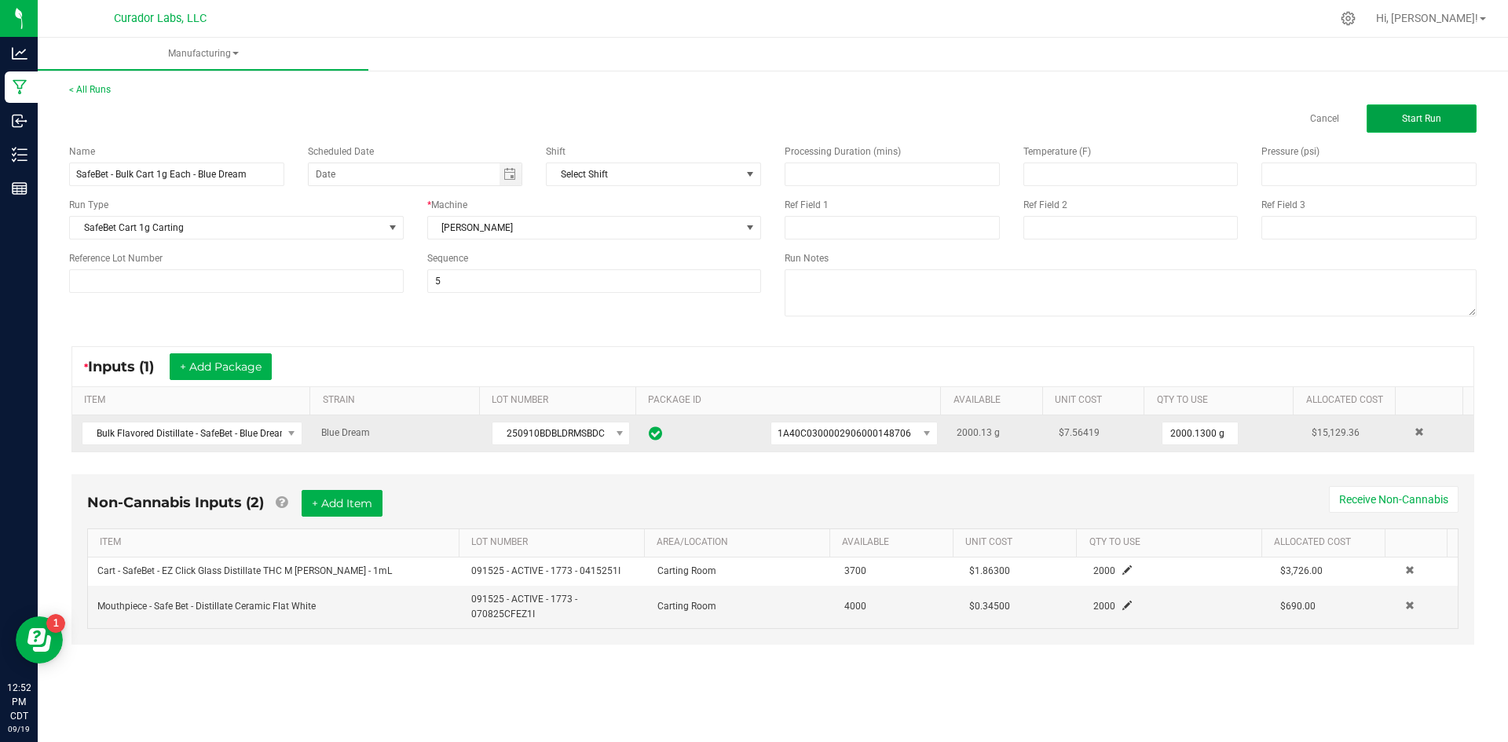
click at [1436, 112] on button "Start Run" at bounding box center [1421, 118] width 110 height 28
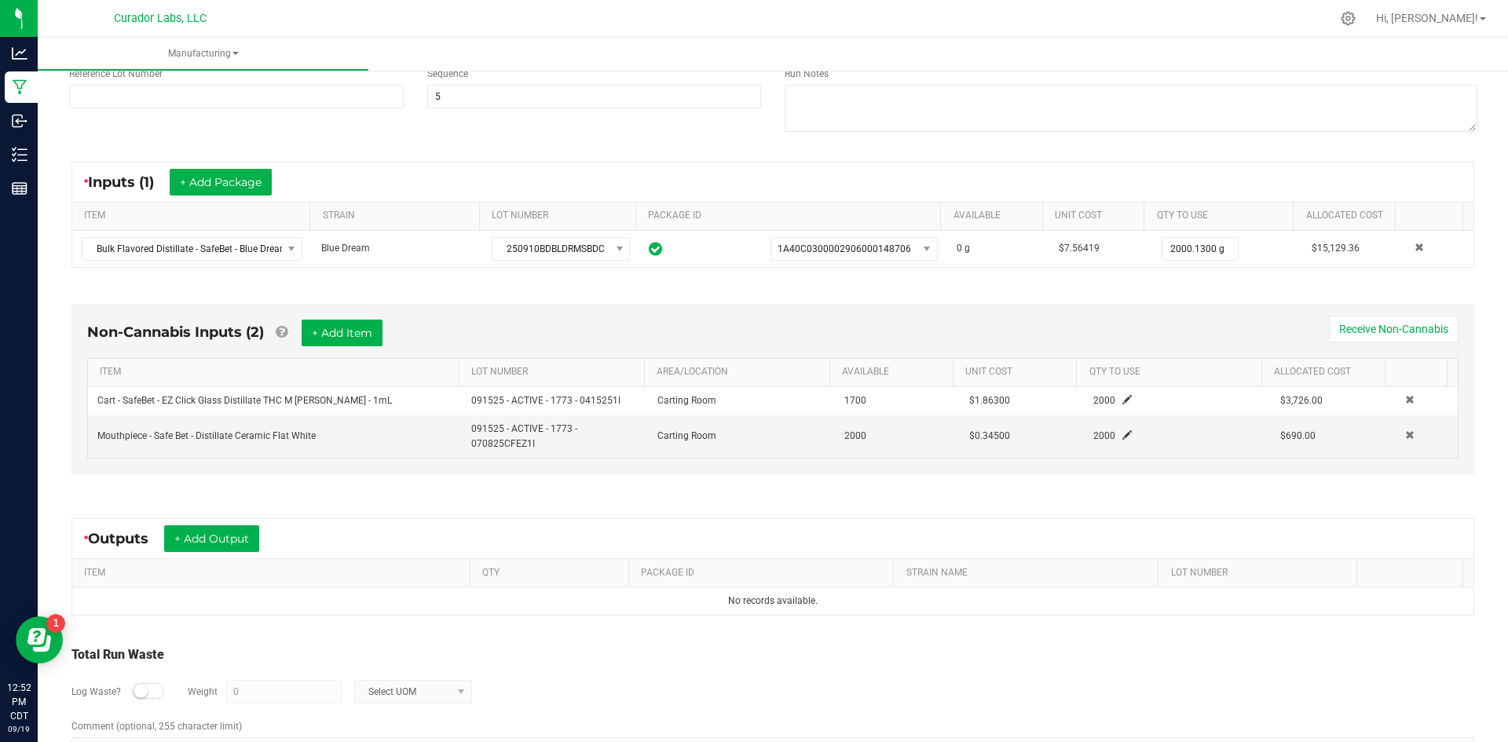
scroll to position [236, 0]
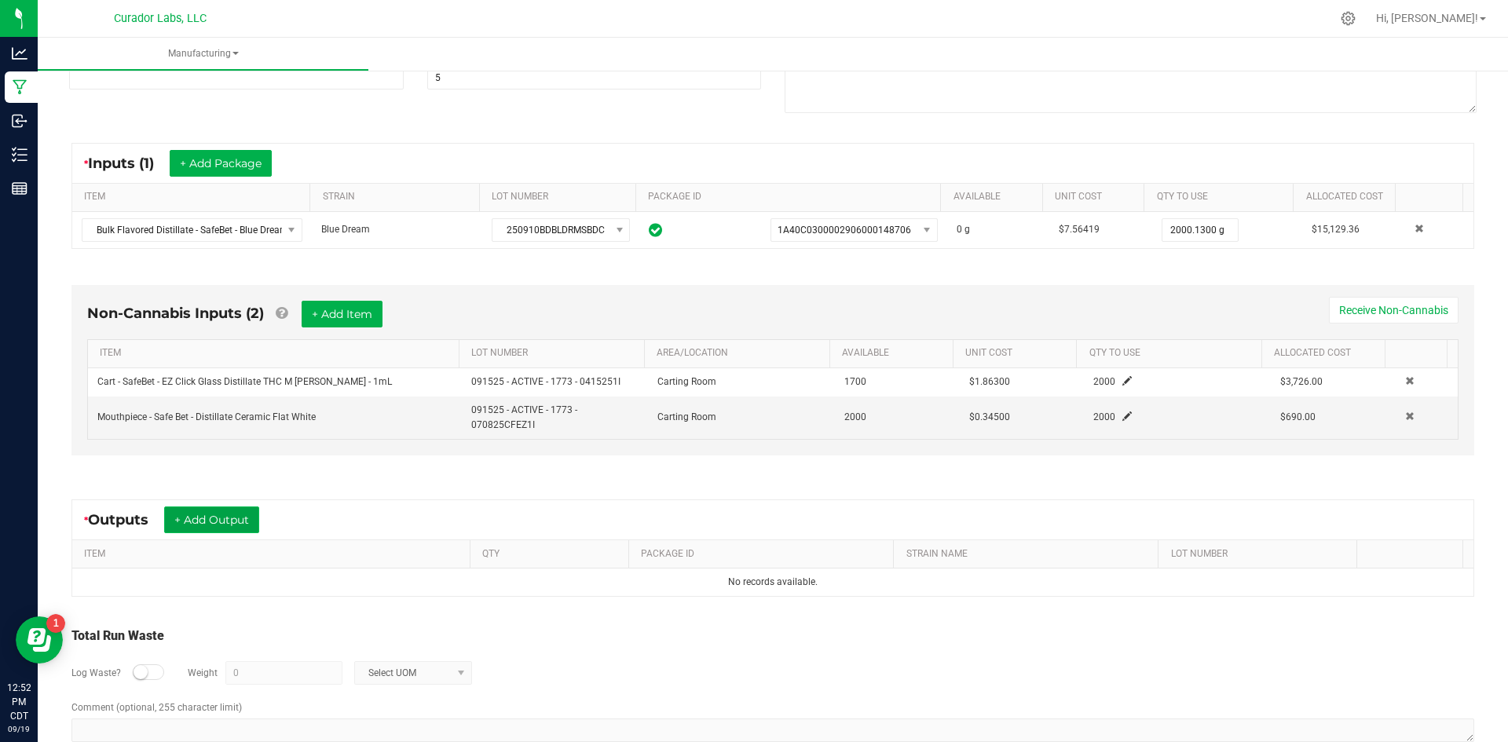
click at [188, 522] on button "+ Add Output" at bounding box center [211, 520] width 95 height 27
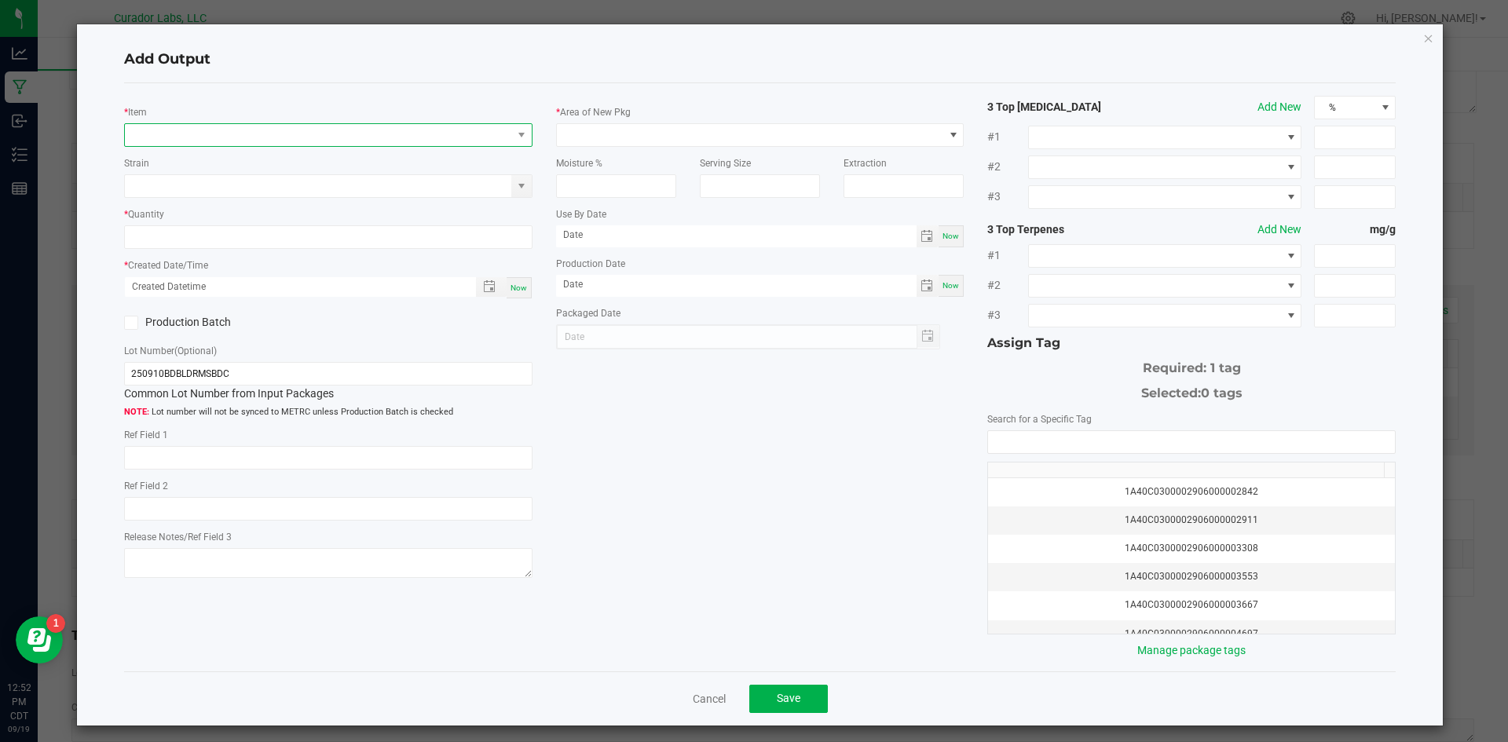
click at [196, 130] on span "NO DATA FOUND" at bounding box center [318, 135] width 387 height 22
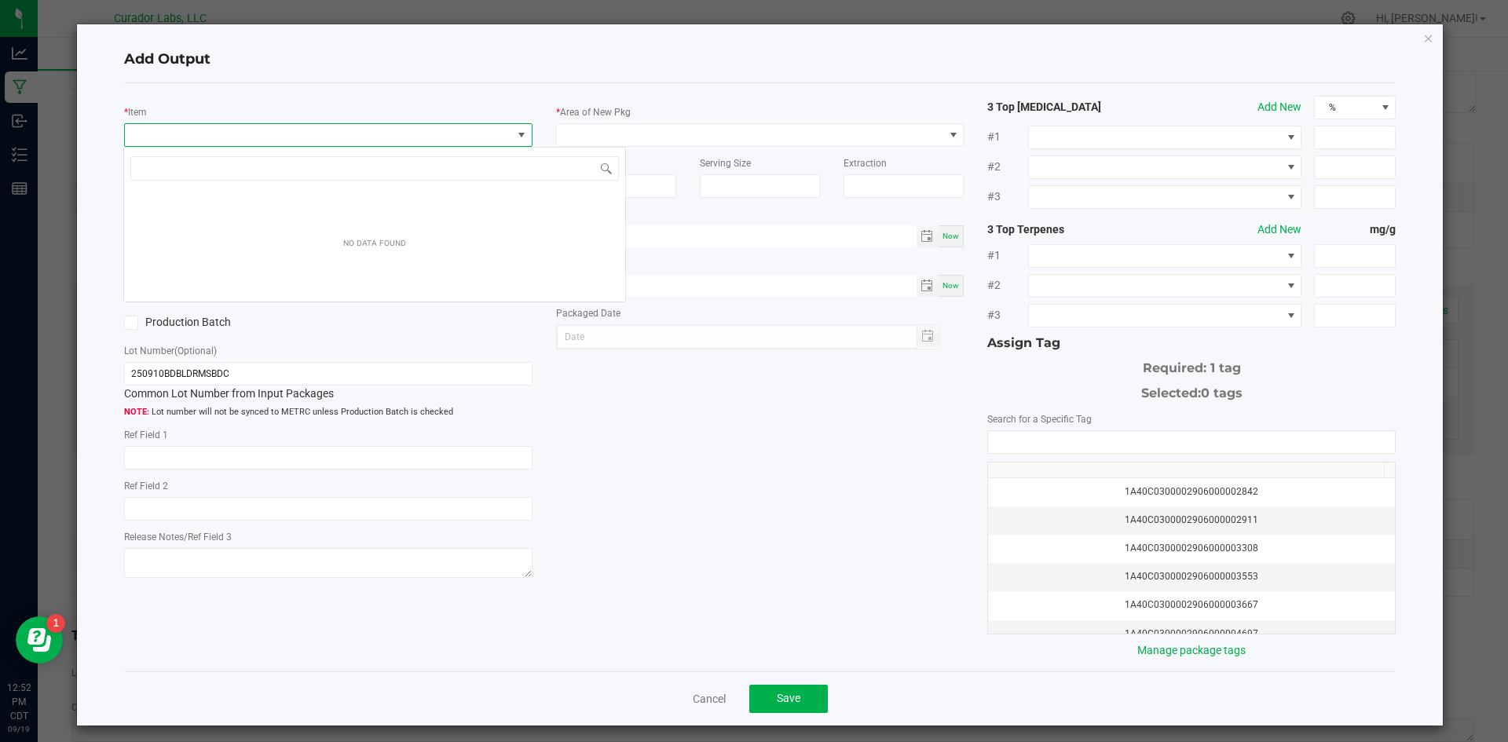
scroll to position [24, 405]
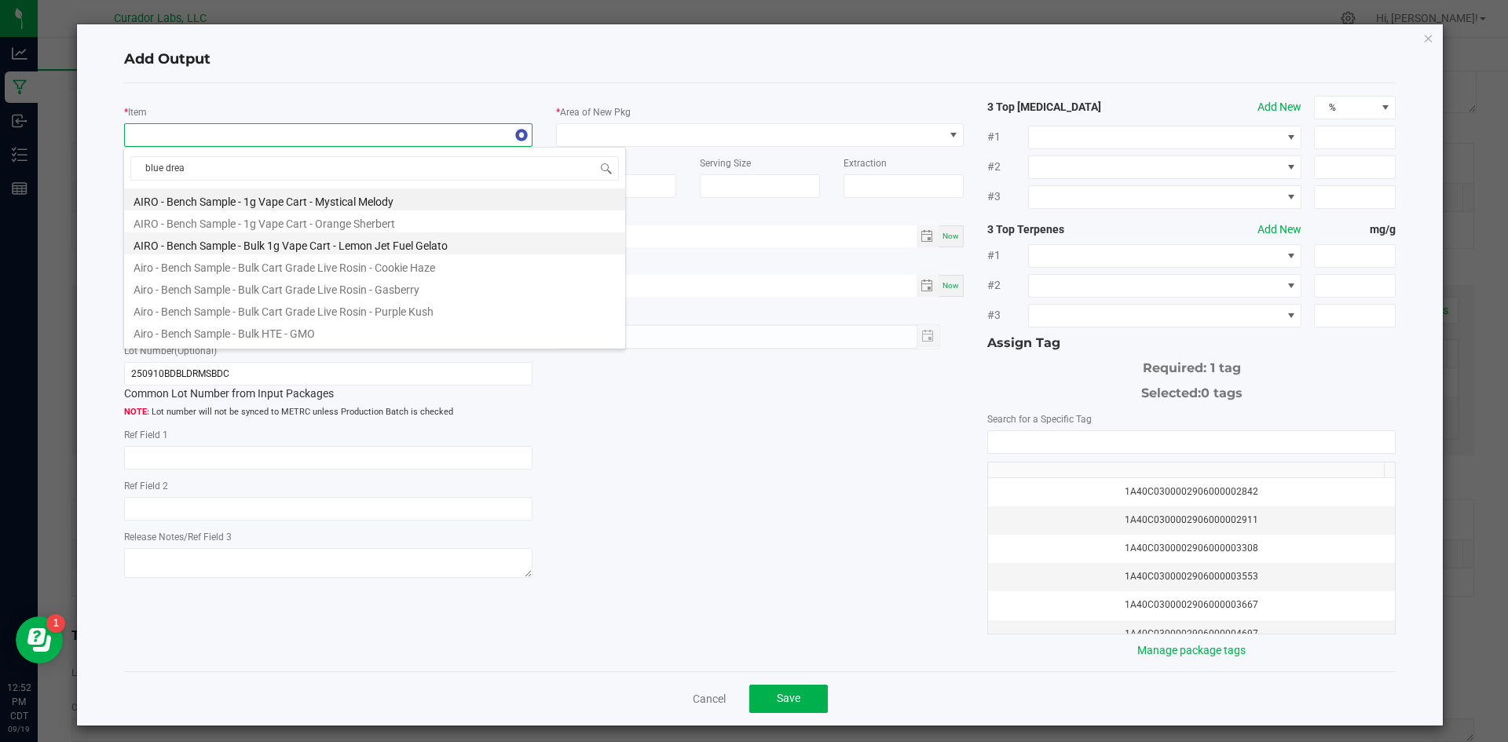
type input "blue dream"
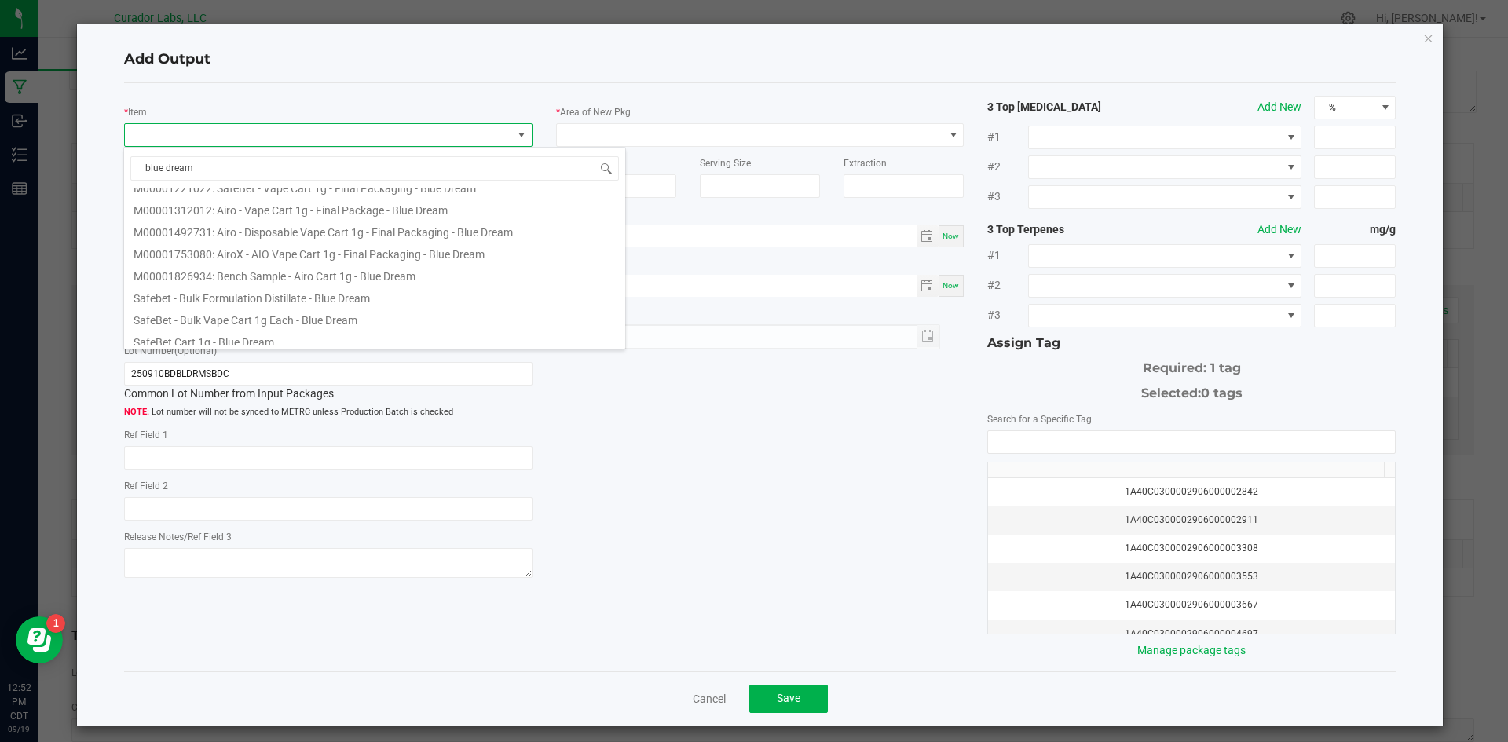
scroll to position [569, 0]
click at [265, 313] on li "SafeBet - Bulk Vape Cart 1g Each - Blue Dream" at bounding box center [374, 313] width 501 height 22
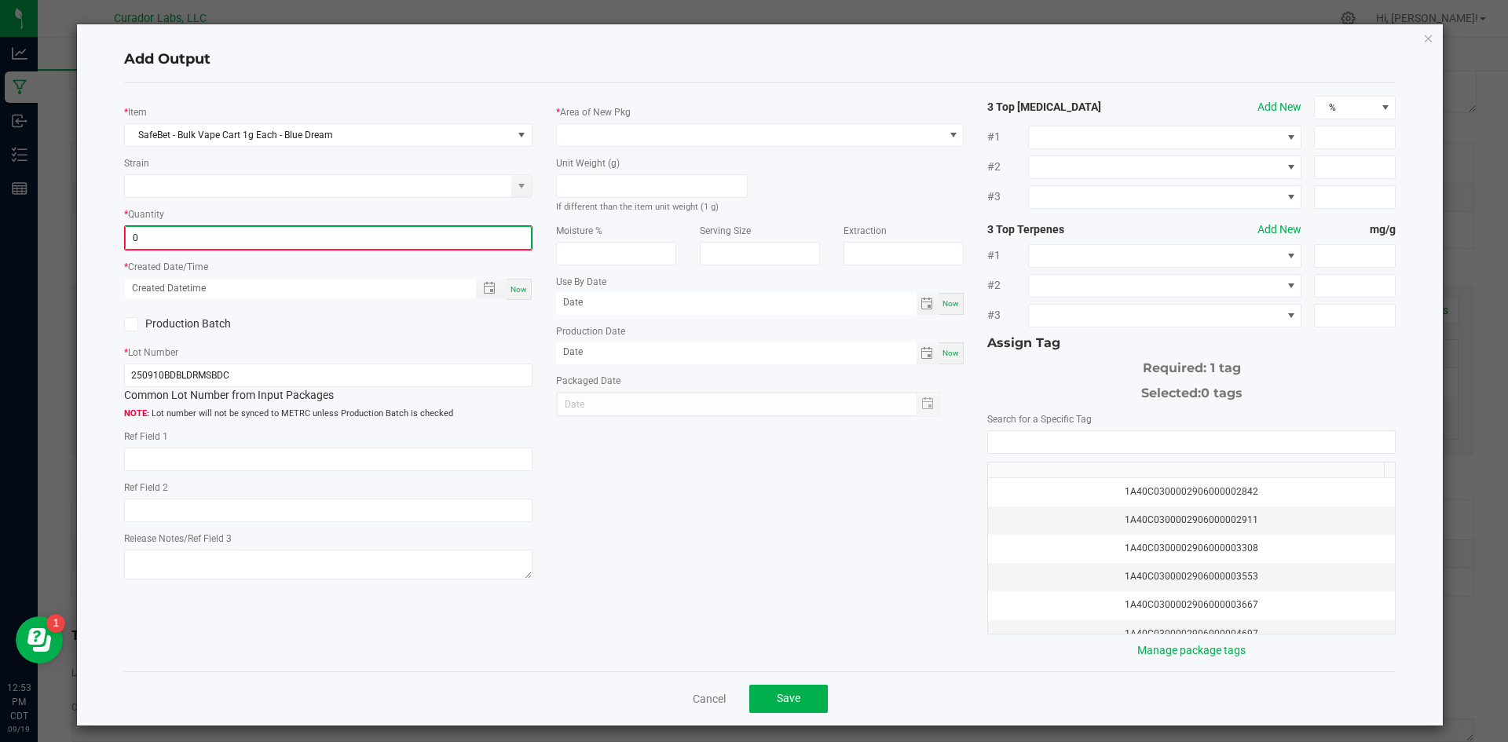
click at [229, 234] on input "0" at bounding box center [328, 238] width 405 height 22
type input "2000 ea"
click at [510, 291] on span "Now" at bounding box center [518, 288] width 16 height 9
type input "[DATE] 12:53 PM"
type input "[DATE]"
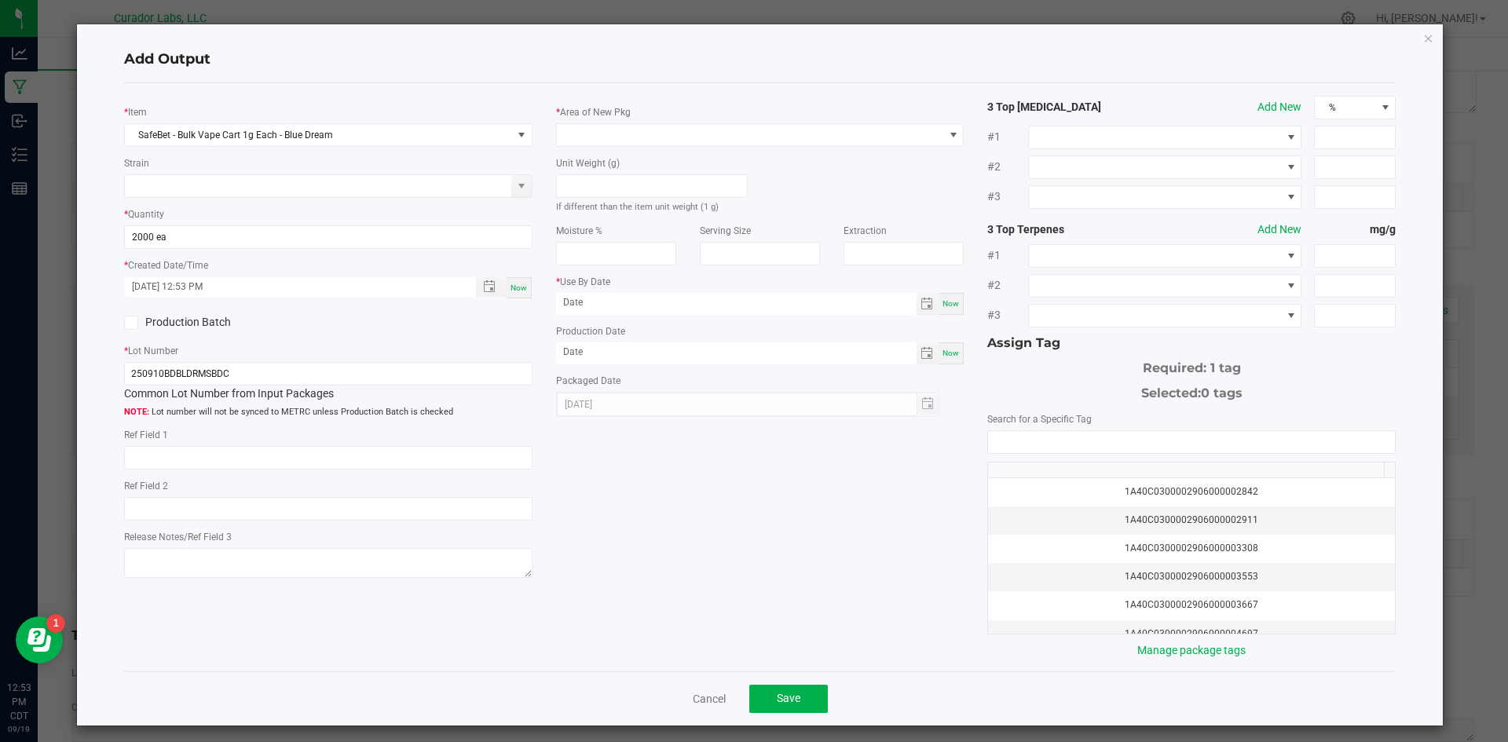
click at [139, 327] on label "Production Batch" at bounding box center [220, 322] width 192 height 16
click at [0, 0] on input "Production Batch" at bounding box center [0, 0] width 0 height 0
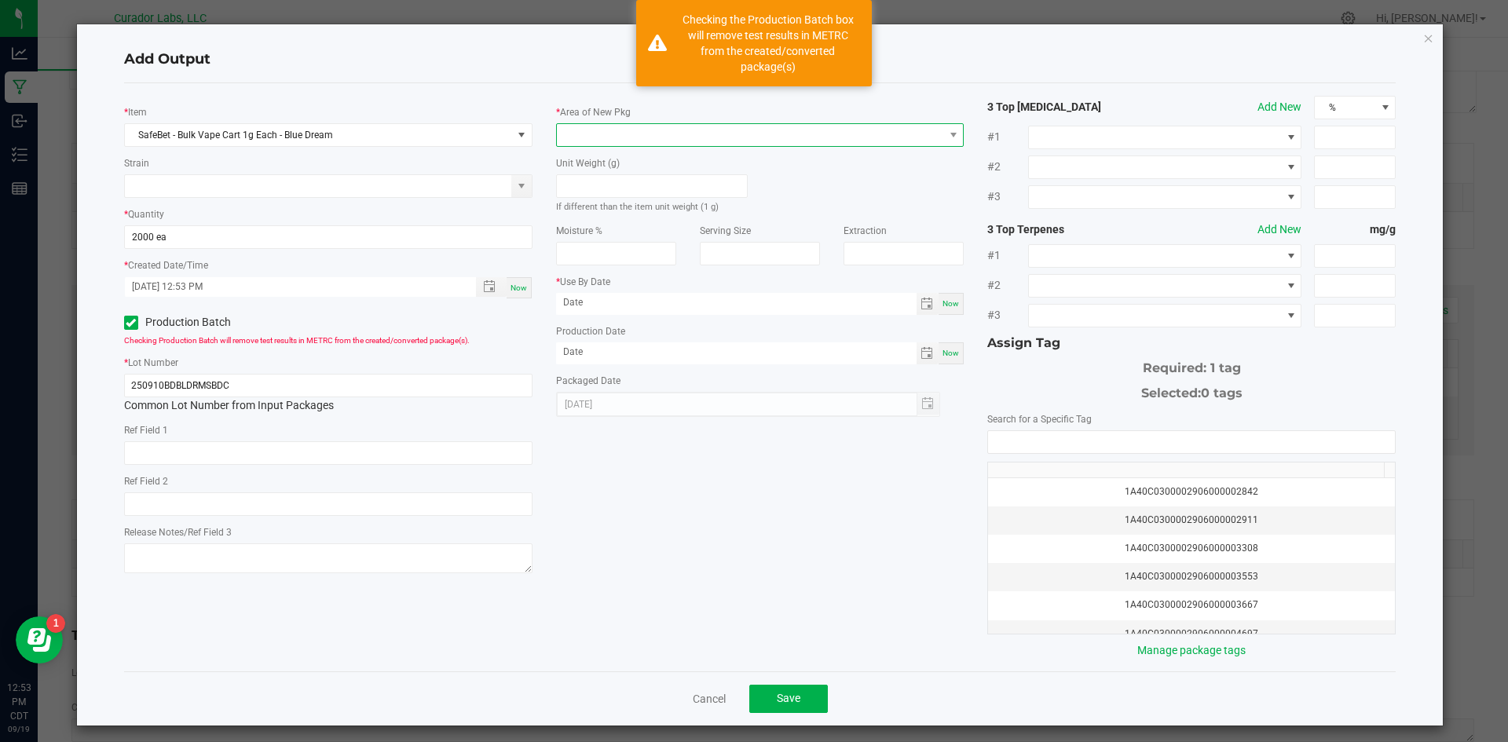
click at [563, 134] on span at bounding box center [750, 135] width 387 height 22
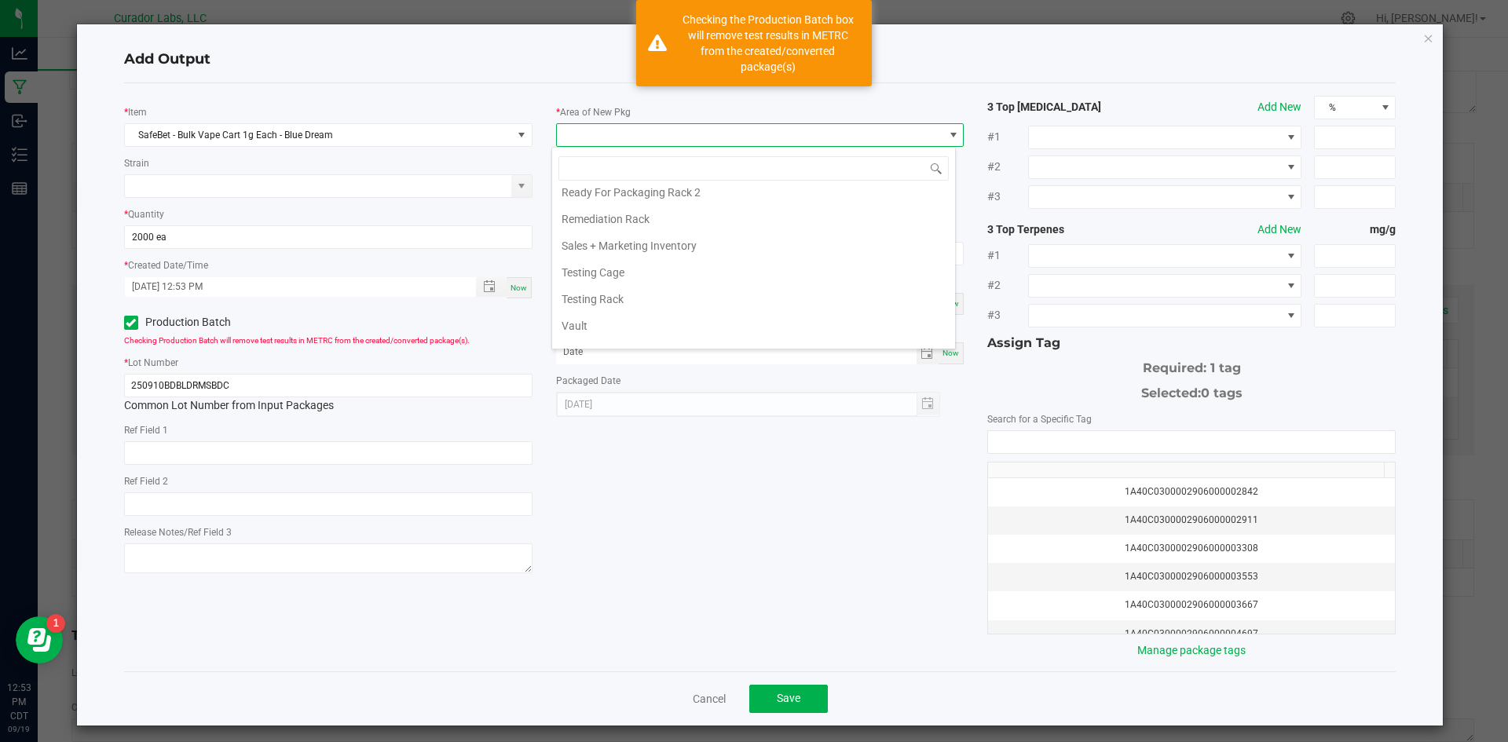
scroll to position [1663, 0]
click at [622, 242] on li "Vault" at bounding box center [753, 247] width 403 height 27
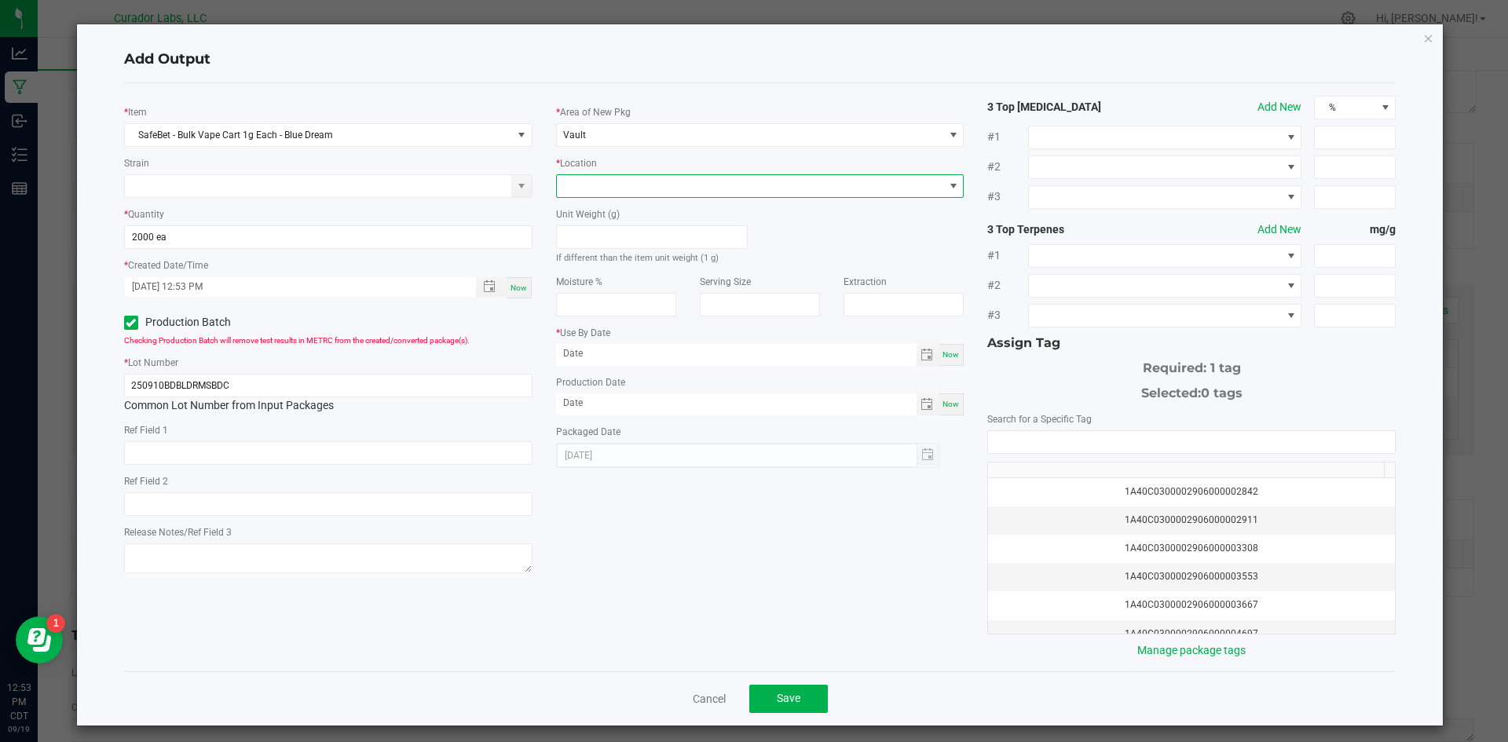
click at [590, 176] on span at bounding box center [750, 186] width 387 height 22
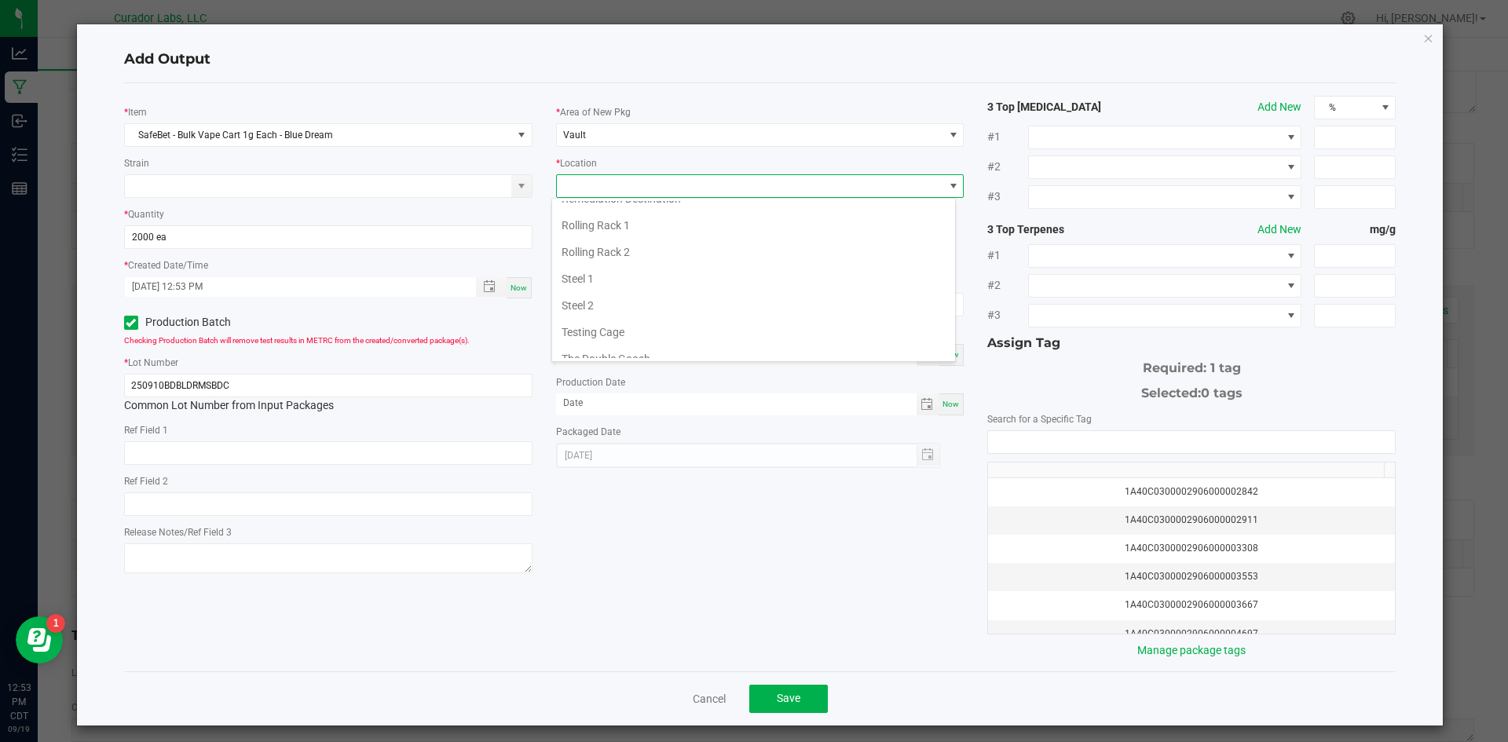
scroll to position [724, 0]
click at [611, 219] on li "Testing Cage" at bounding box center [753, 211] width 403 height 27
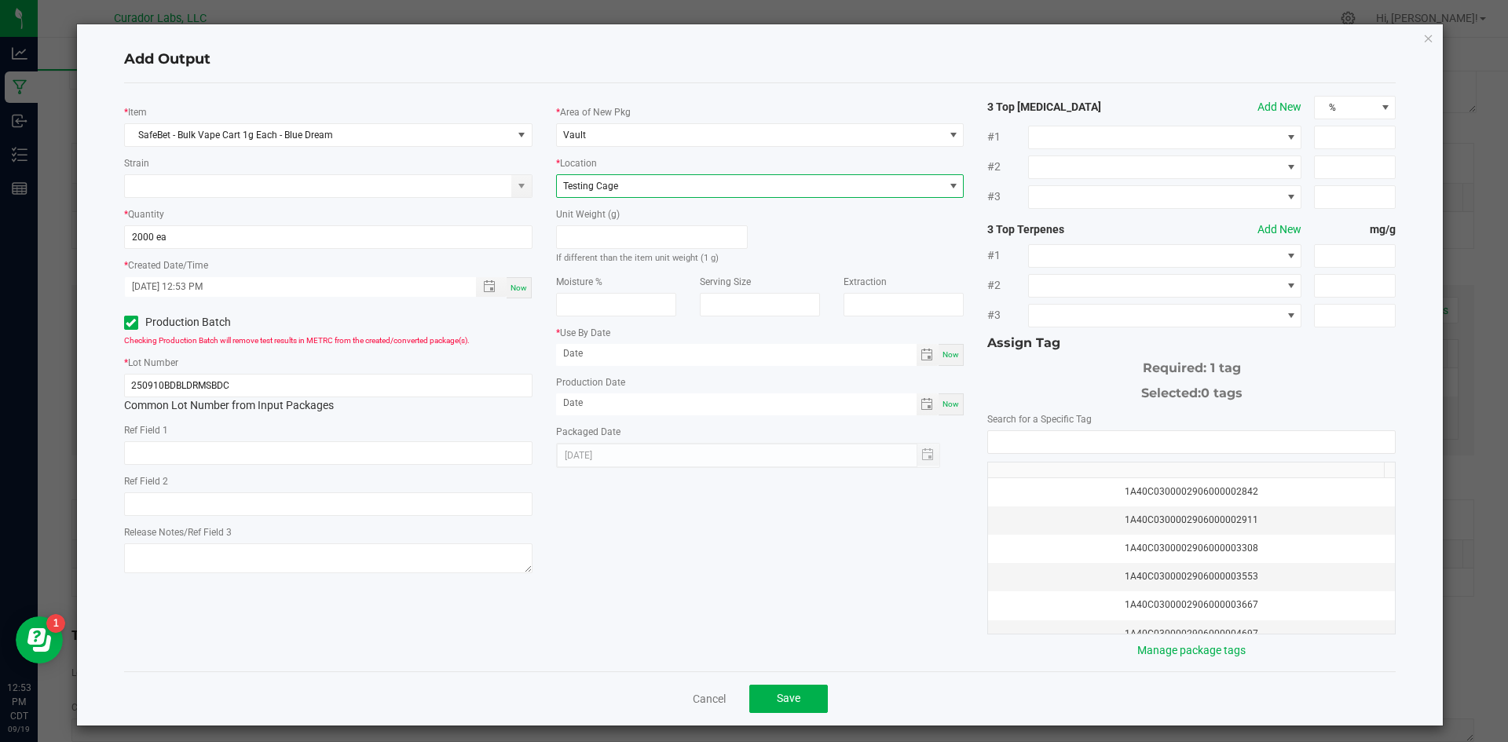
click at [949, 411] on div "Now" at bounding box center [950, 404] width 25 height 22
type input "[DATE]"
click at [949, 358] on span "Now" at bounding box center [950, 354] width 16 height 9
click at [694, 356] on input "[DATE]" at bounding box center [736, 354] width 360 height 20
type input "[DATE]"
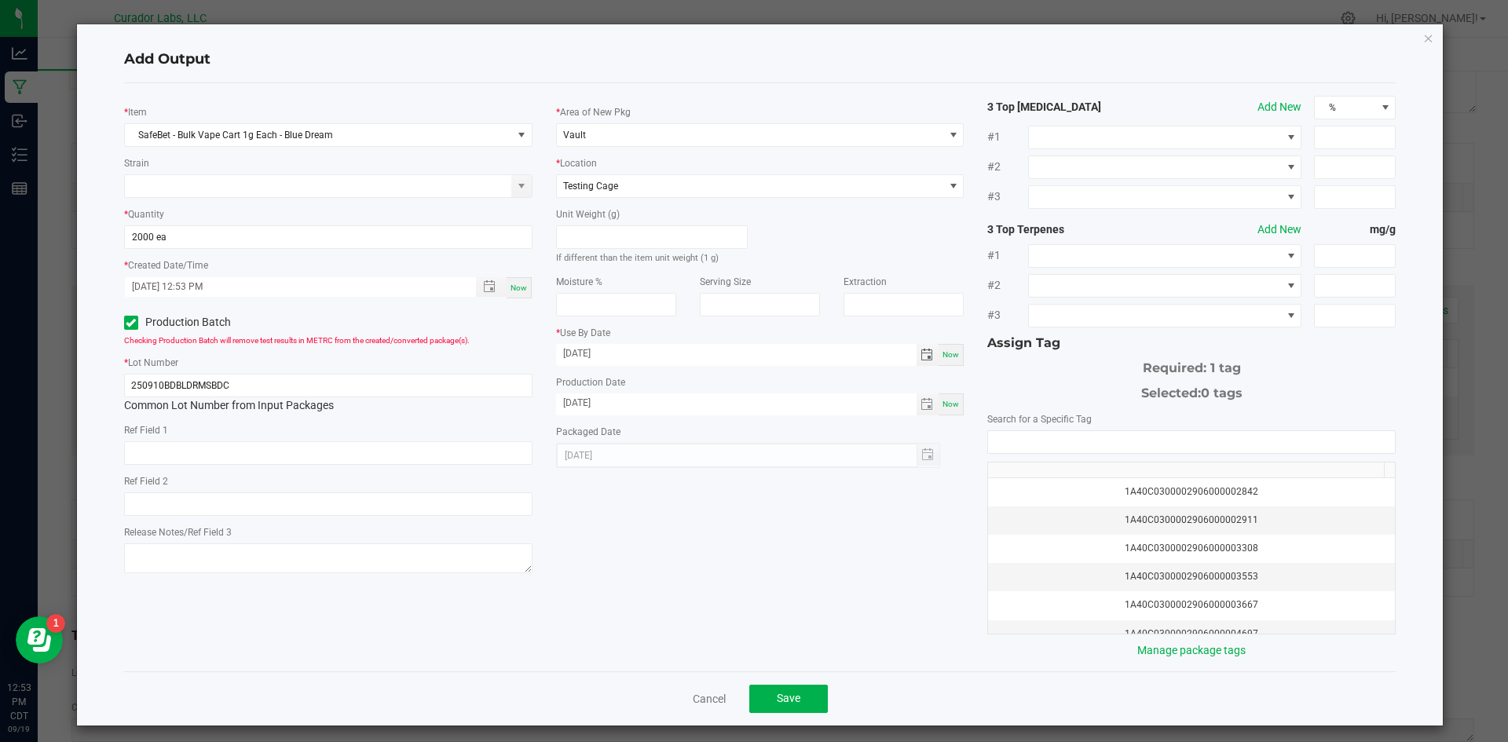
click at [687, 538] on div "* Item SafeBet - Bulk Vape Cart 1g Each - Blue Dream Strain * Quantity 2000 ea …" at bounding box center [760, 377] width 1296 height 563
click at [1031, 449] on input "NO DATA FOUND" at bounding box center [1191, 442] width 407 height 22
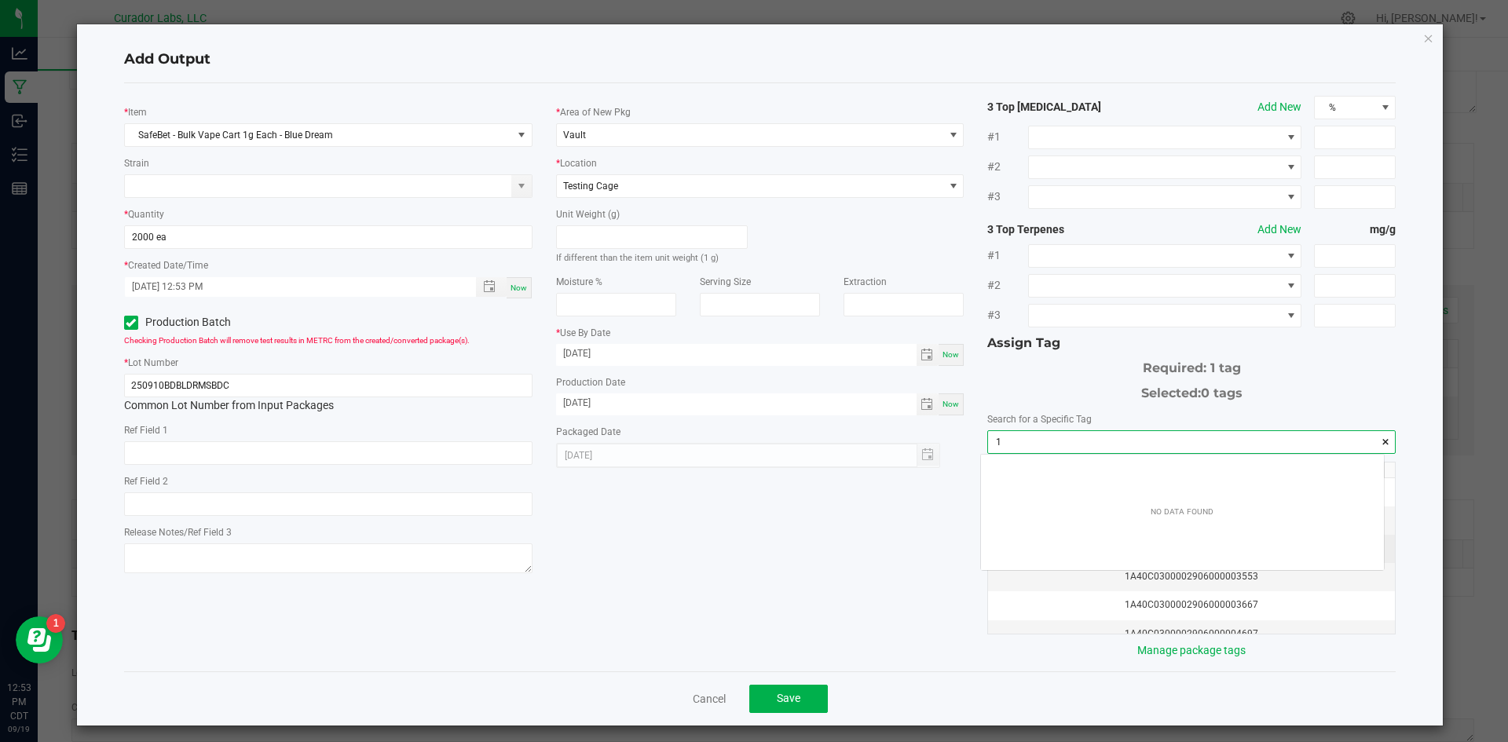
scroll to position [22, 404]
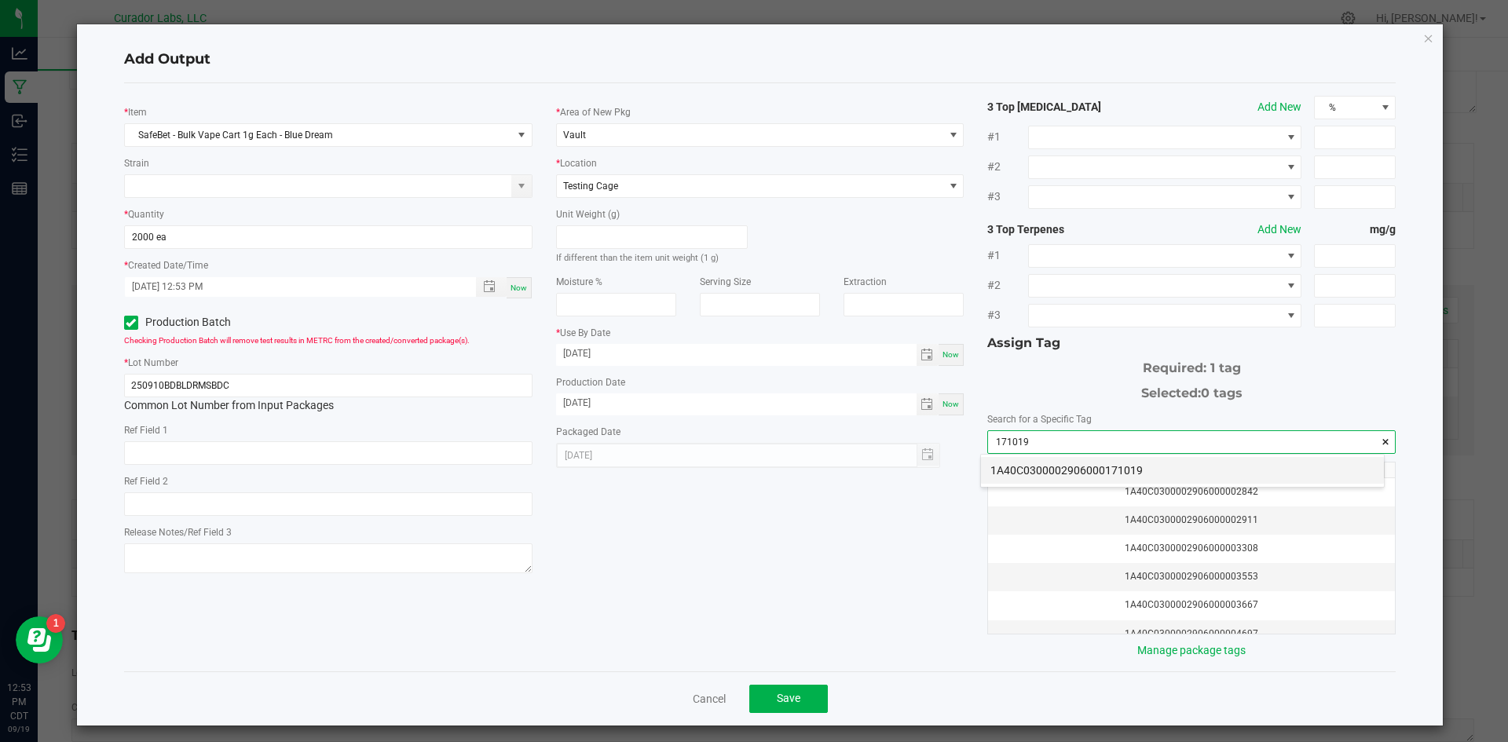
click at [1017, 471] on li "1A40C0300002906000171019" at bounding box center [1182, 470] width 403 height 27
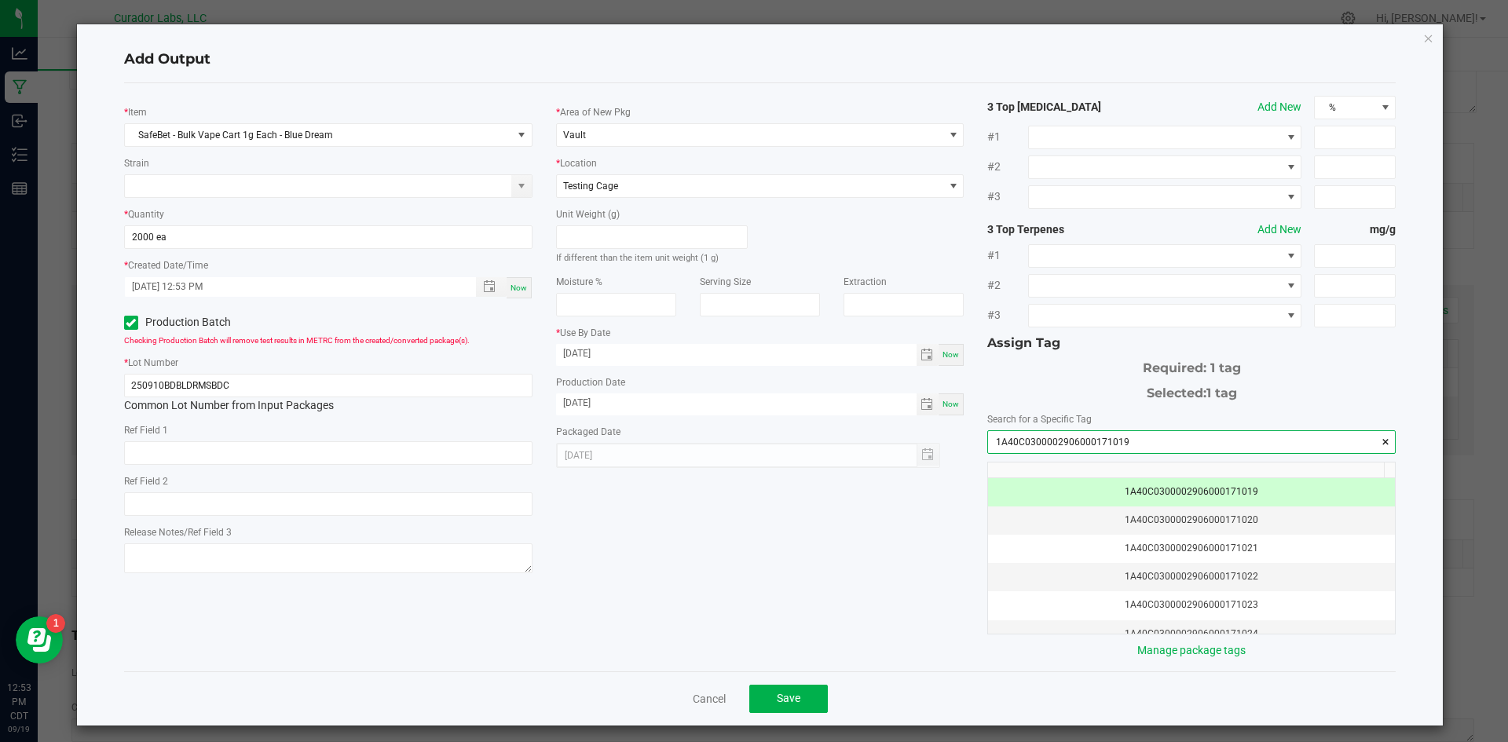
type input "1A40C0300002906000171019"
click at [890, 526] on div "* Item SafeBet - Bulk Vape Cart 1g Each - Blue Dream Strain * Quantity 2000 ea …" at bounding box center [760, 377] width 1296 height 563
click at [786, 690] on button "Save" at bounding box center [788, 699] width 79 height 28
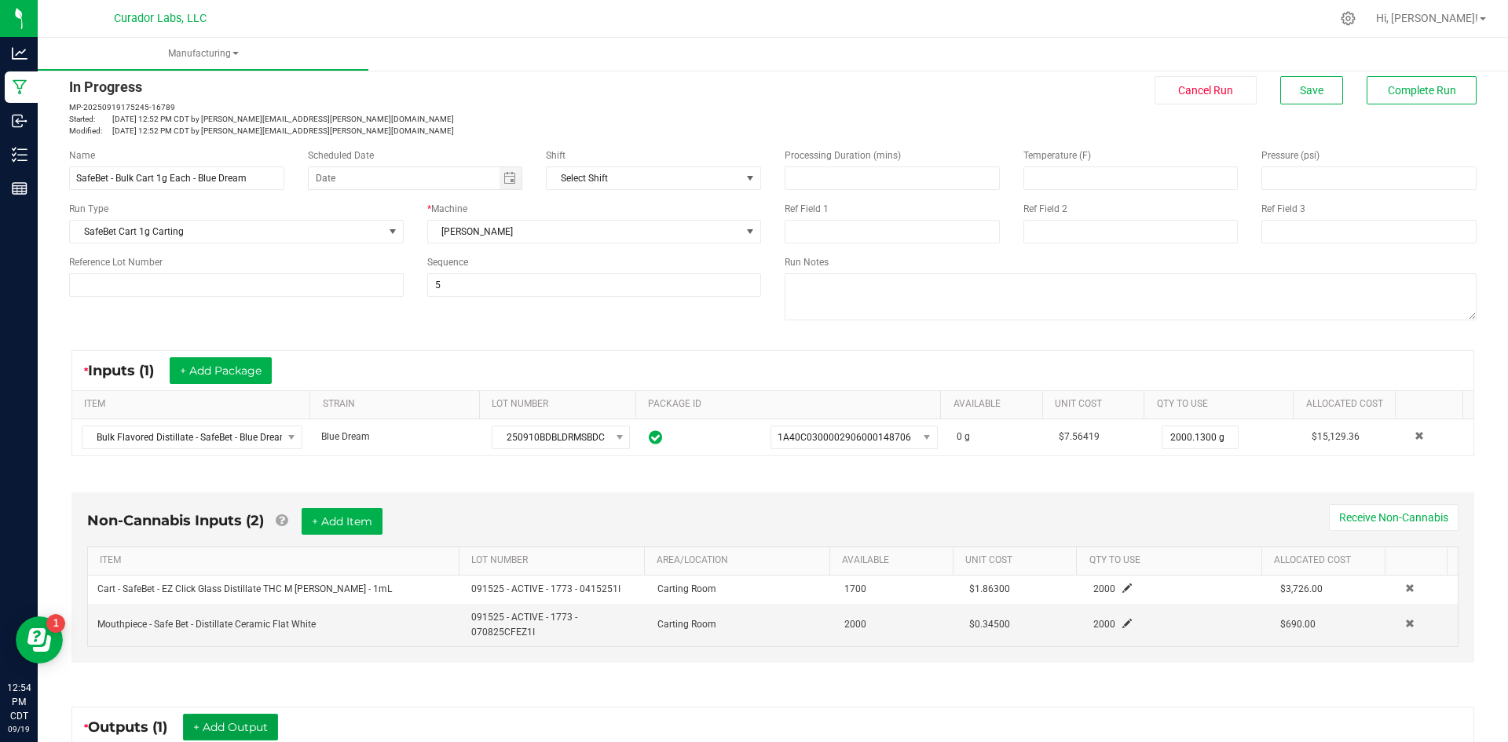
scroll to position [0, 0]
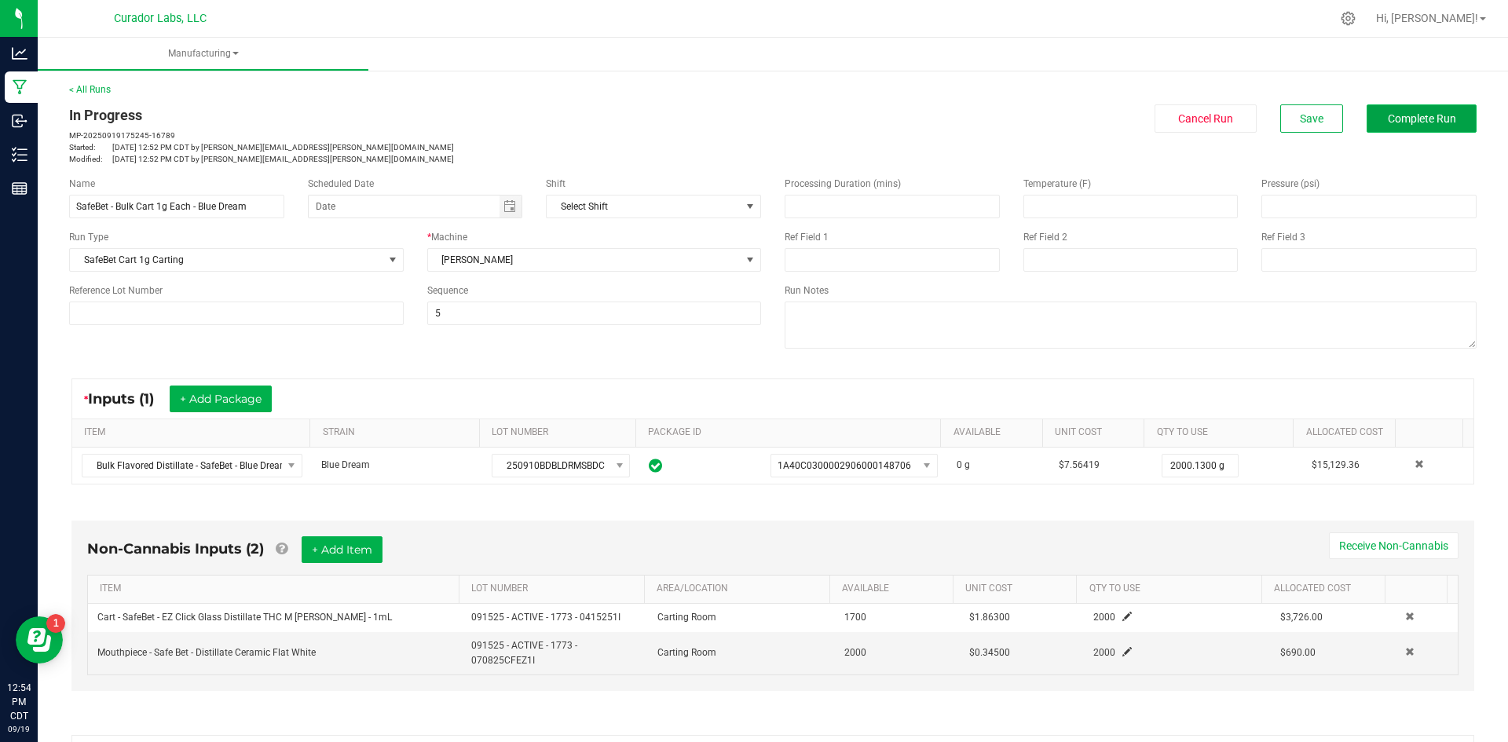
click at [1387, 130] on button "Complete Run" at bounding box center [1421, 118] width 110 height 28
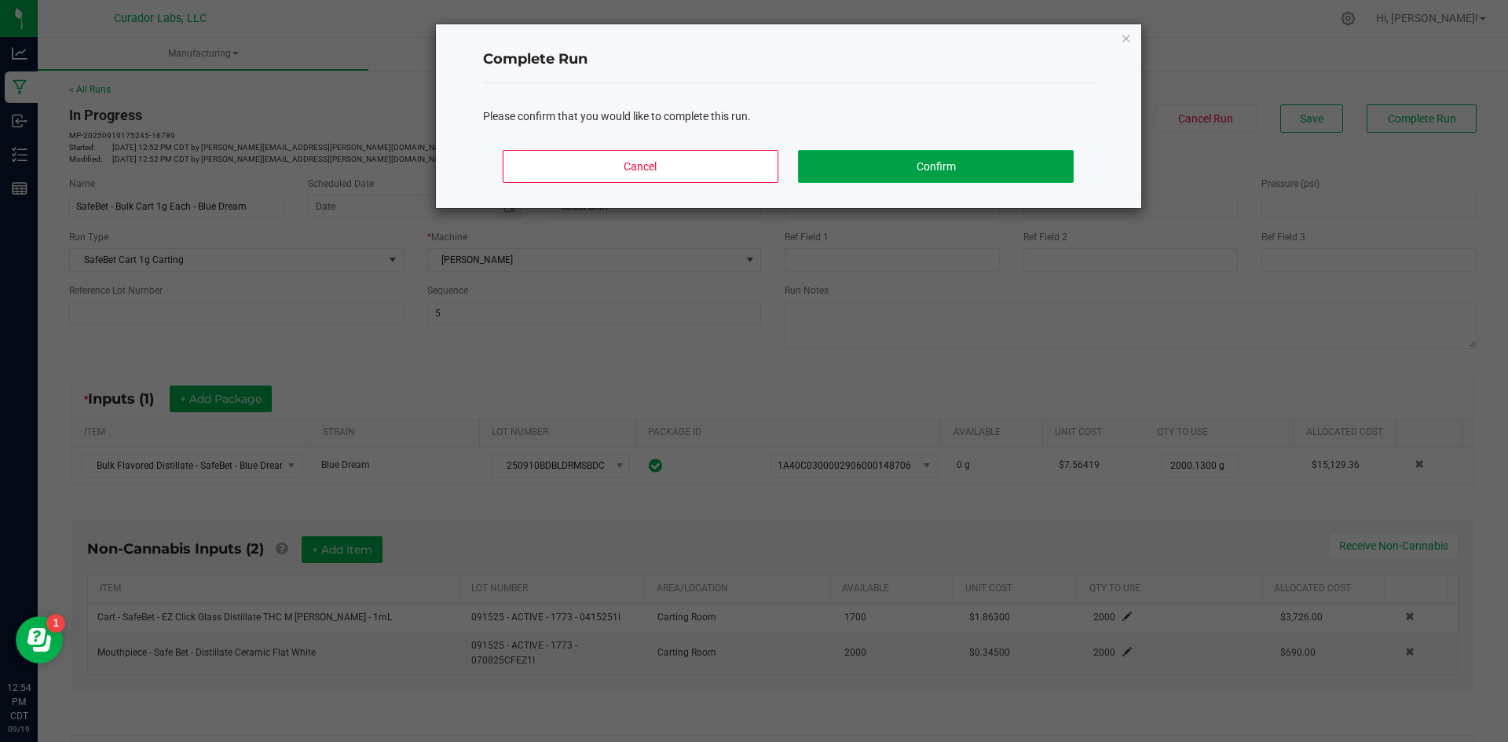
click at [1008, 176] on button "Confirm" at bounding box center [935, 166] width 275 height 33
